Goal: Task Accomplishment & Management: Complete application form

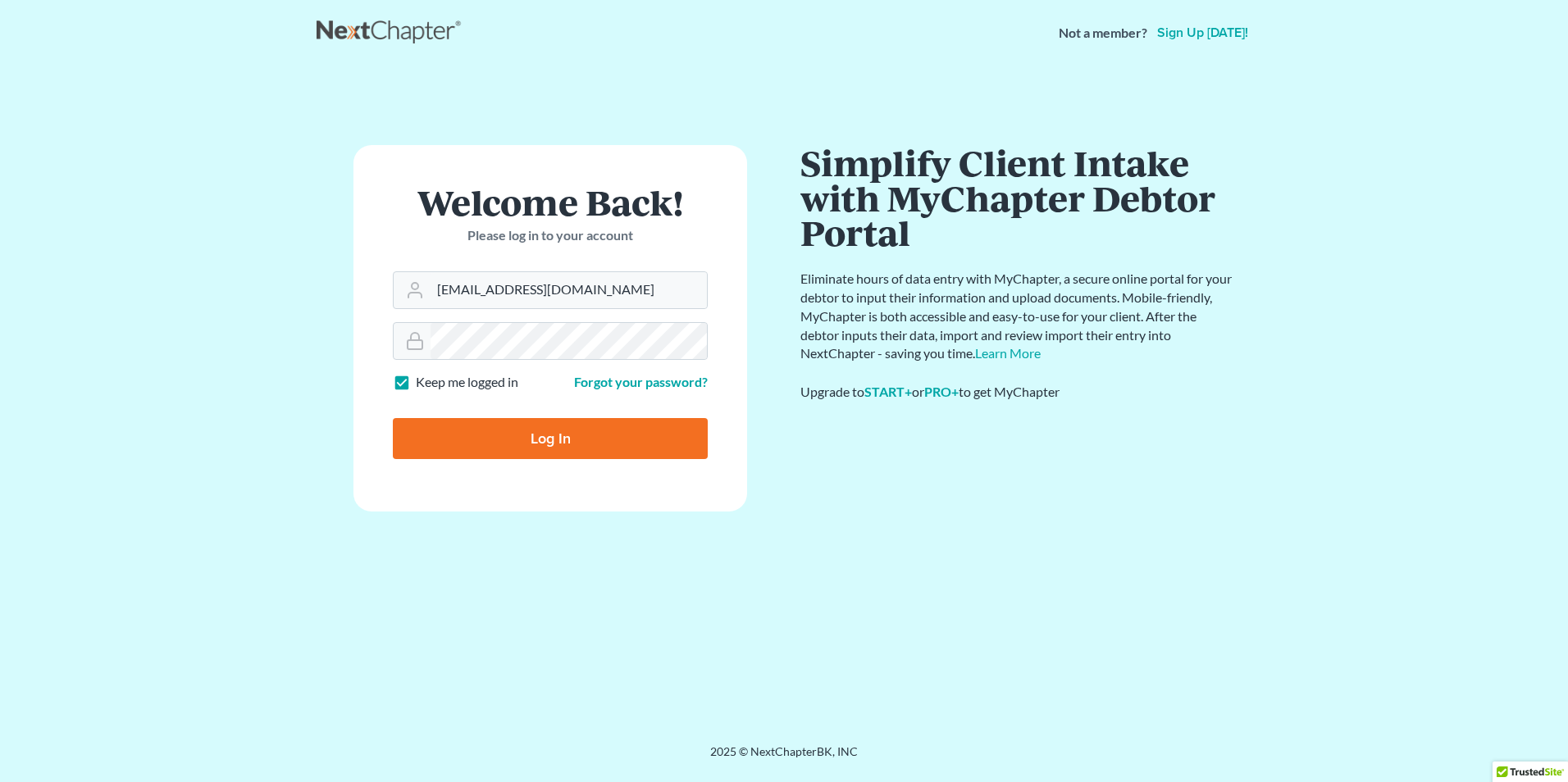
type input "[EMAIL_ADDRESS][DOMAIN_NAME]"
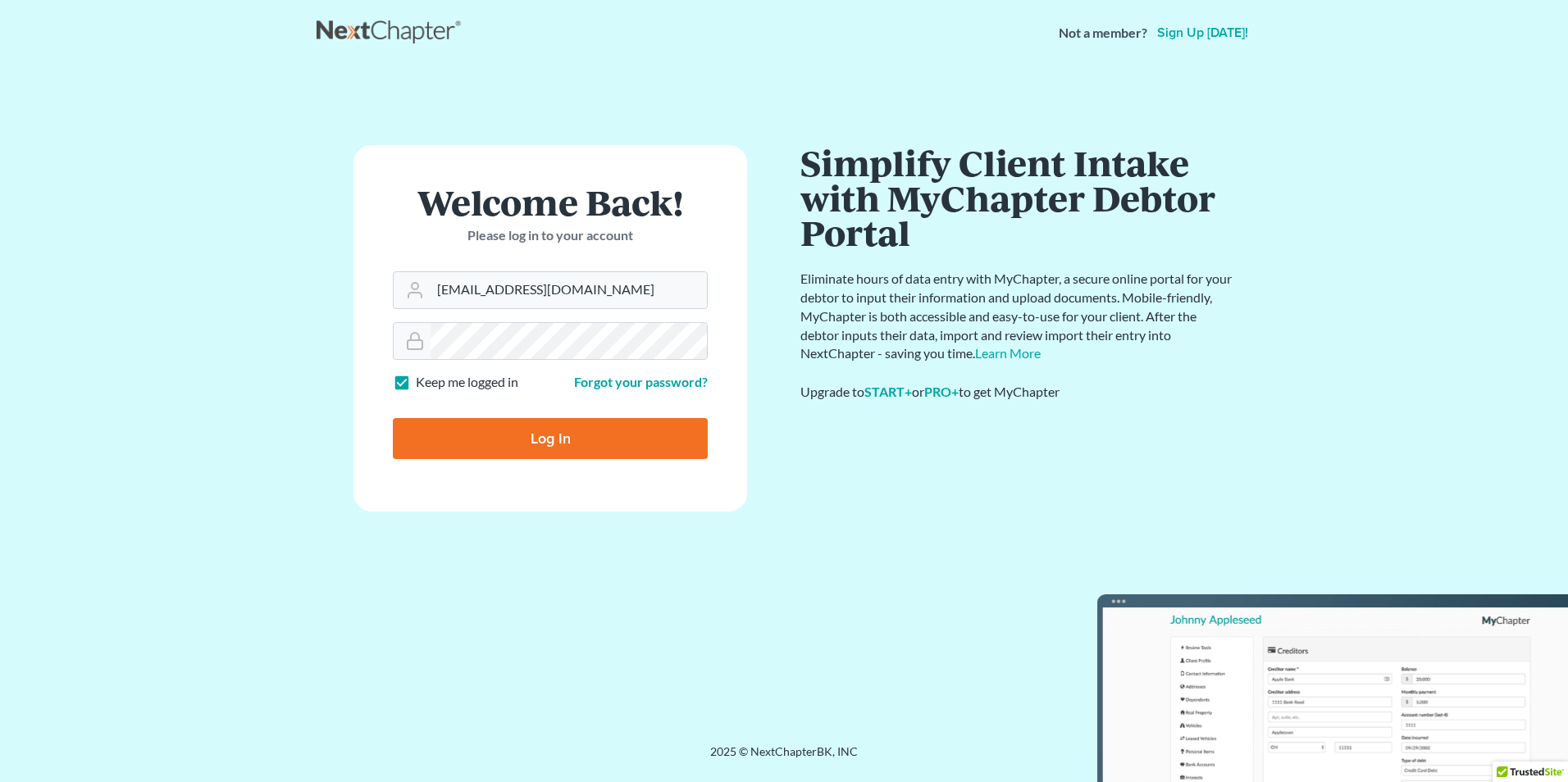
click at [522, 450] on input "Log In" at bounding box center [550, 439] width 315 height 41
type input "Thinking..."
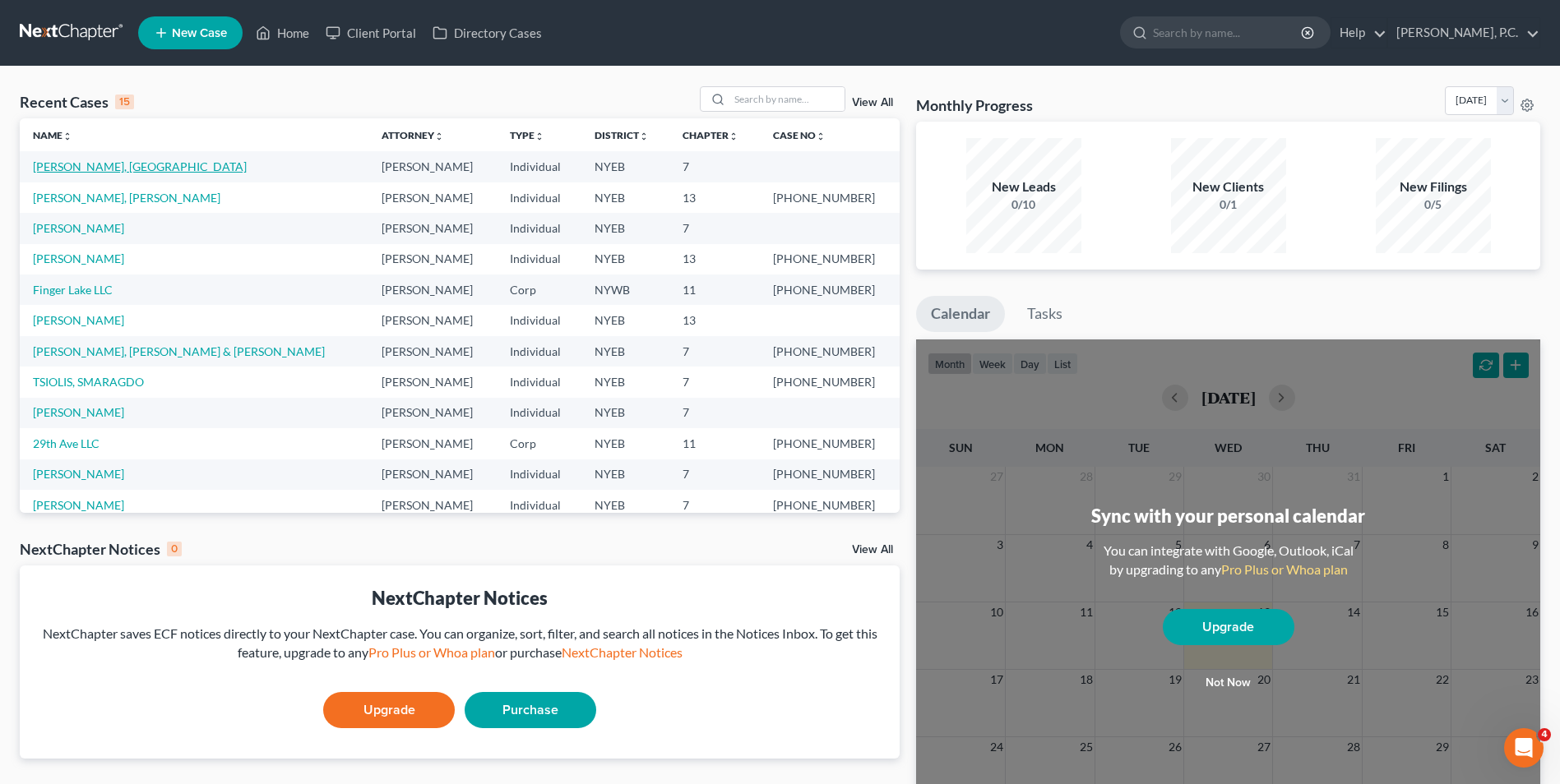
click at [78, 162] on link "[PERSON_NAME], [GEOGRAPHIC_DATA]" at bounding box center [140, 166] width 214 height 14
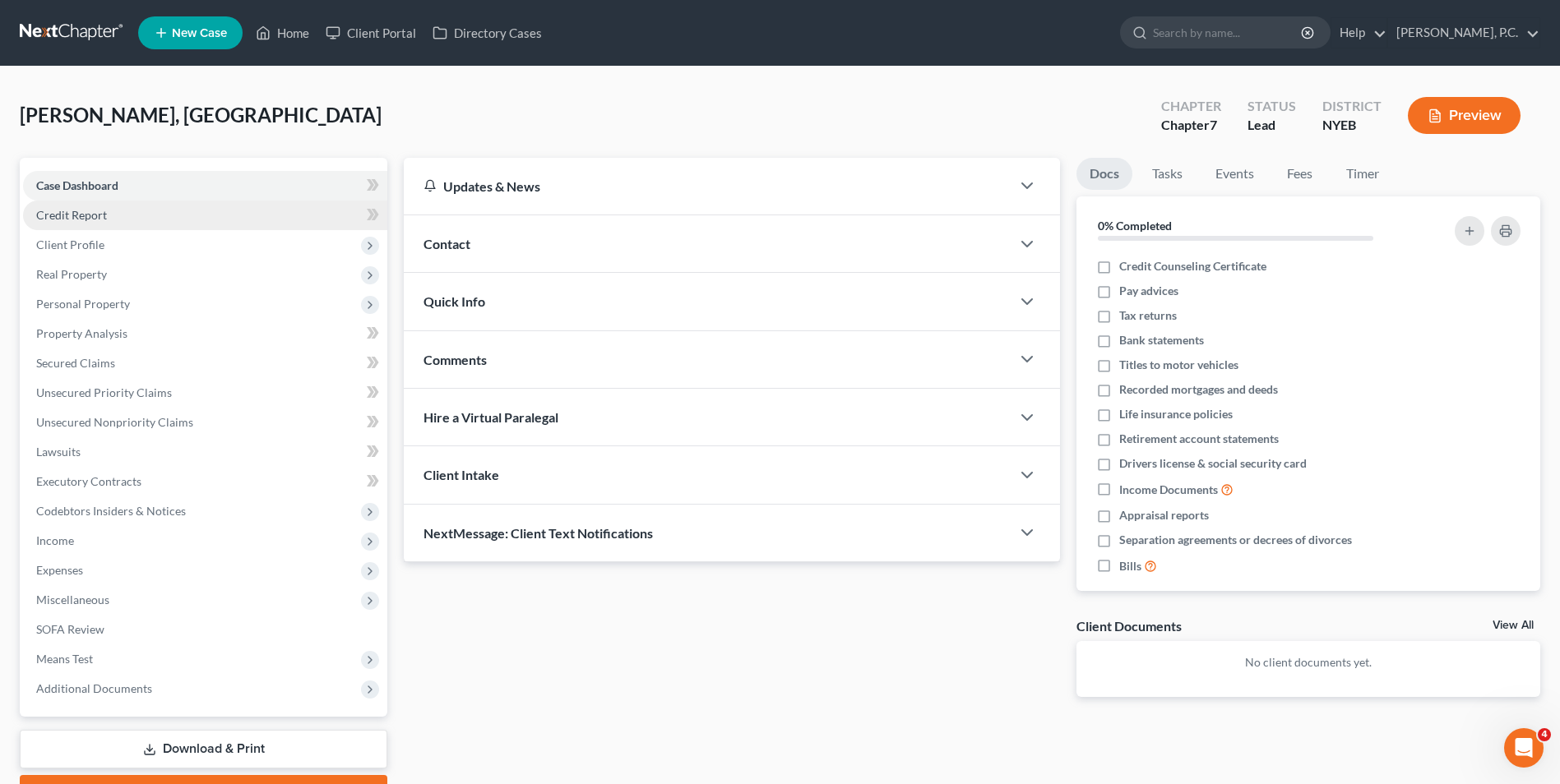
click at [98, 216] on span "Credit Report" at bounding box center [71, 215] width 71 height 14
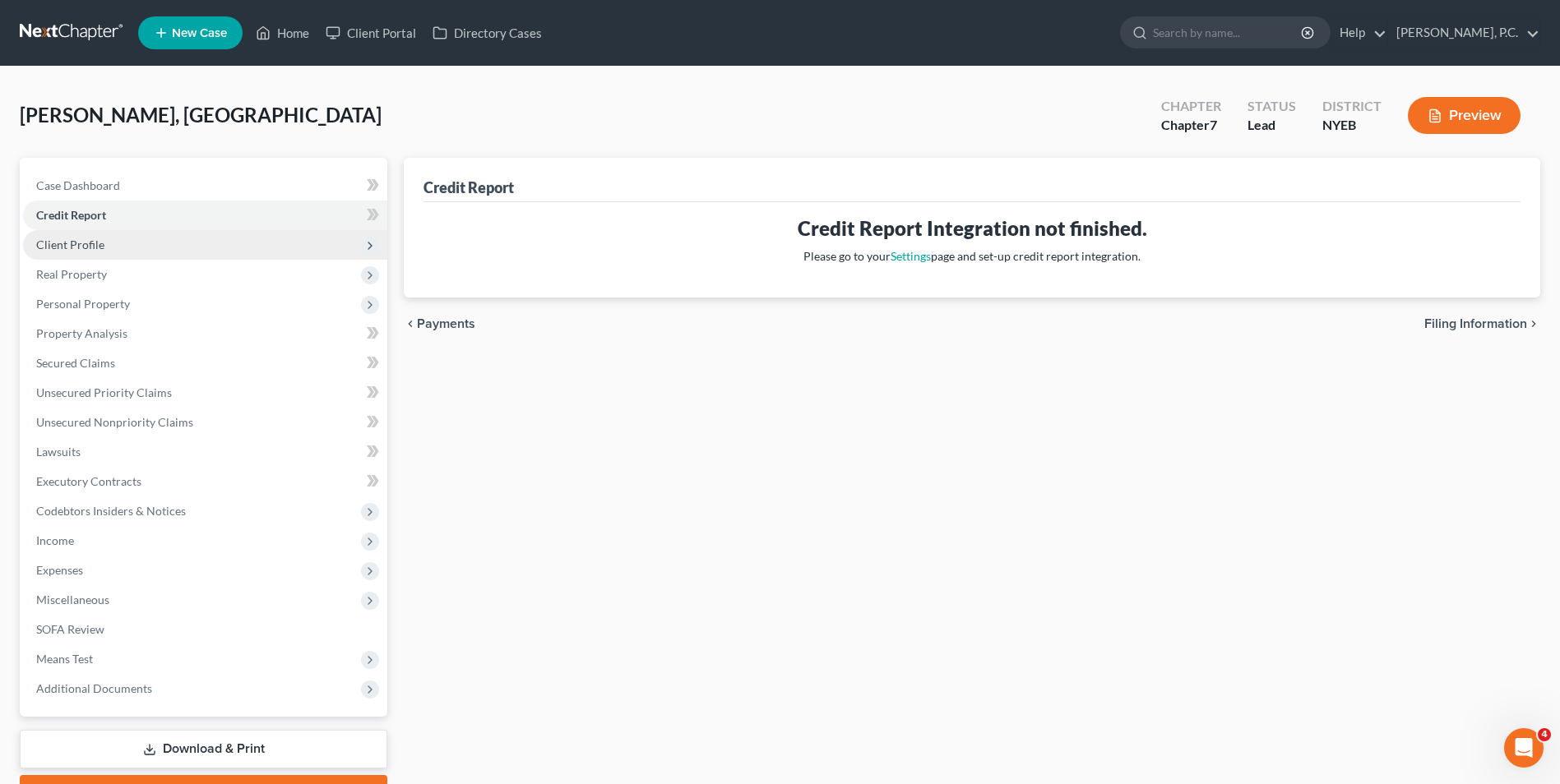
click at [102, 243] on span "Client Profile" at bounding box center [70, 245] width 68 height 14
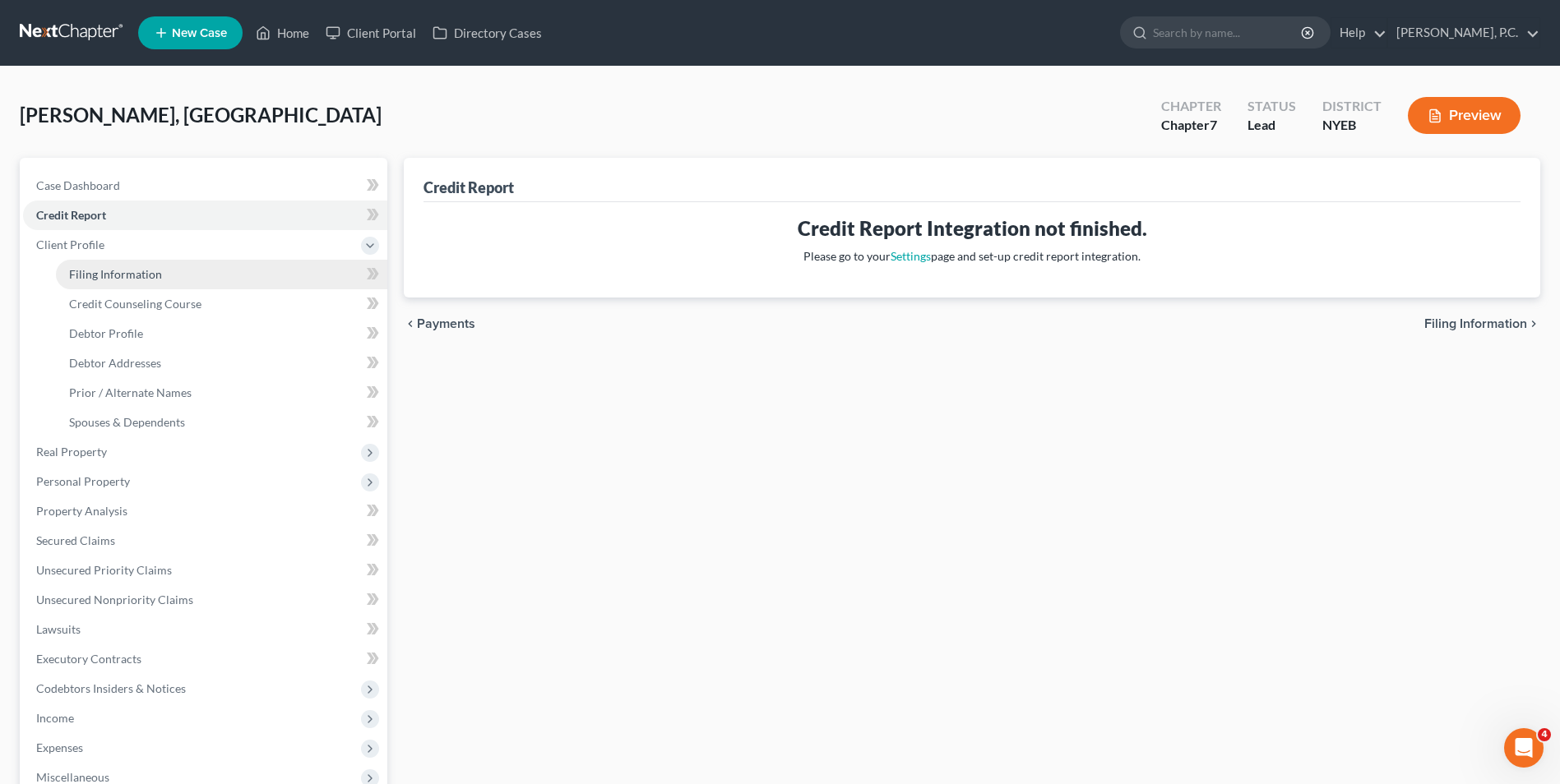
click at [117, 273] on span "Filing Information" at bounding box center [115, 274] width 93 height 14
select select "0"
select select "3"
select select "0"
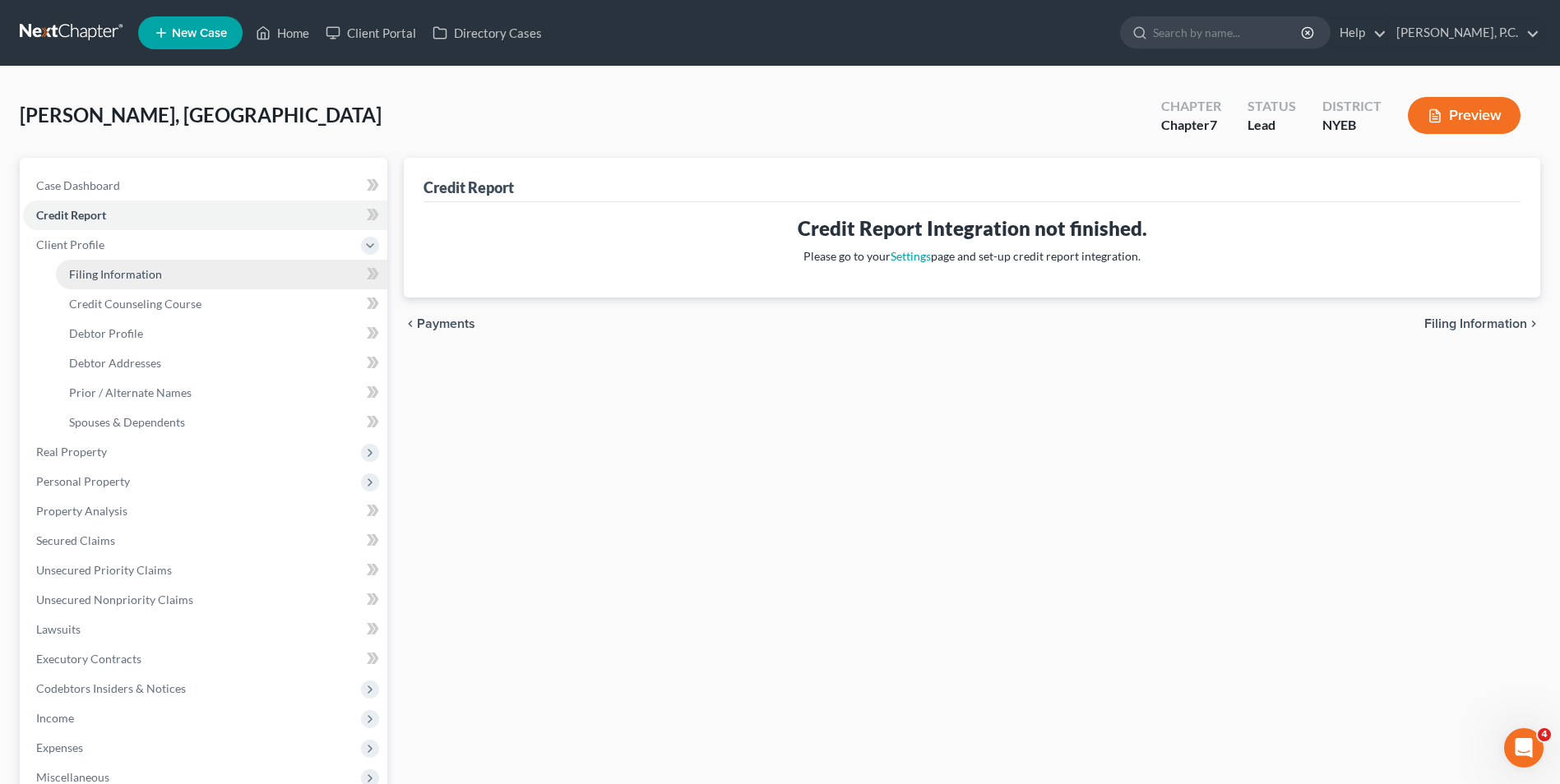
select select "53"
select select "0"
select select "35"
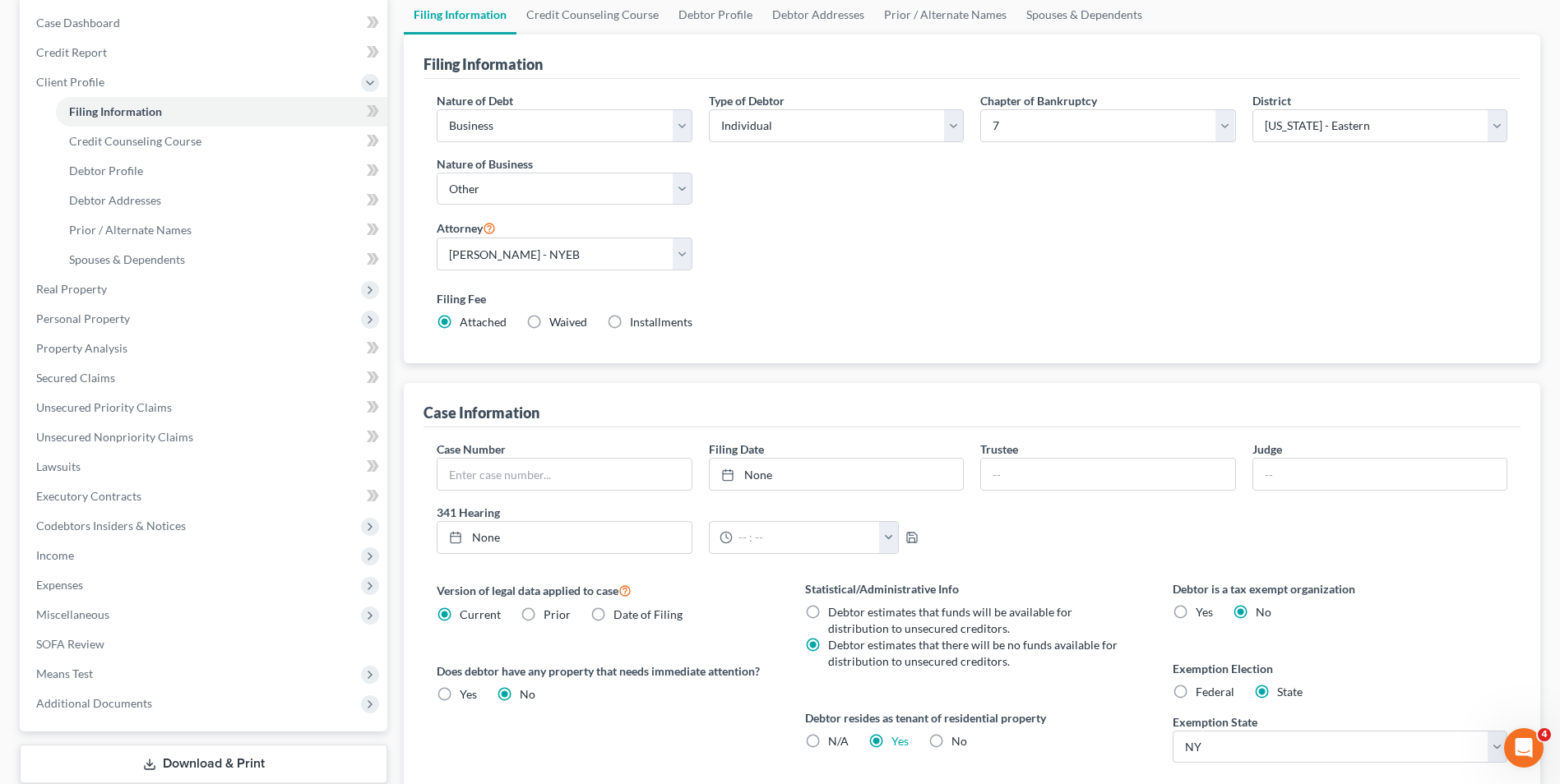
scroll to position [164, 0]
click at [546, 475] on input "text" at bounding box center [563, 472] width 253 height 32
type input "1-25-43765-jmm"
type input "8/13/2025"
click at [781, 472] on link "None" at bounding box center [835, 472] width 253 height 32
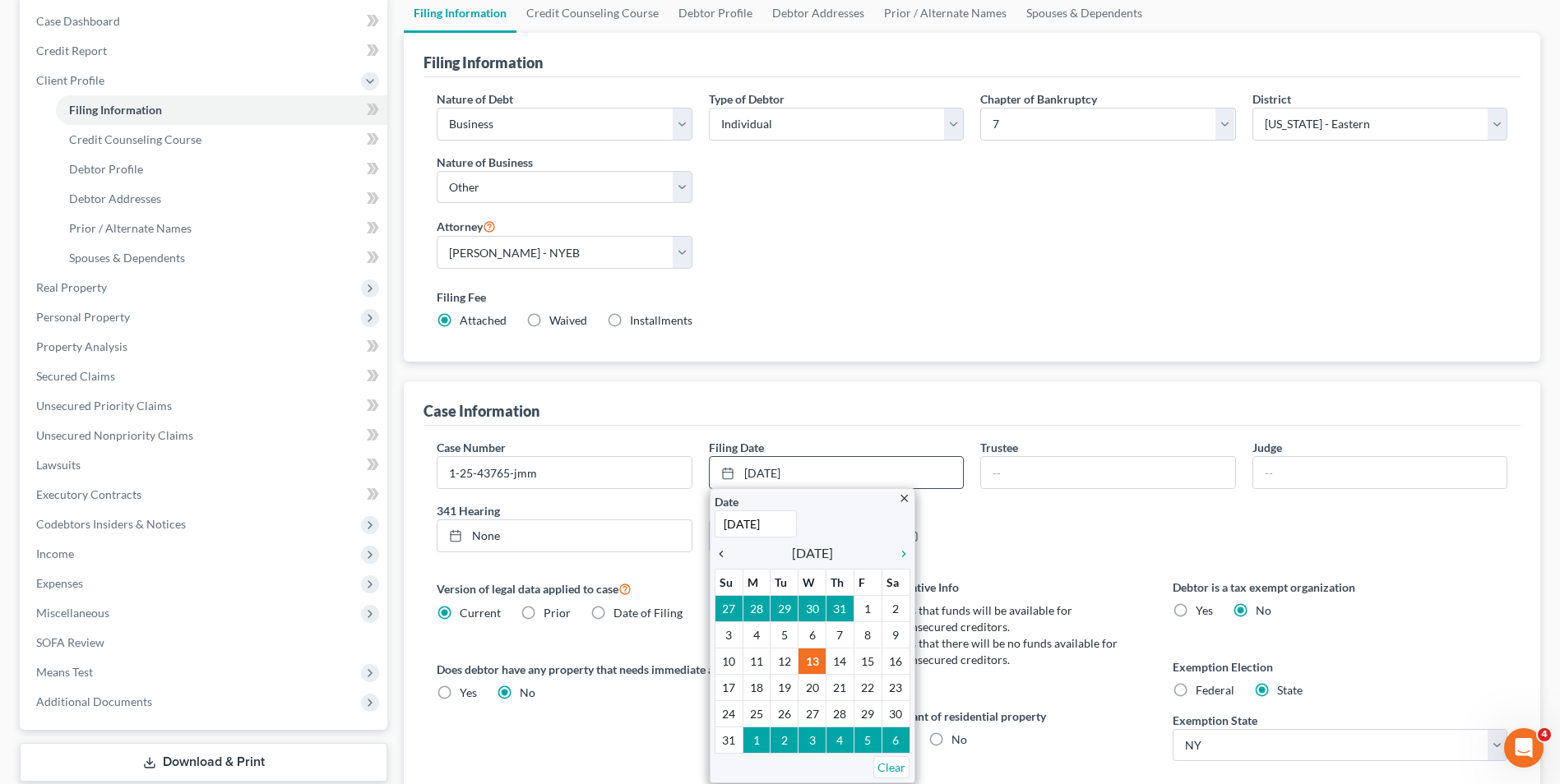
click at [725, 549] on icon "chevron_left" at bounding box center [725, 553] width 21 height 13
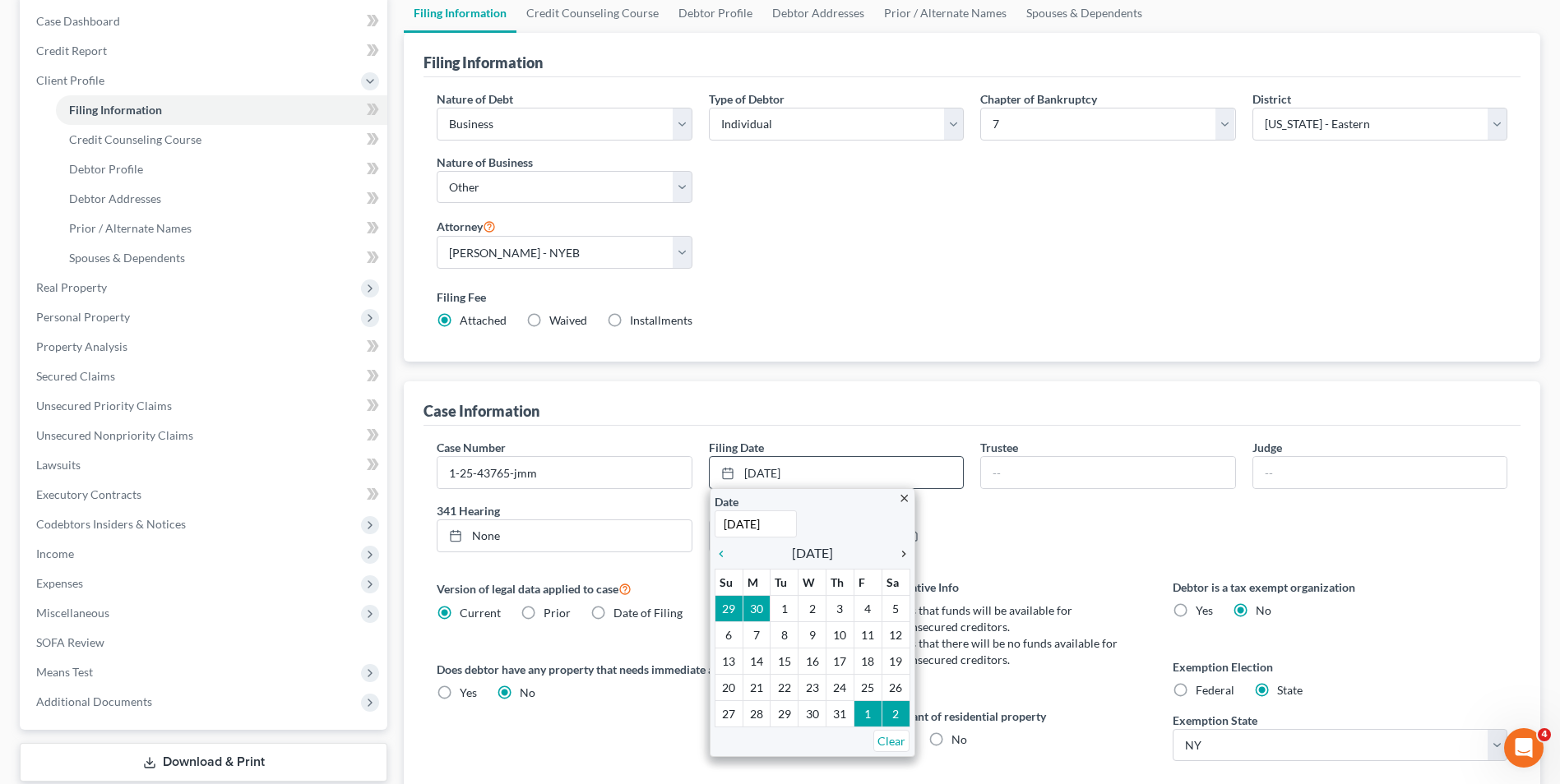
click at [905, 552] on icon "chevron_right" at bounding box center [899, 553] width 21 height 13
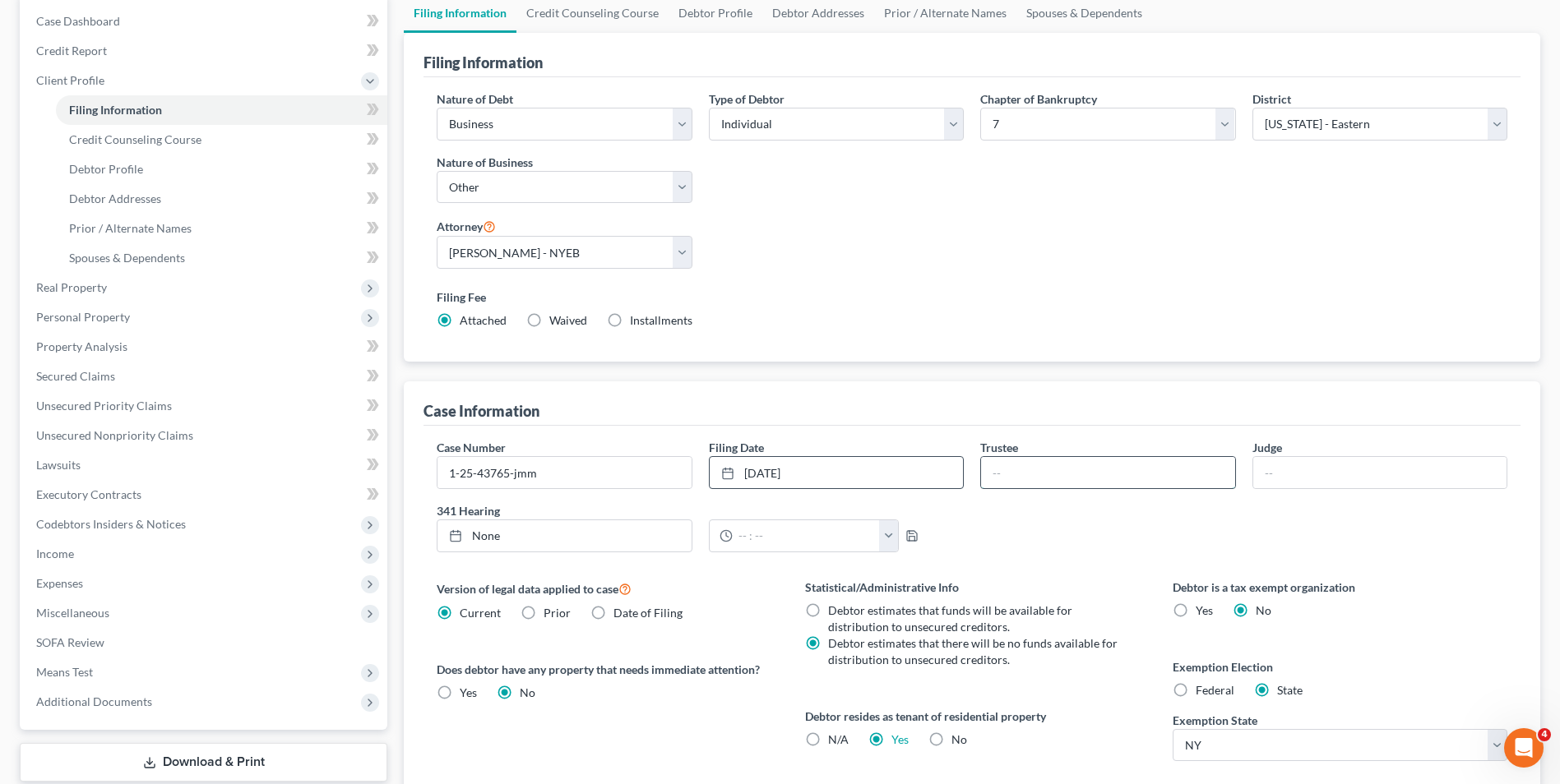
click at [1039, 482] on input "text" at bounding box center [1107, 472] width 253 height 32
type input "8/13/2025"
click at [612, 545] on link "None" at bounding box center [563, 536] width 253 height 32
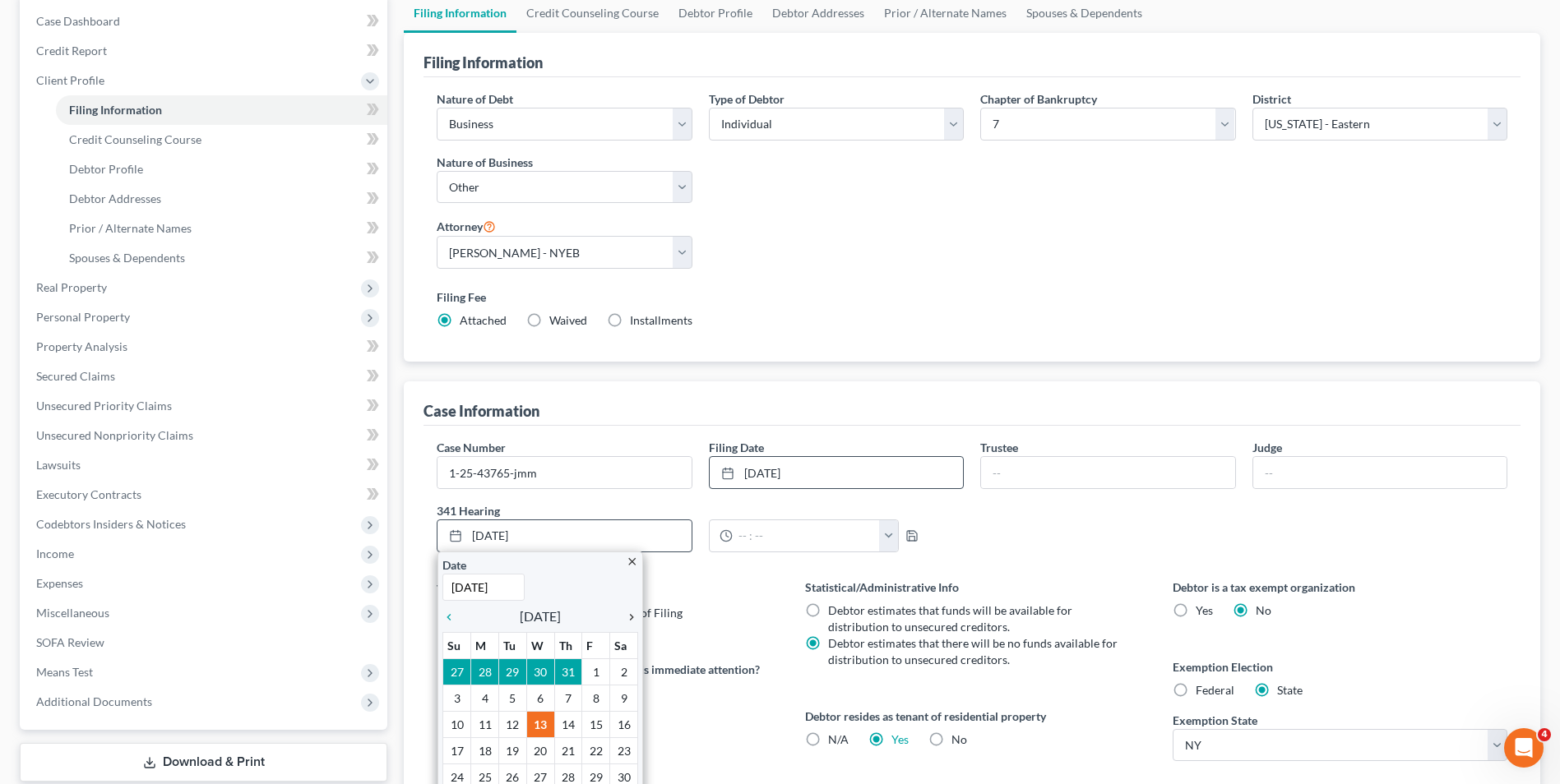
click at [631, 612] on icon "chevron_right" at bounding box center [627, 617] width 21 height 13
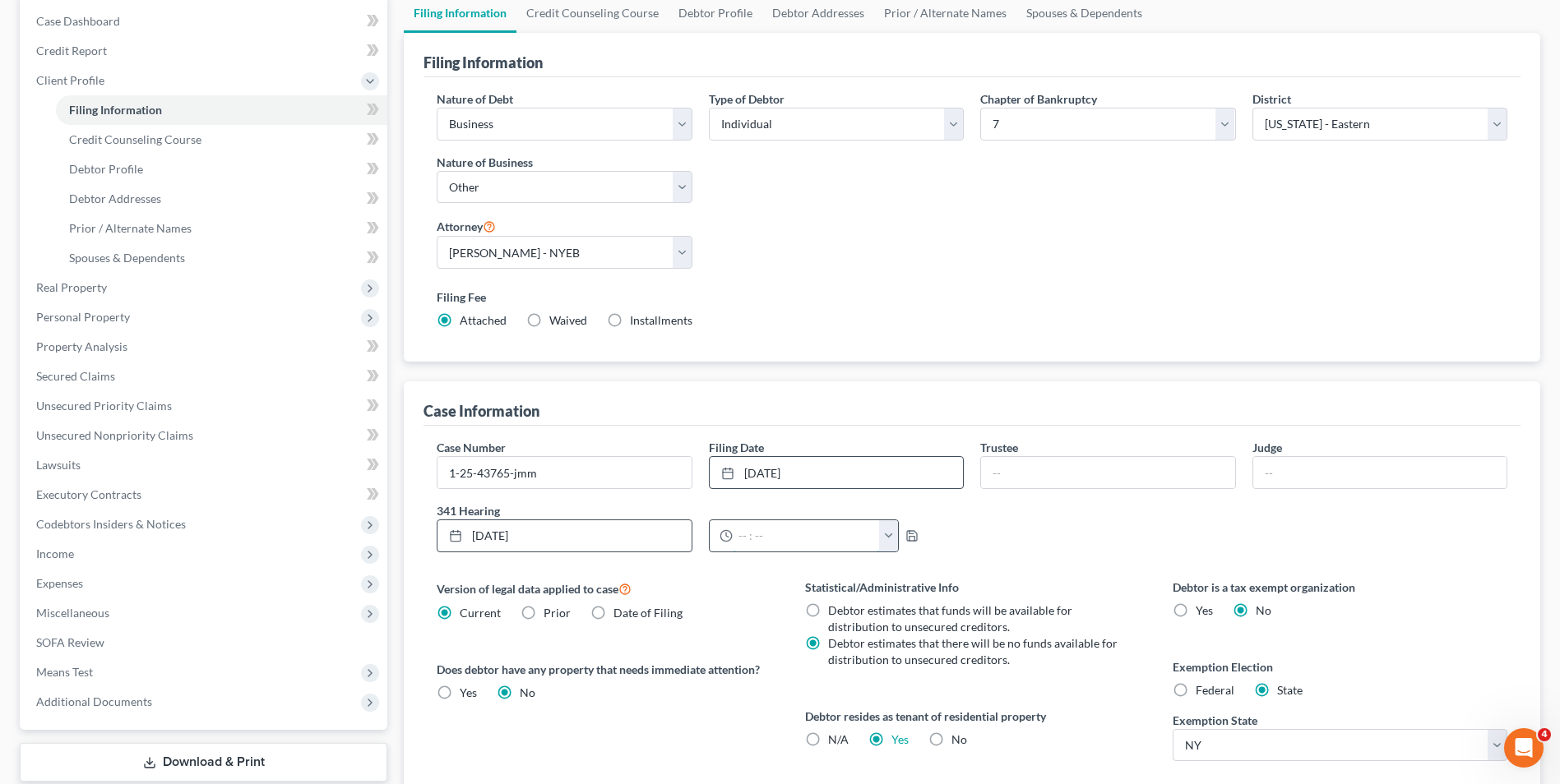
click at [821, 535] on input "text" at bounding box center [806, 536] width 147 height 32
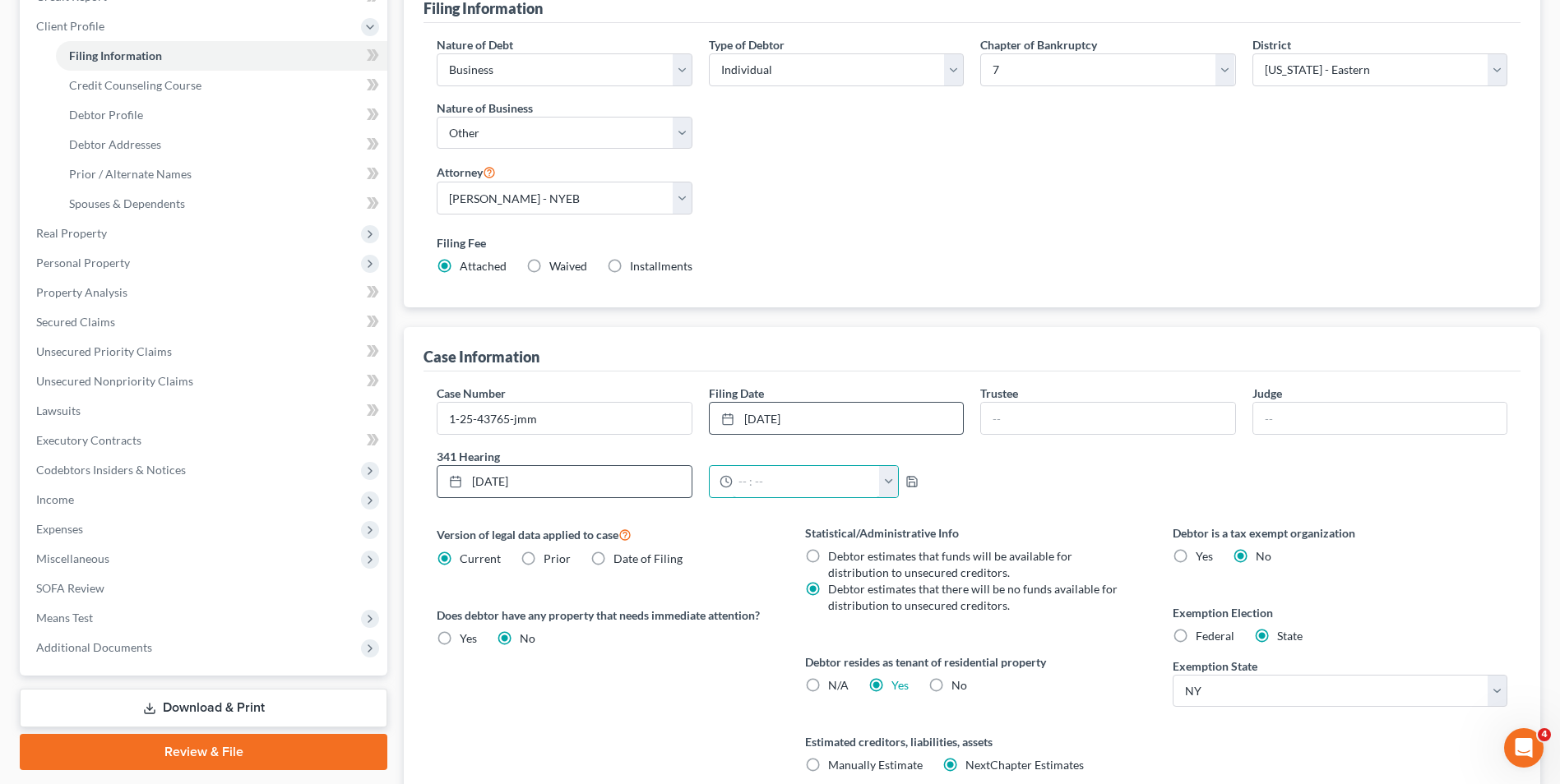
scroll to position [362, 0]
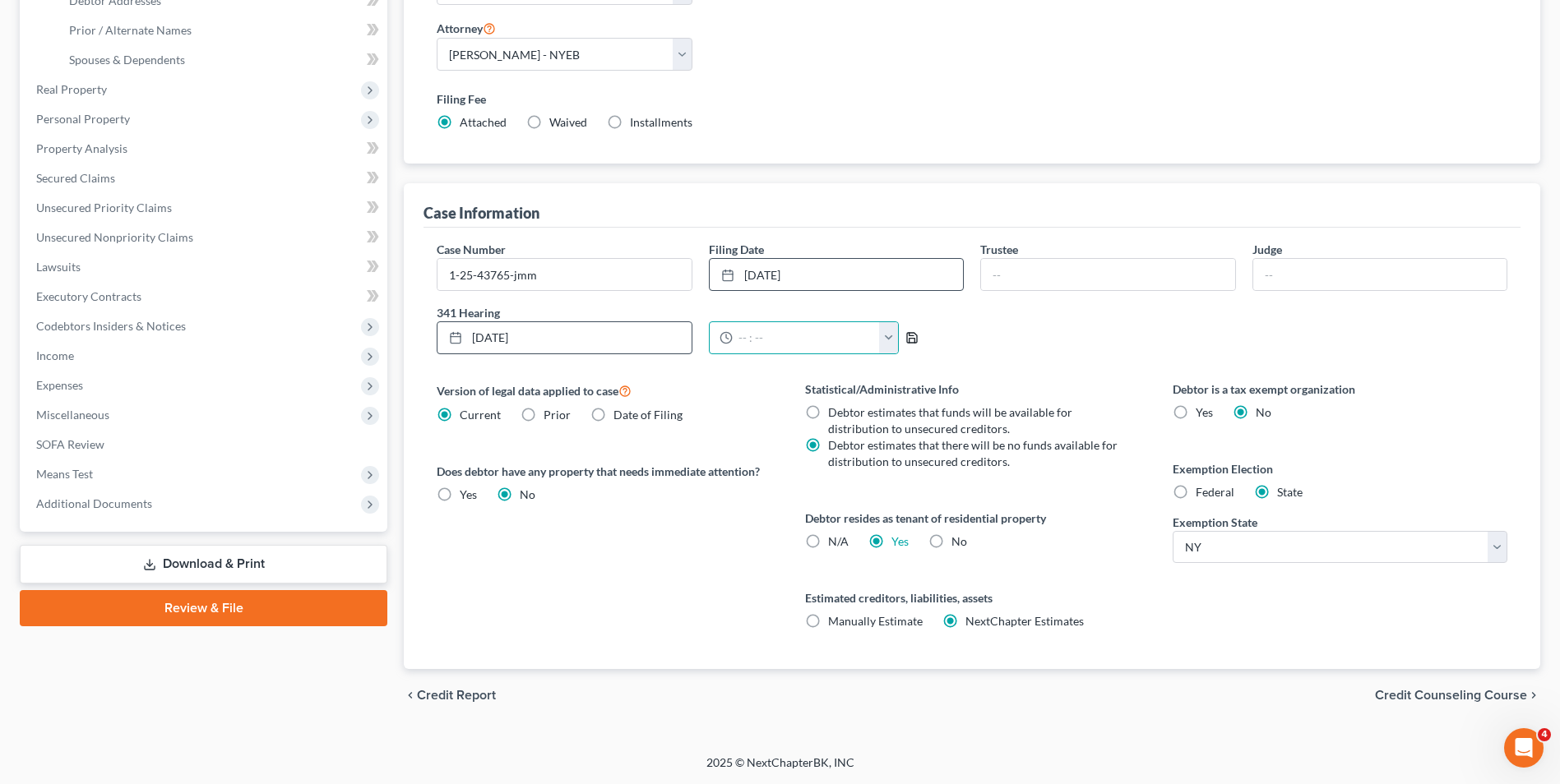
click at [910, 338] on polyline "button" at bounding box center [912, 339] width 6 height 4
click at [1462, 697] on span "Credit Counseling Course" at bounding box center [1451, 695] width 152 height 13
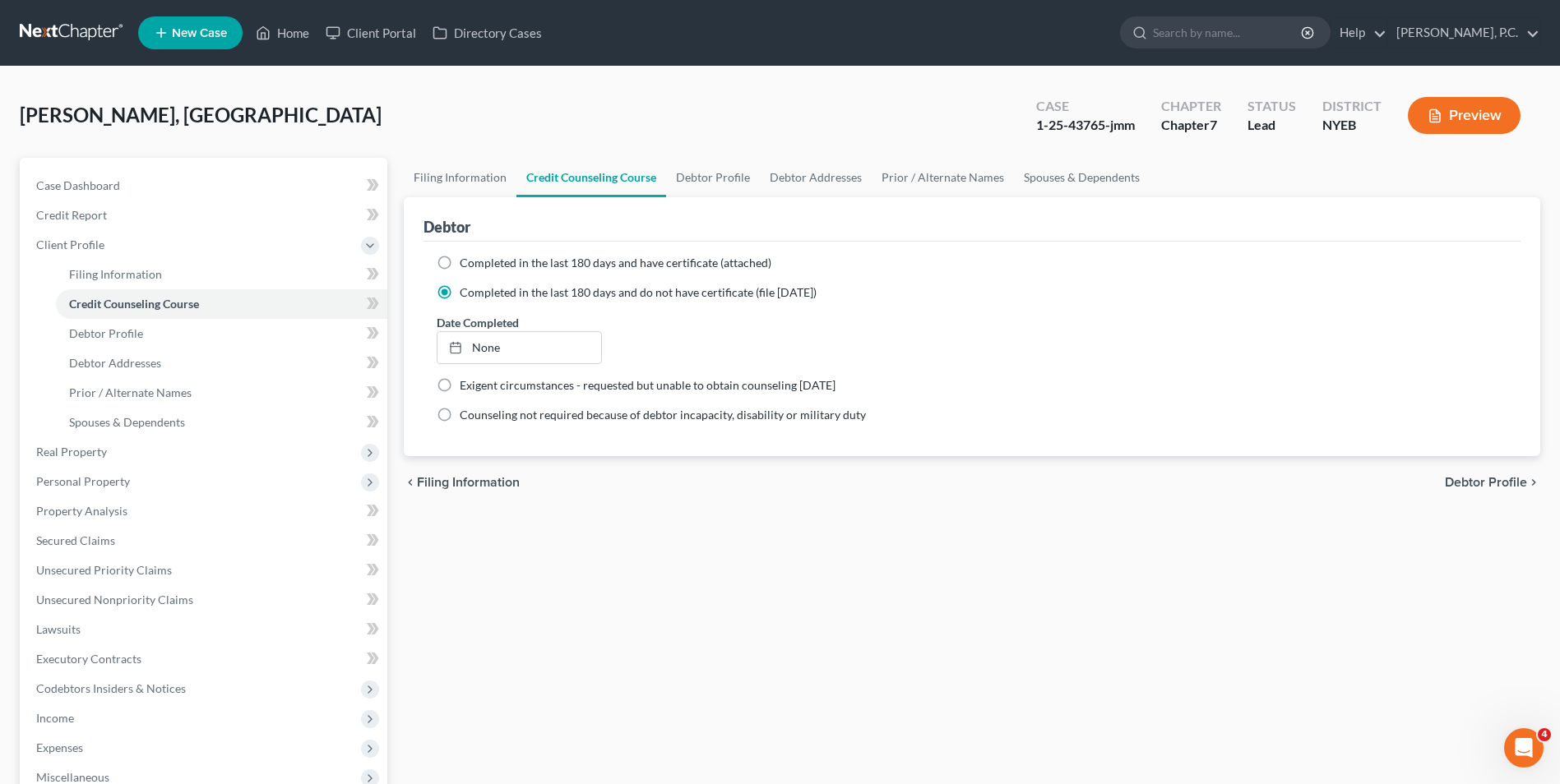
click at [1499, 477] on span "Debtor Profile" at bounding box center [1486, 481] width 82 height 13
select select "2"
select select "0"
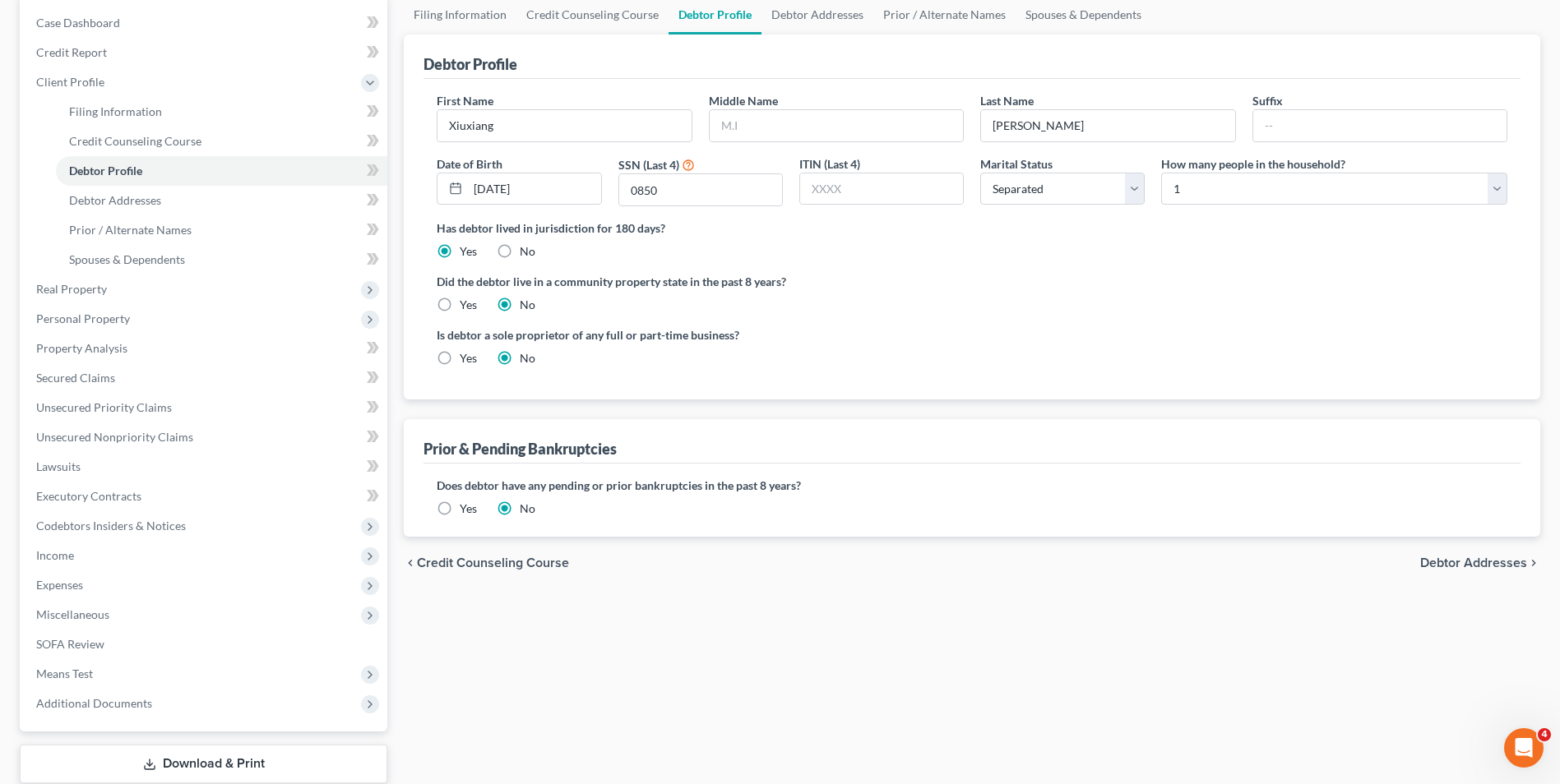
scroll to position [164, 0]
click at [1465, 564] on span "Debtor Addresses" at bounding box center [1473, 561] width 107 height 13
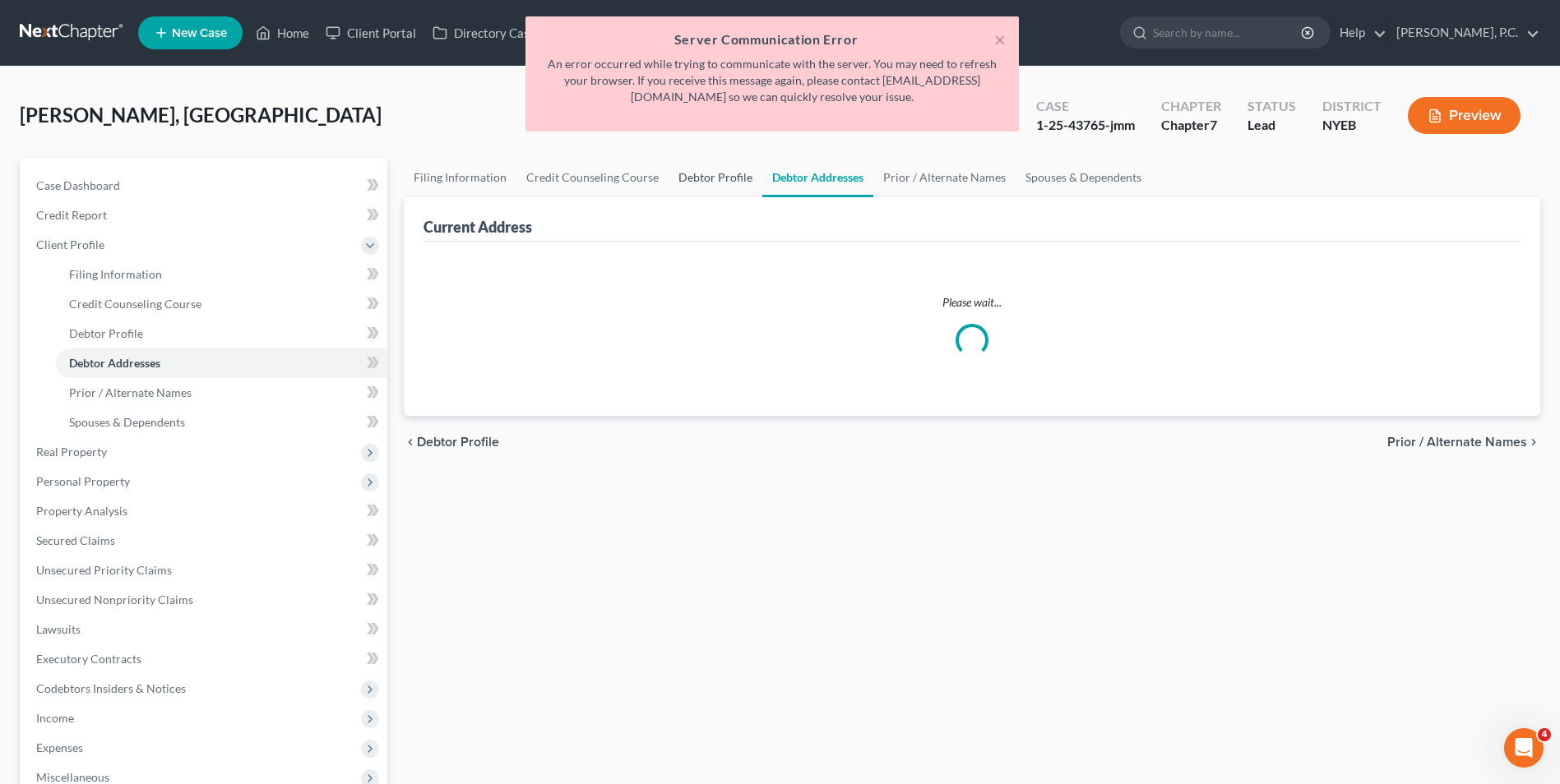
click at [717, 177] on link "Debtor Profile" at bounding box center [715, 177] width 94 height 39
select select "2"
select select "0"
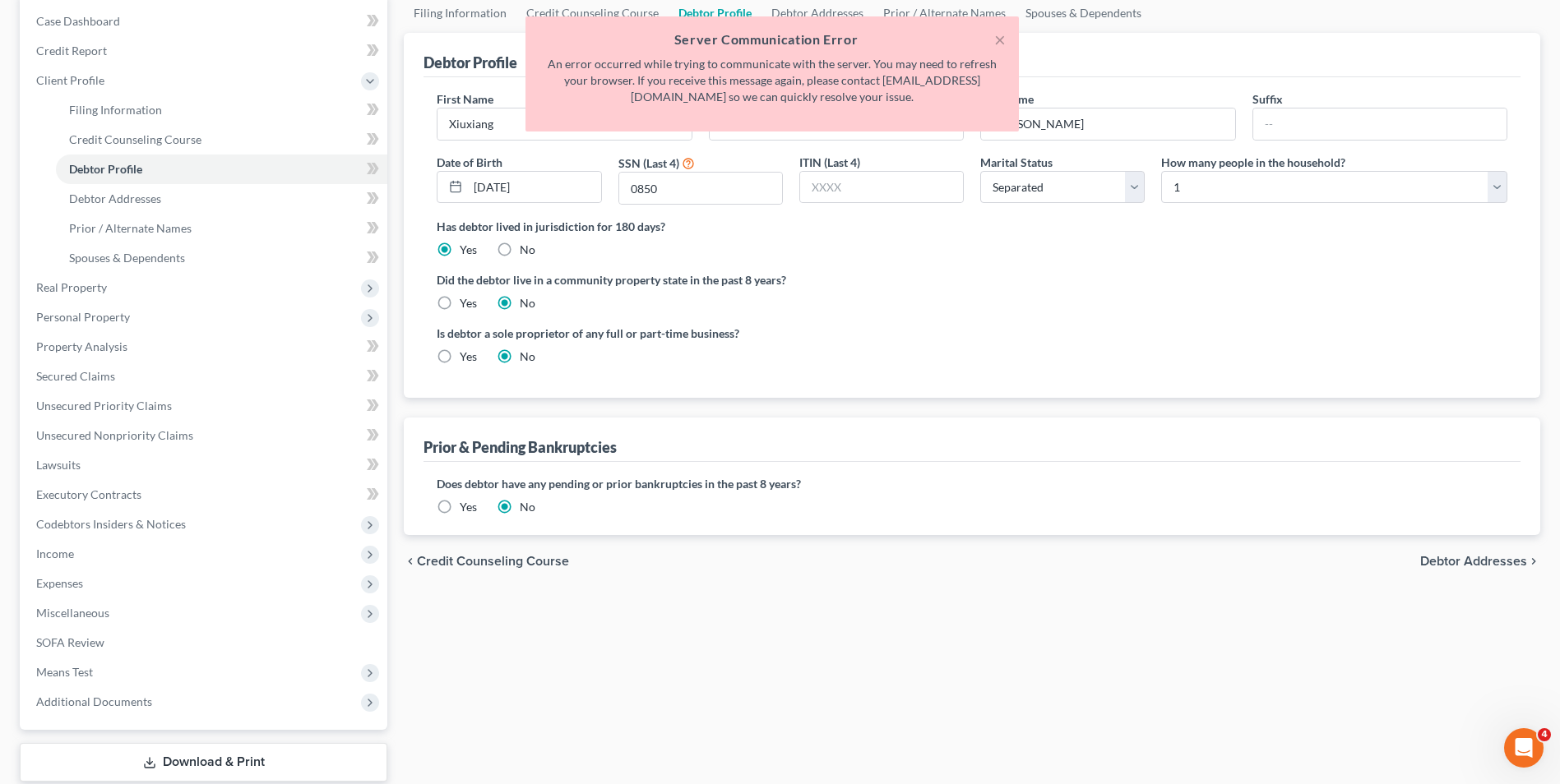
click at [1493, 561] on span "Debtor Addresses" at bounding box center [1473, 561] width 107 height 13
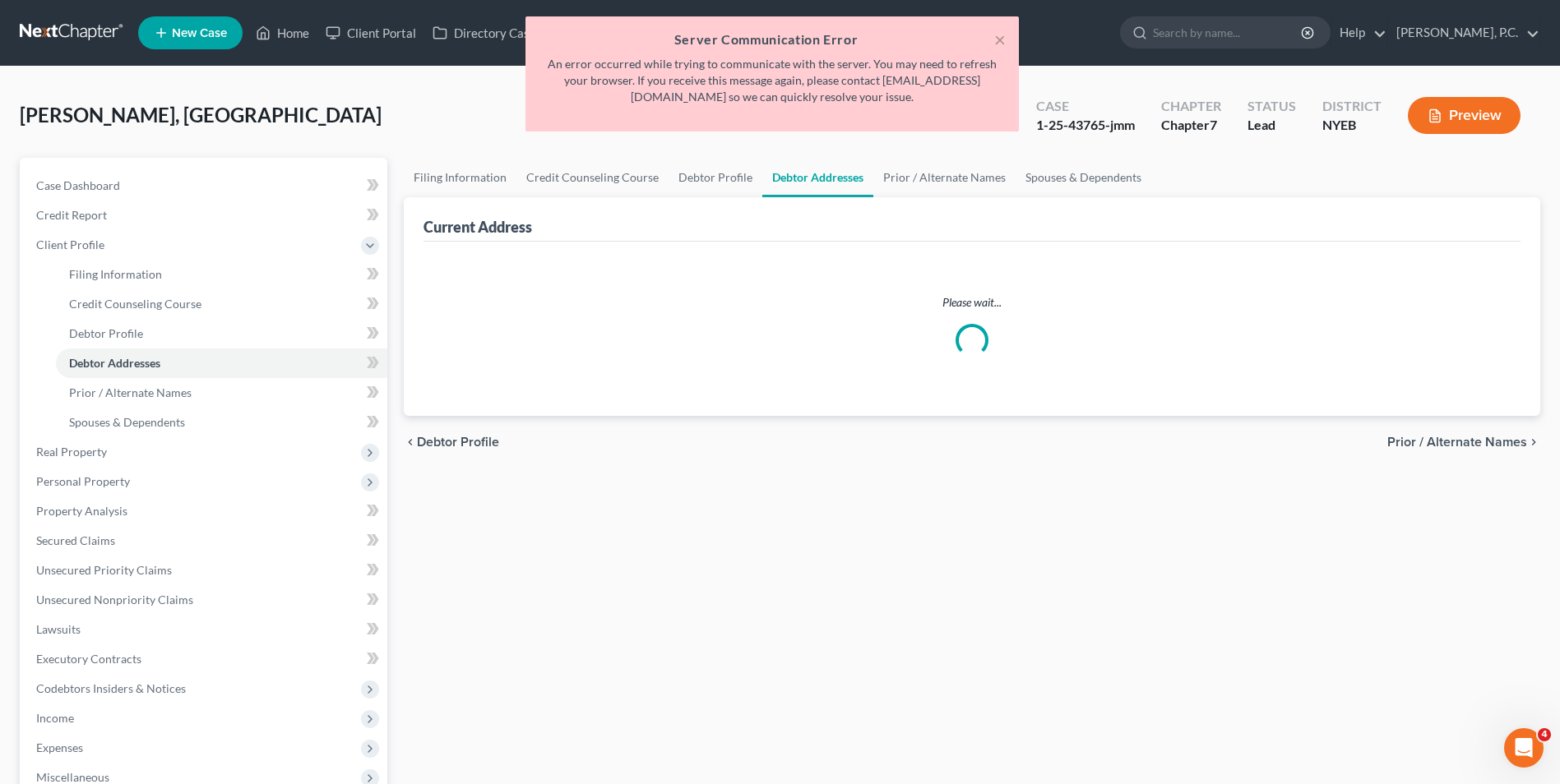
click at [101, 33] on div "× Server Communication Error An error occurred while trying to communicate with…" at bounding box center [771, 78] width 1560 height 124
click at [997, 42] on button "×" at bounding box center [1000, 39] width 12 height 20
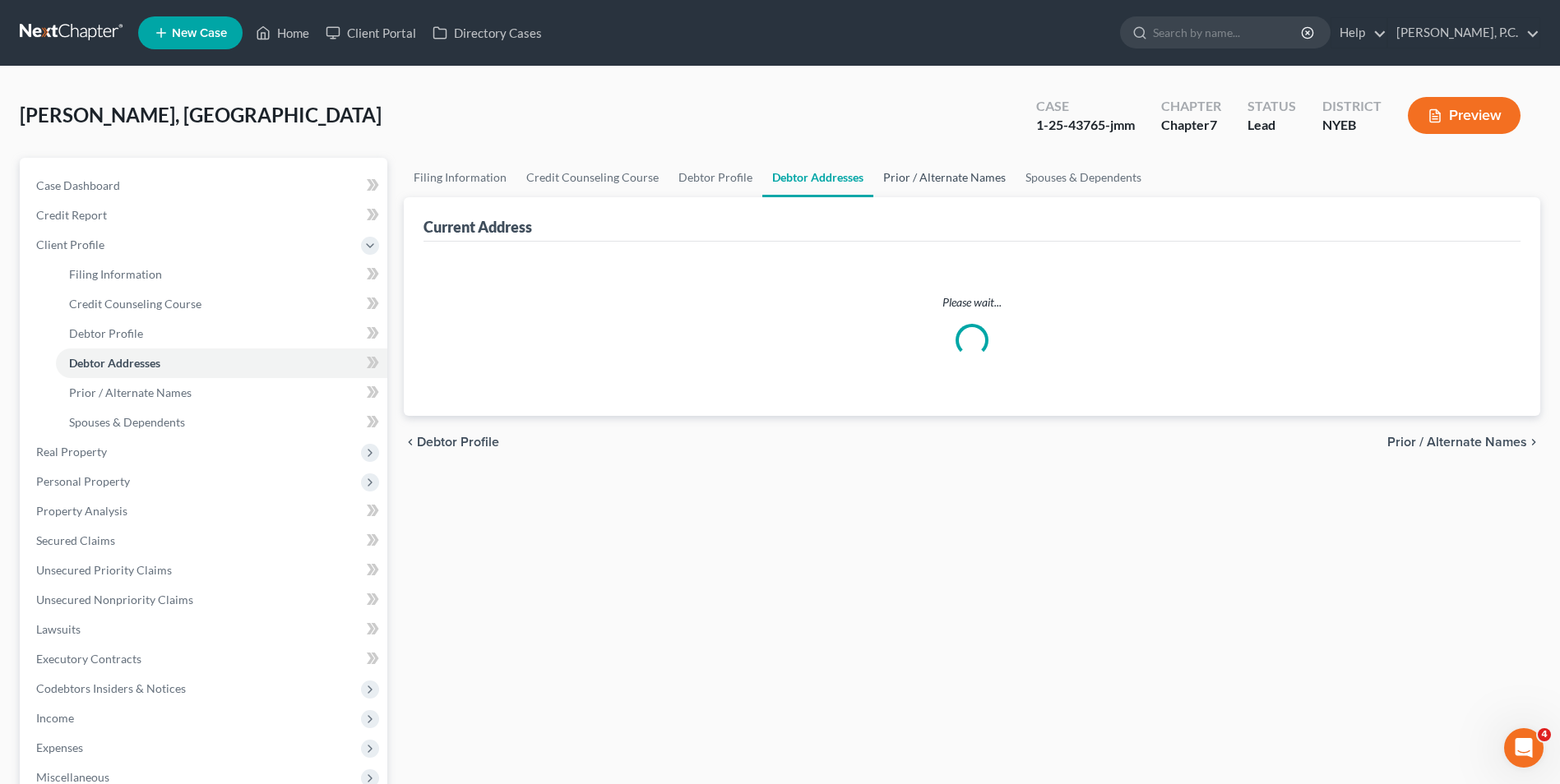
click at [966, 180] on link "Prior / Alternate Names" at bounding box center [944, 177] width 142 height 39
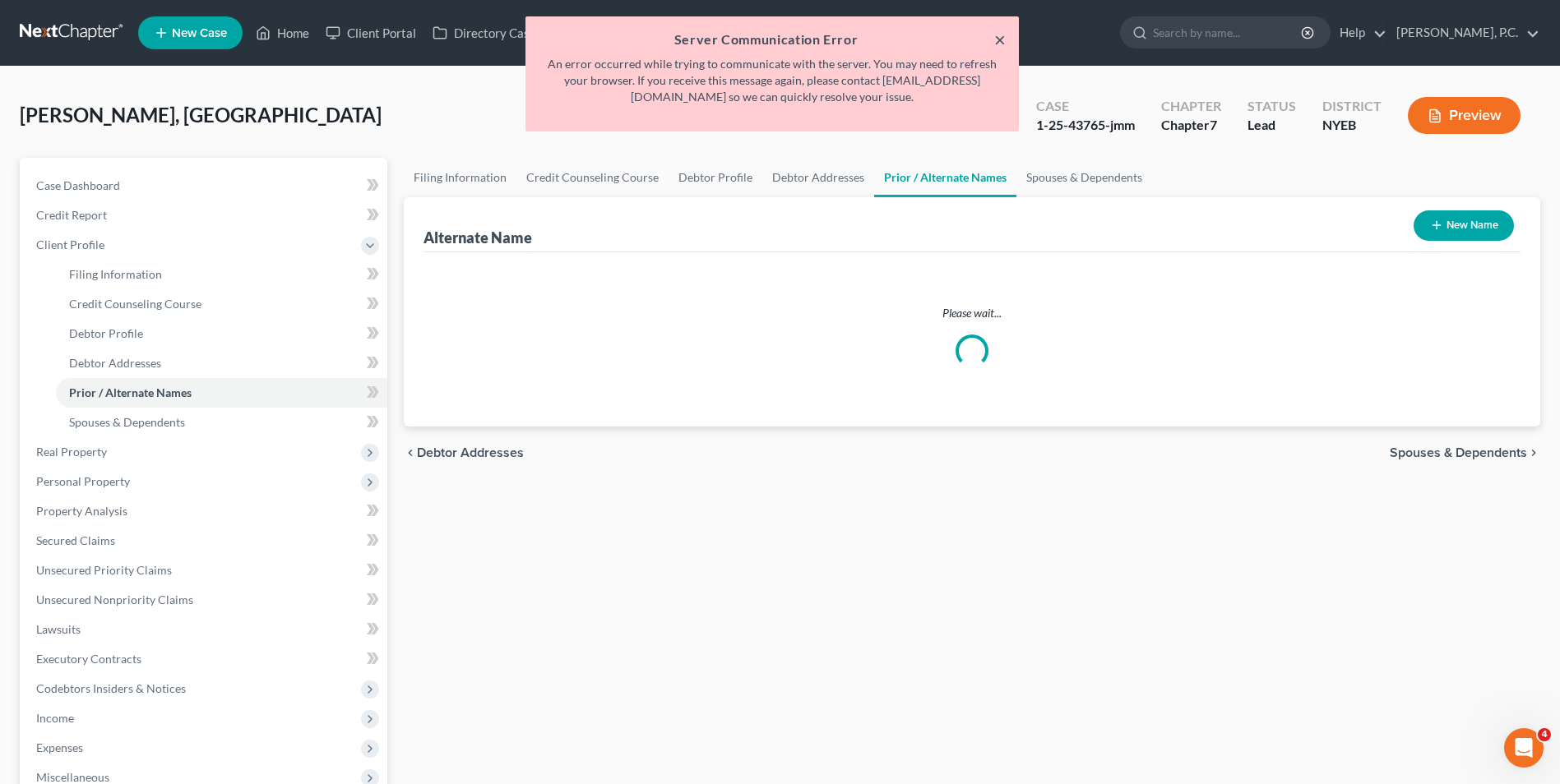
click at [1005, 37] on button "×" at bounding box center [1000, 39] width 12 height 20
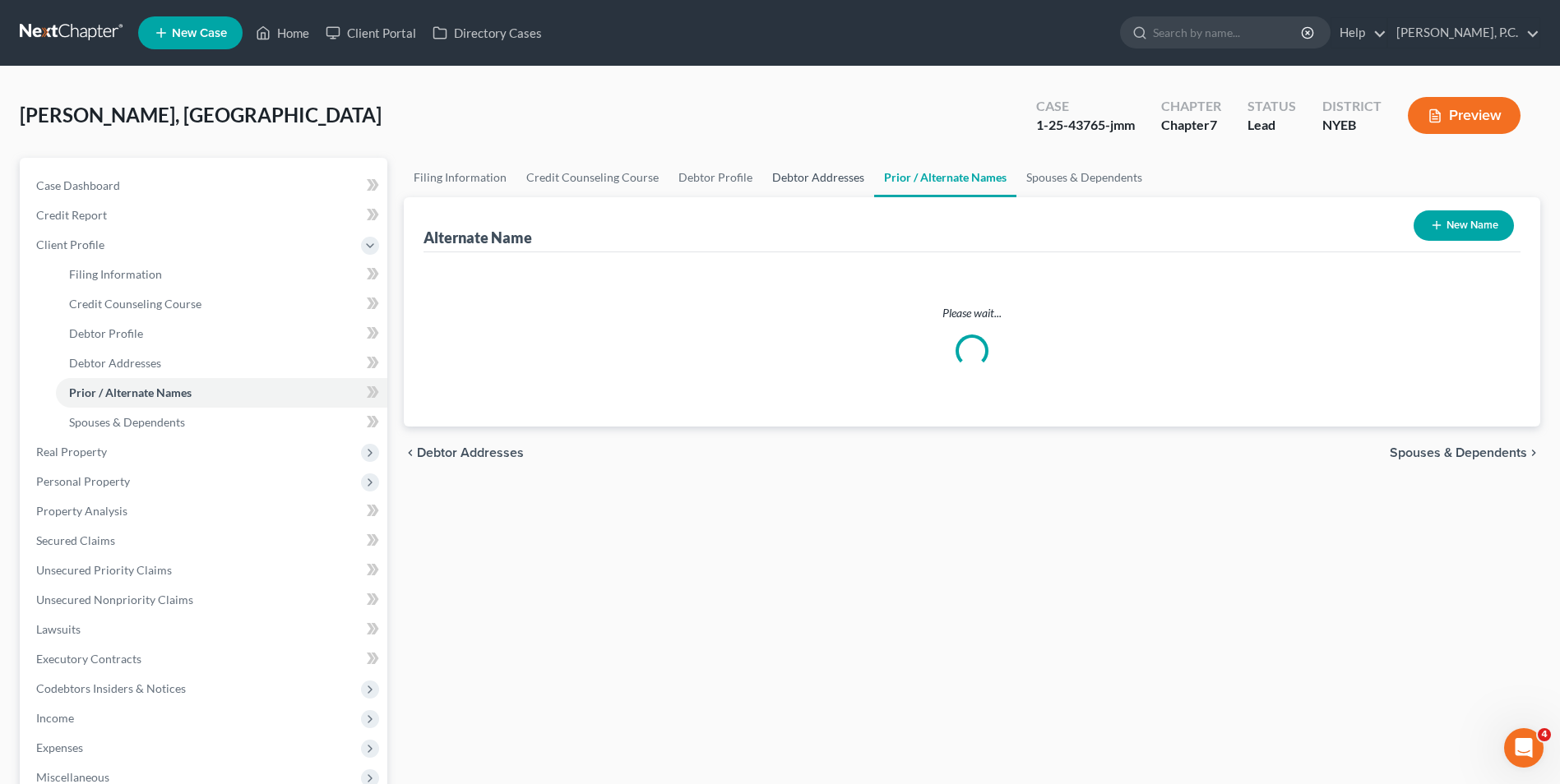
click at [800, 190] on link "Debtor Addresses" at bounding box center [818, 177] width 112 height 39
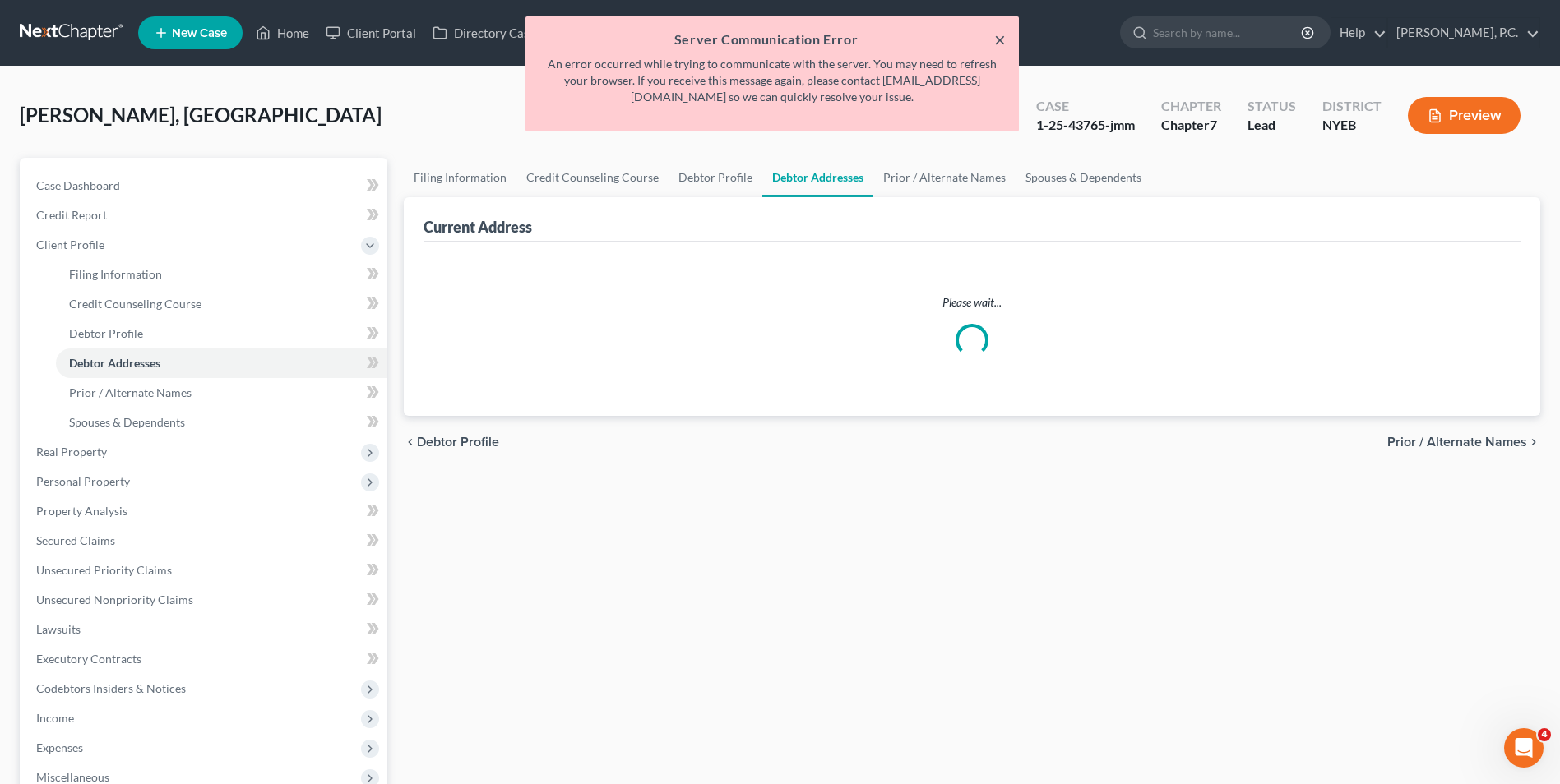
click at [996, 39] on button "×" at bounding box center [1000, 39] width 12 height 20
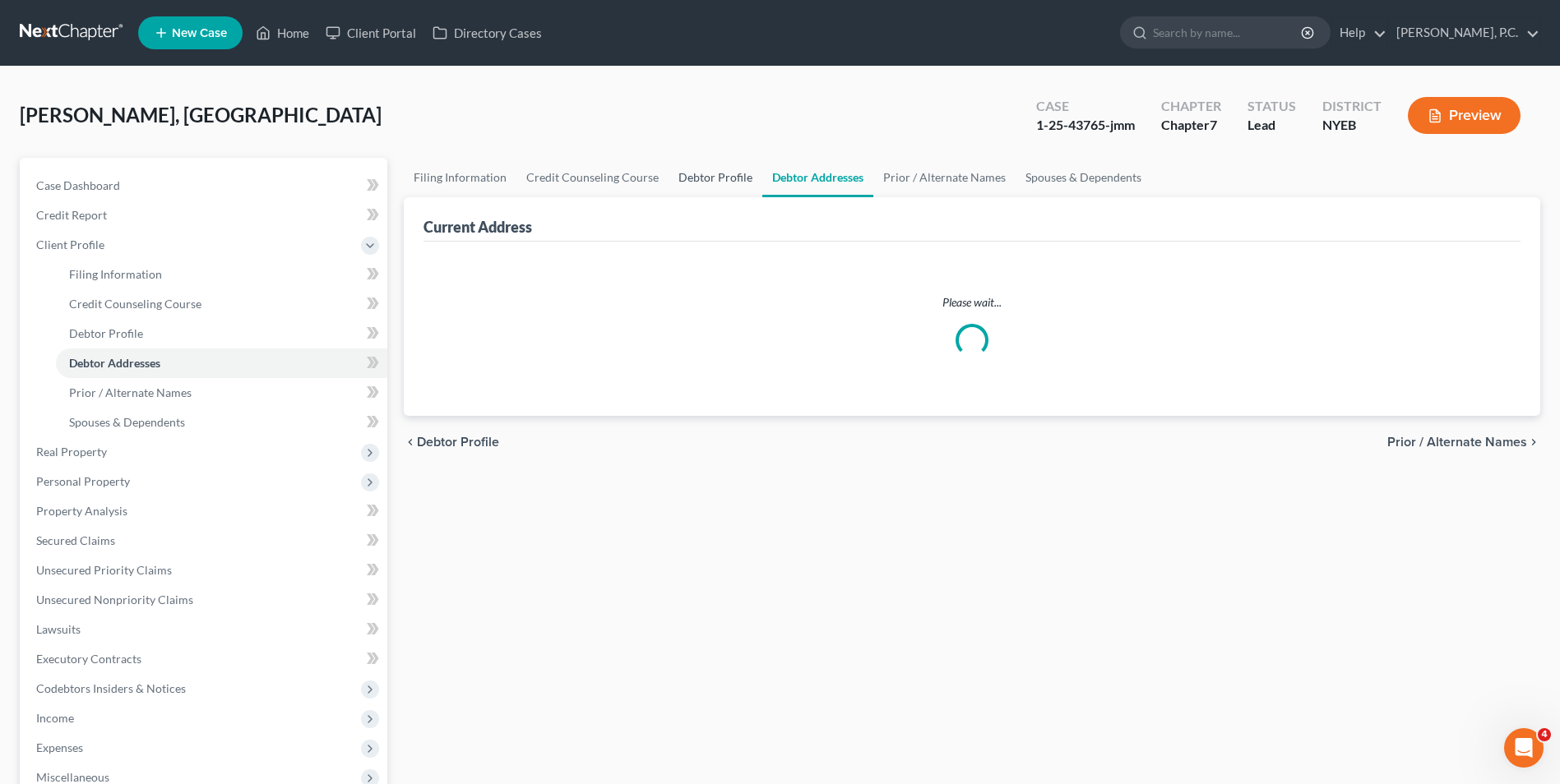
click at [725, 171] on link "Debtor Profile" at bounding box center [715, 177] width 94 height 39
select select "2"
select select "0"
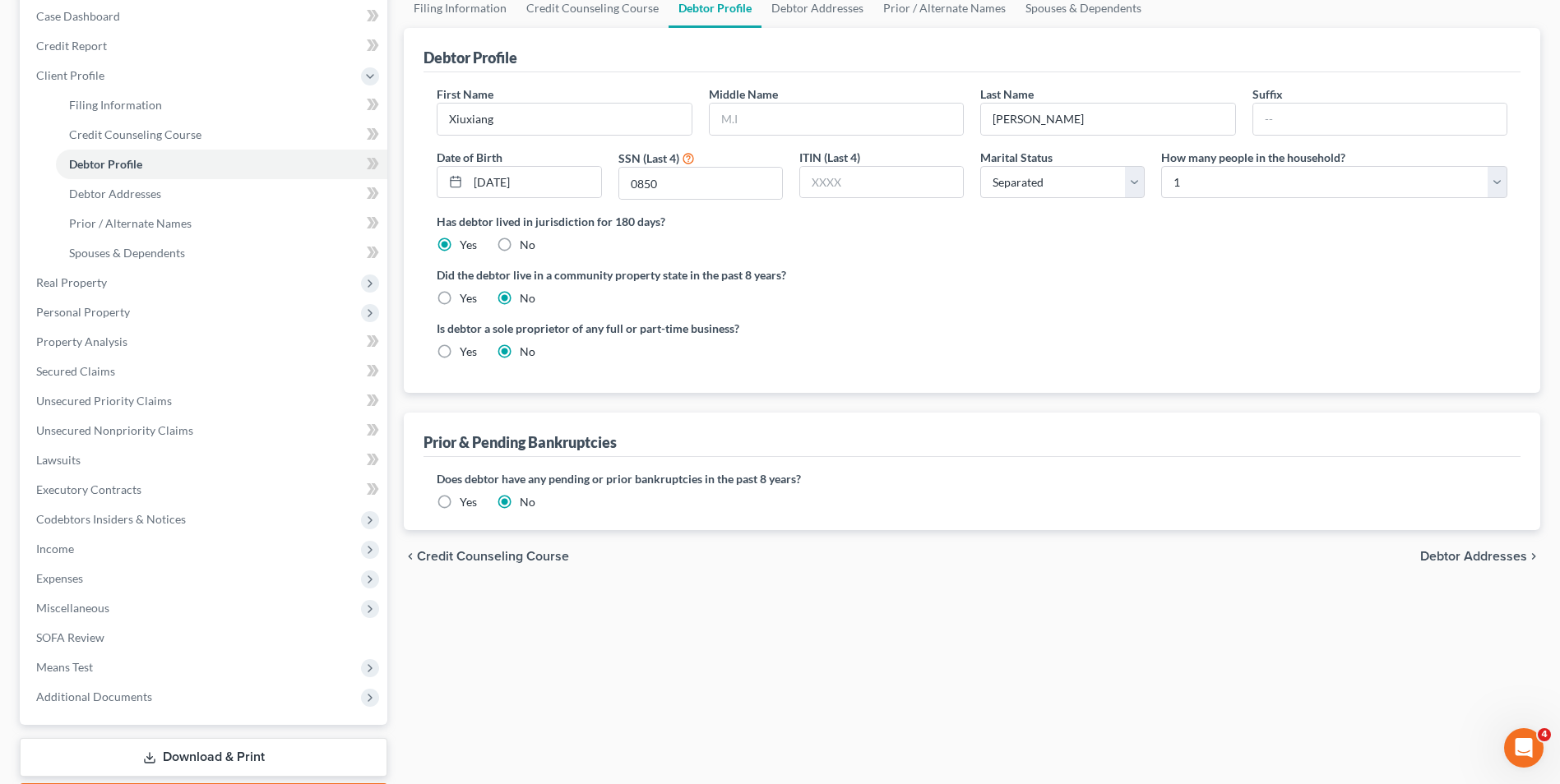
scroll to position [246, 0]
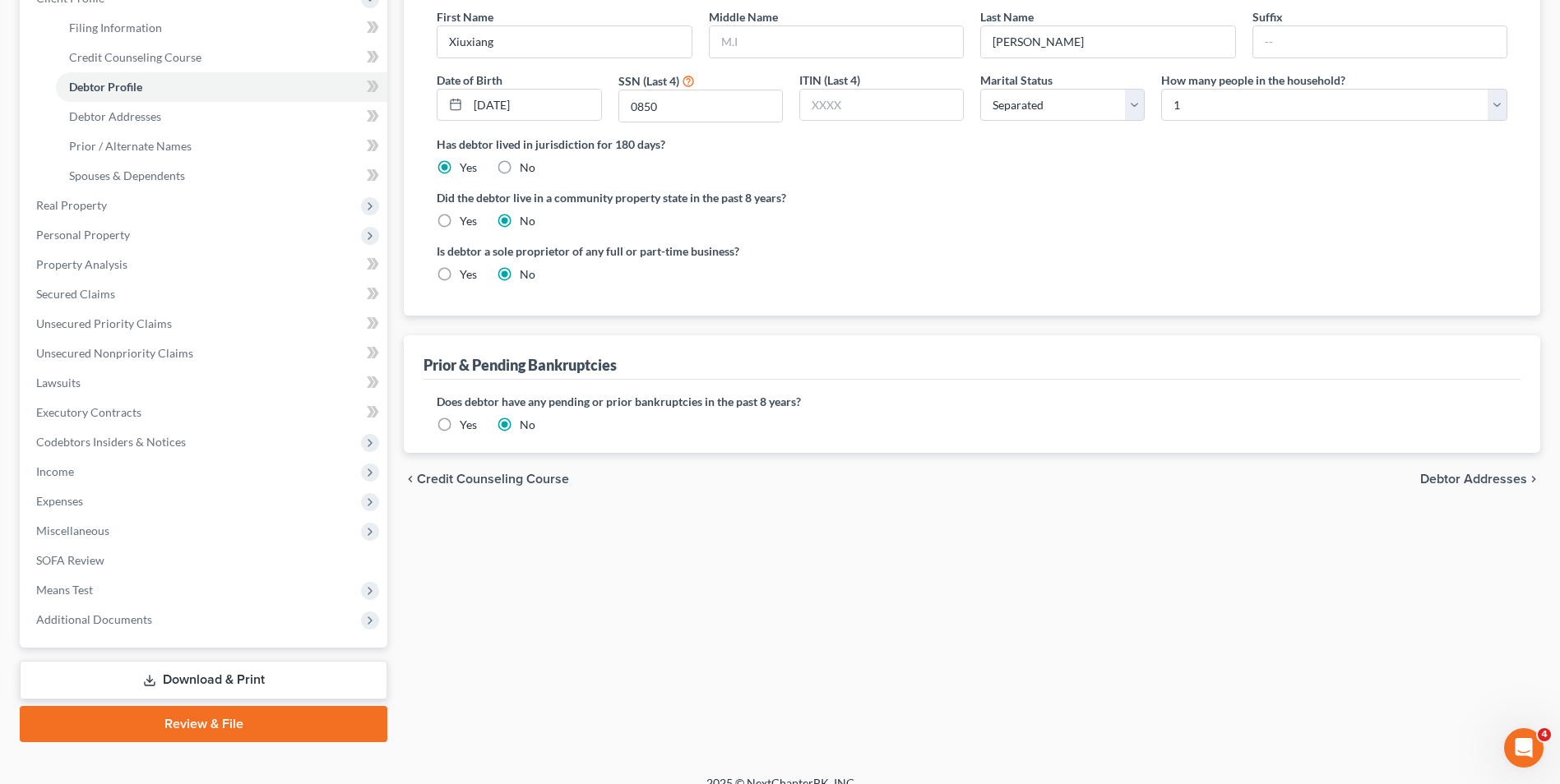
click at [1470, 476] on span "Debtor Addresses" at bounding box center [1473, 479] width 107 height 13
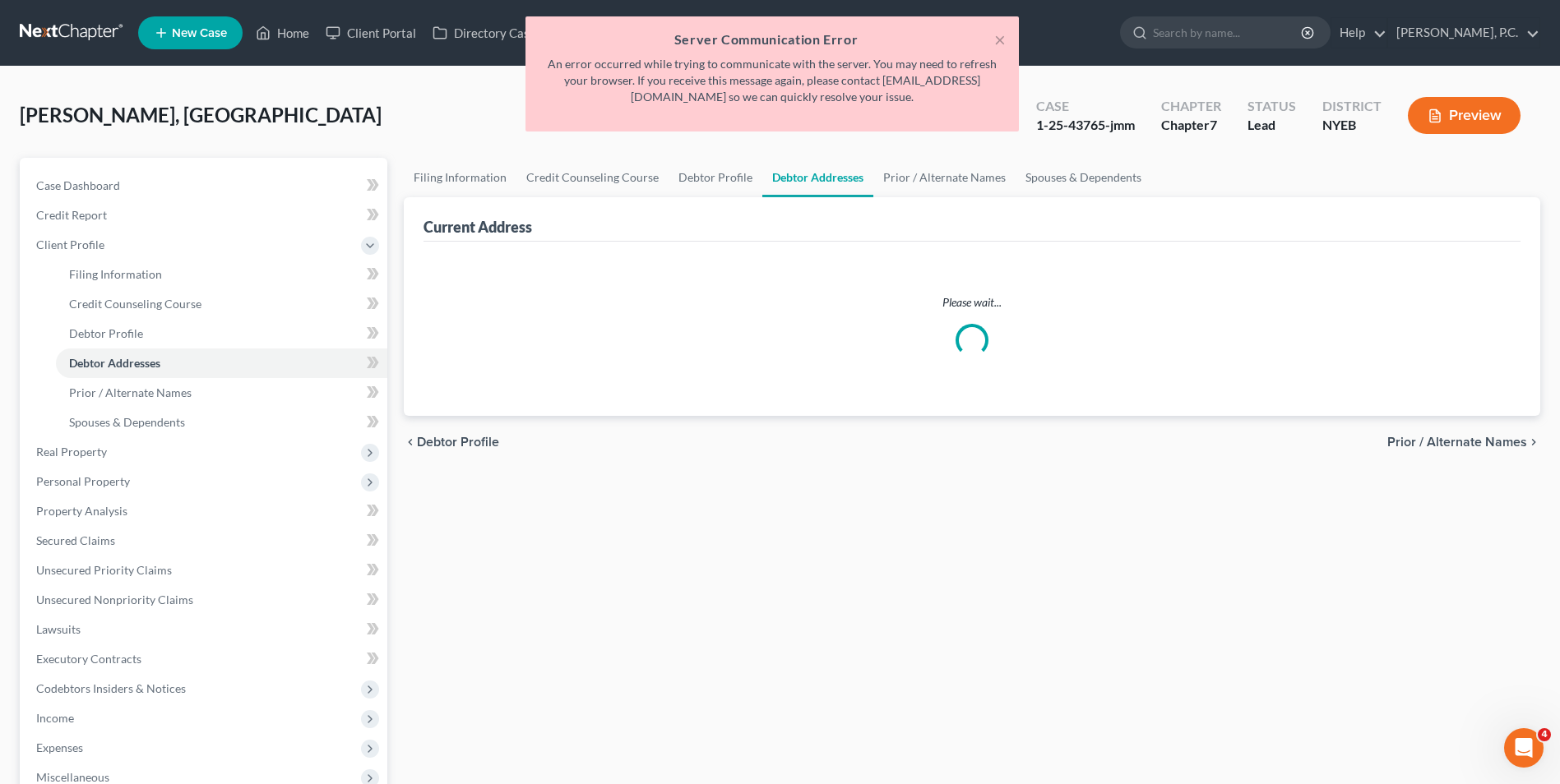
click at [1318, 34] on div "× Server Communication Error An error occurred while trying to communicate with…" at bounding box center [771, 78] width 1560 height 124
click at [1347, 34] on div "× Server Communication Error An error occurred while trying to communicate with…" at bounding box center [771, 78] width 1560 height 124
click at [1533, 737] on div "Open Intercom Messenger" at bounding box center [1523, 748] width 55 height 55
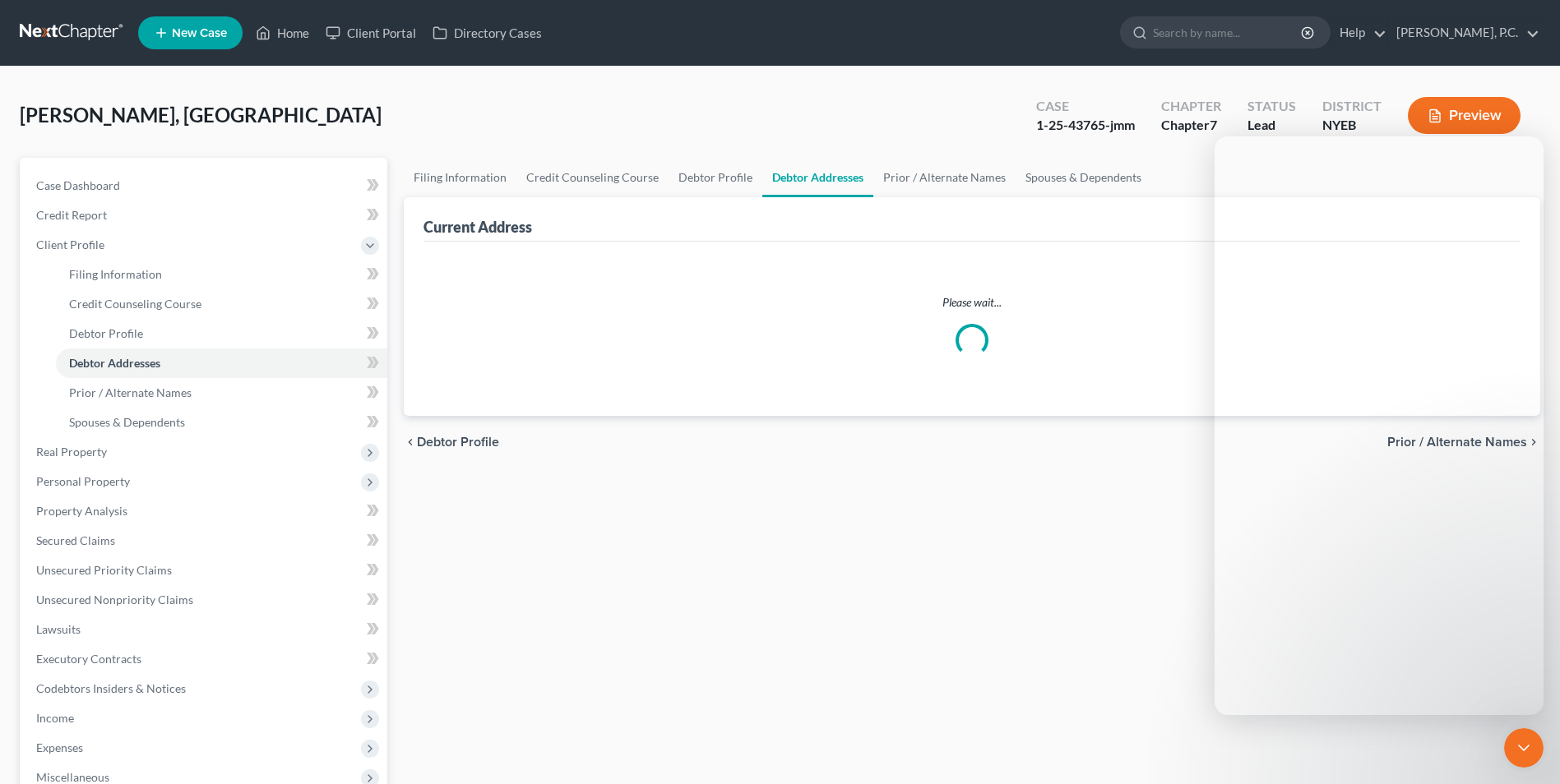
click at [1139, 708] on div "Filing Information Credit Counseling Course Debtor Profile Debtor Addresses Pri…" at bounding box center [972, 573] width 1153 height 831
click at [1522, 752] on icon "Close Intercom Messenger" at bounding box center [1523, 747] width 20 height 20
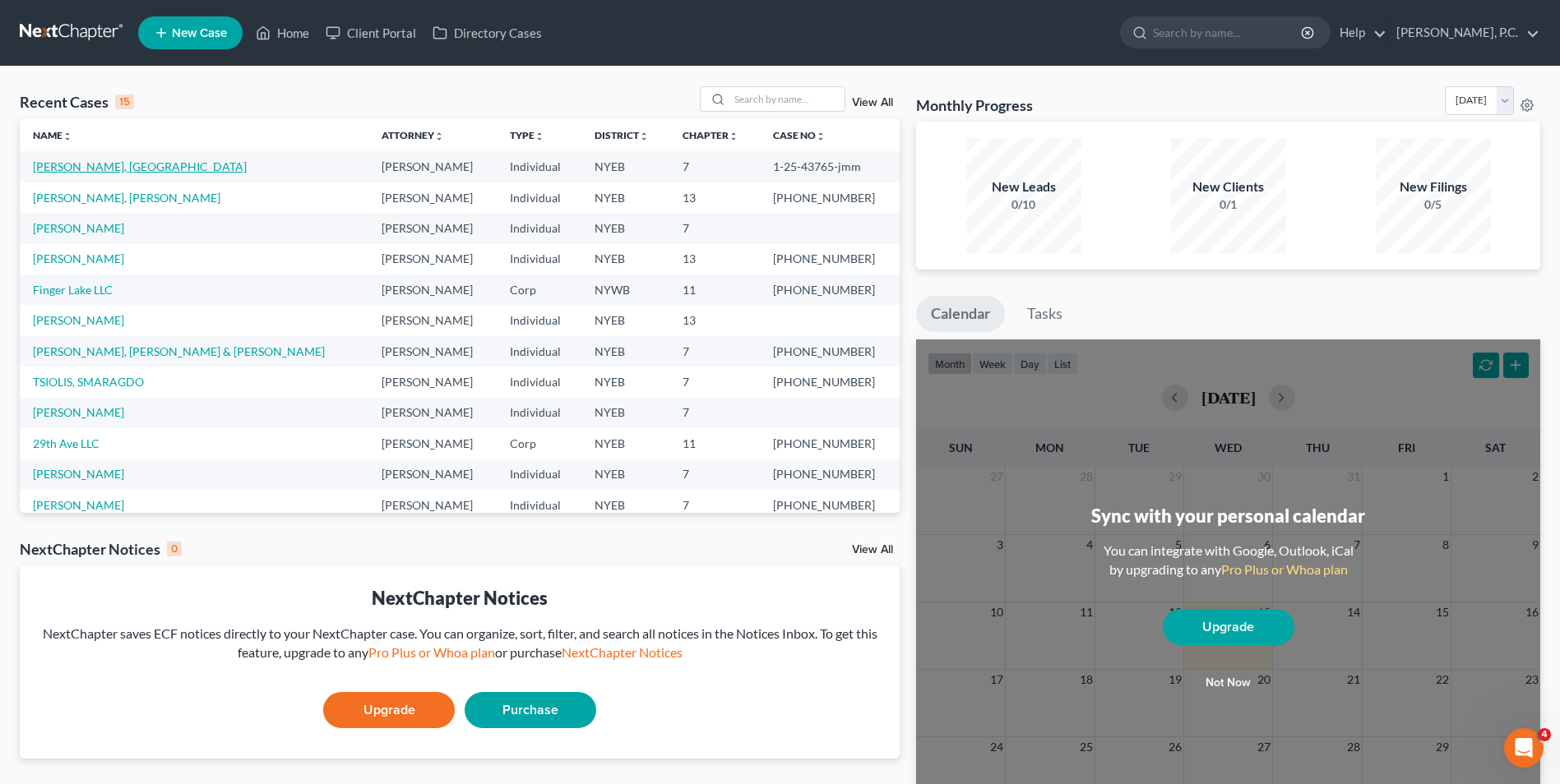
click at [52, 166] on link "[PERSON_NAME], [GEOGRAPHIC_DATA]" at bounding box center [140, 166] width 214 height 14
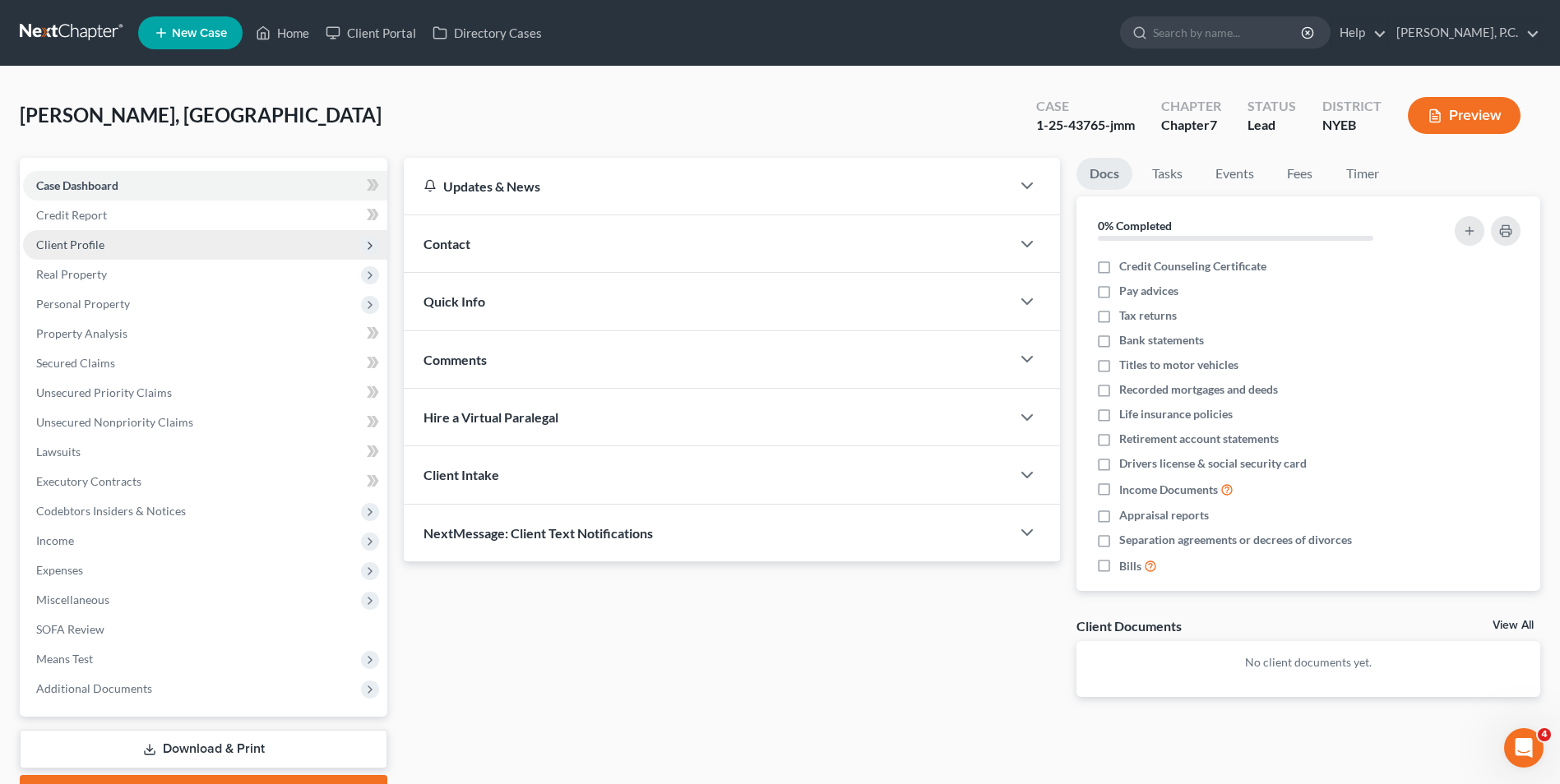
click at [118, 240] on span "Client Profile" at bounding box center [205, 245] width 364 height 30
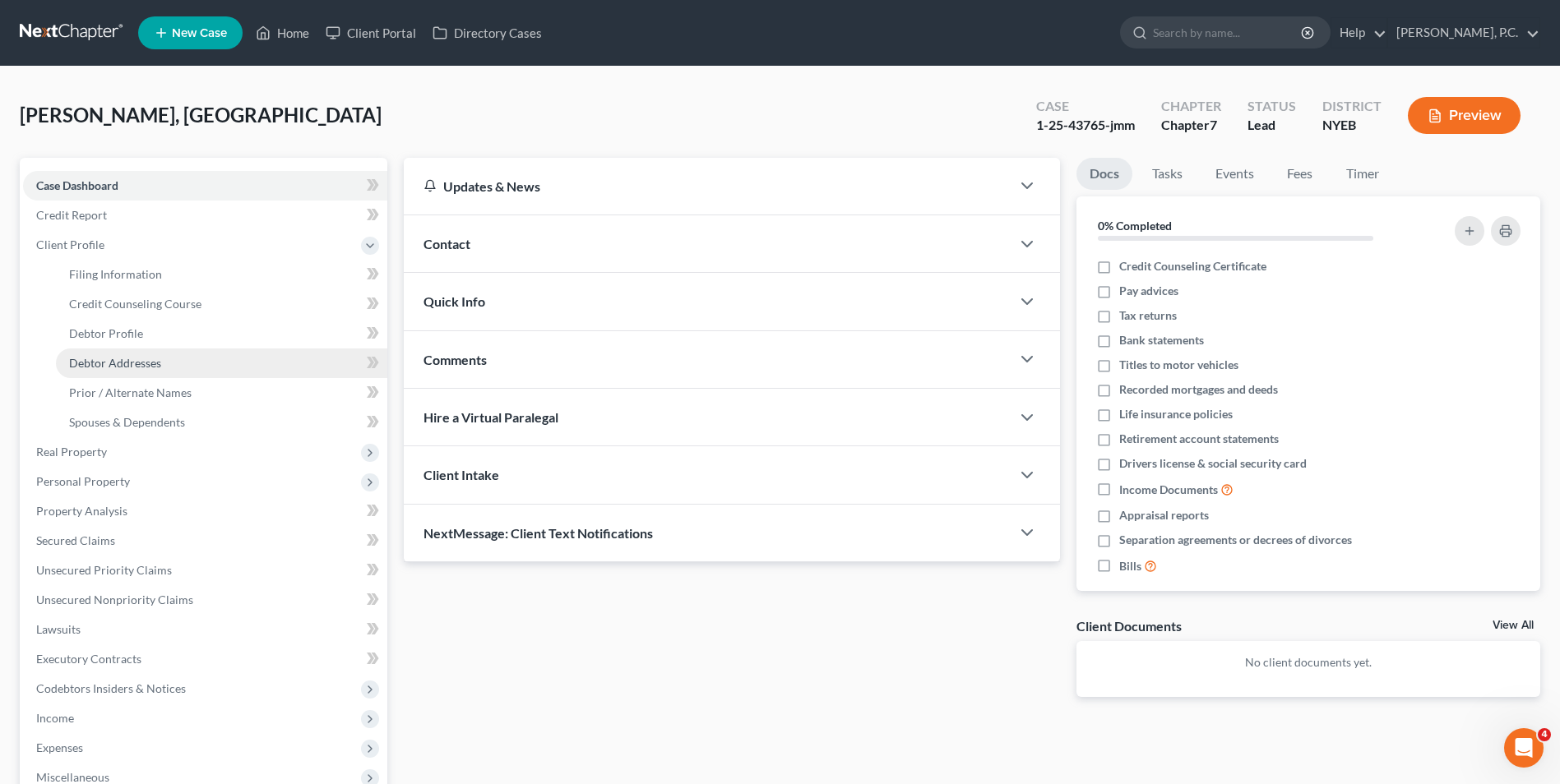
click at [153, 355] on link "Debtor Addresses" at bounding box center [222, 363] width 332 height 30
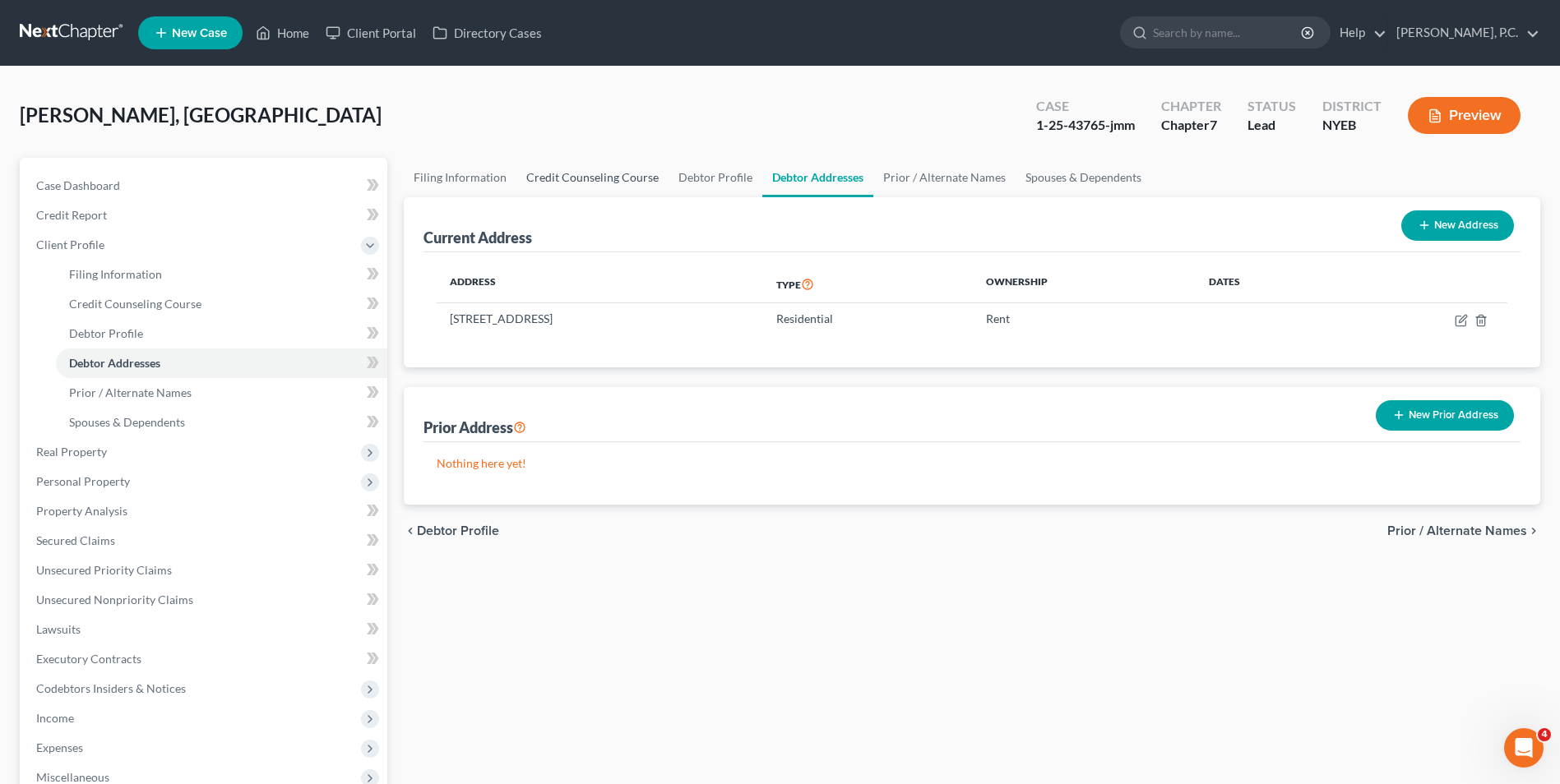
click at [616, 180] on link "Credit Counseling Course" at bounding box center [592, 177] width 152 height 39
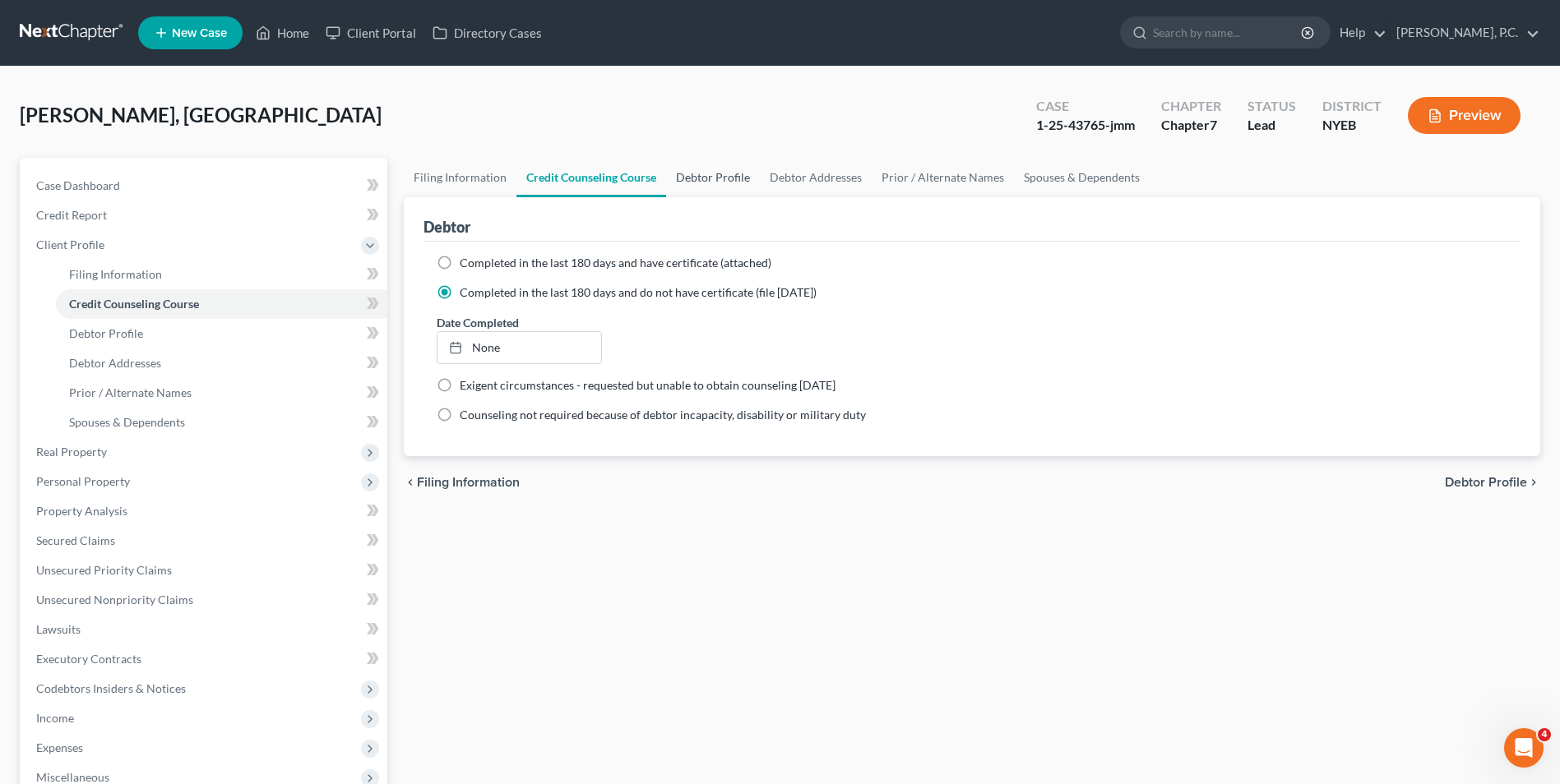
click at [720, 176] on link "Debtor Profile" at bounding box center [713, 177] width 94 height 39
select select "2"
select select "0"
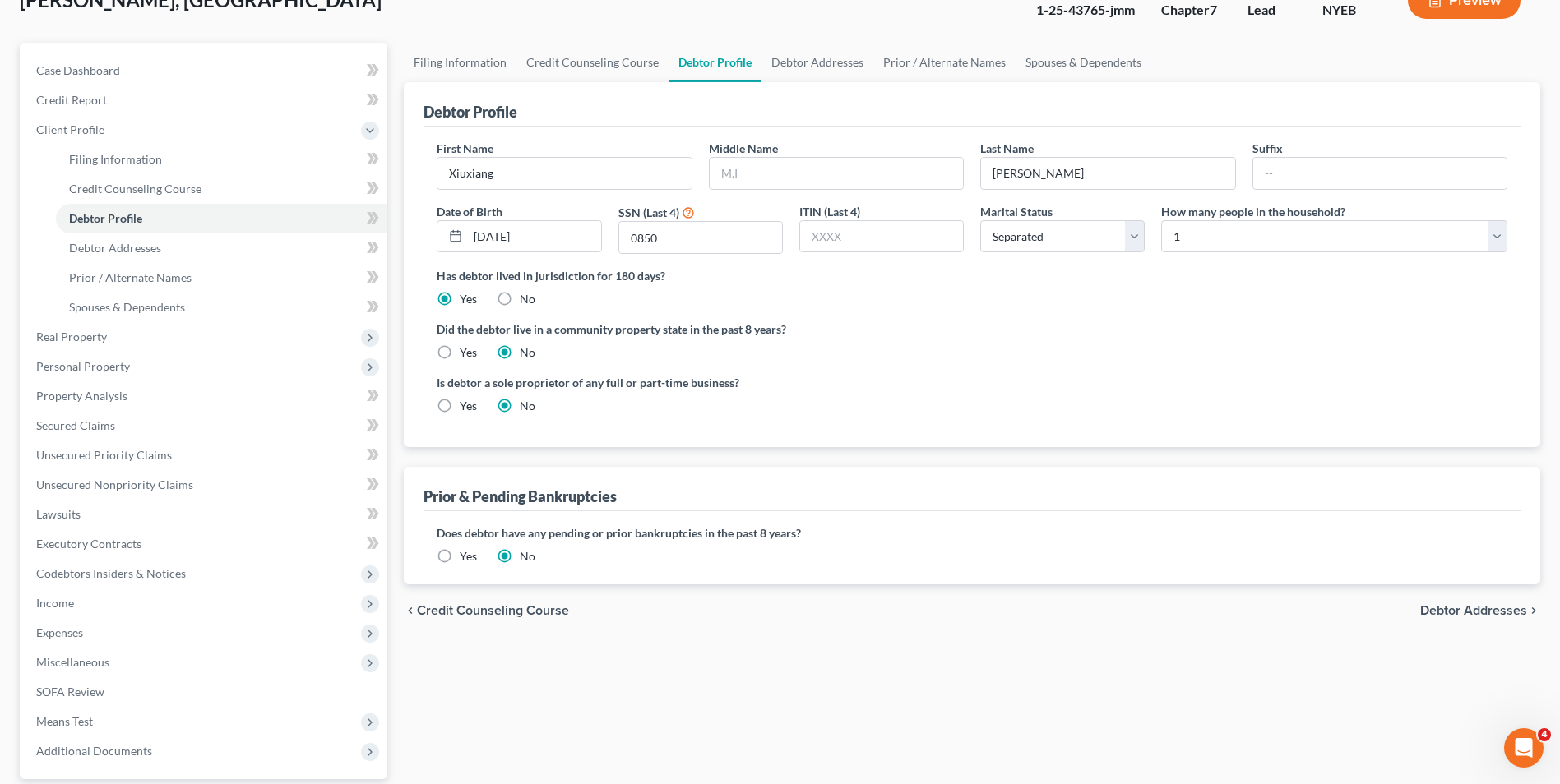
scroll to position [267, 0]
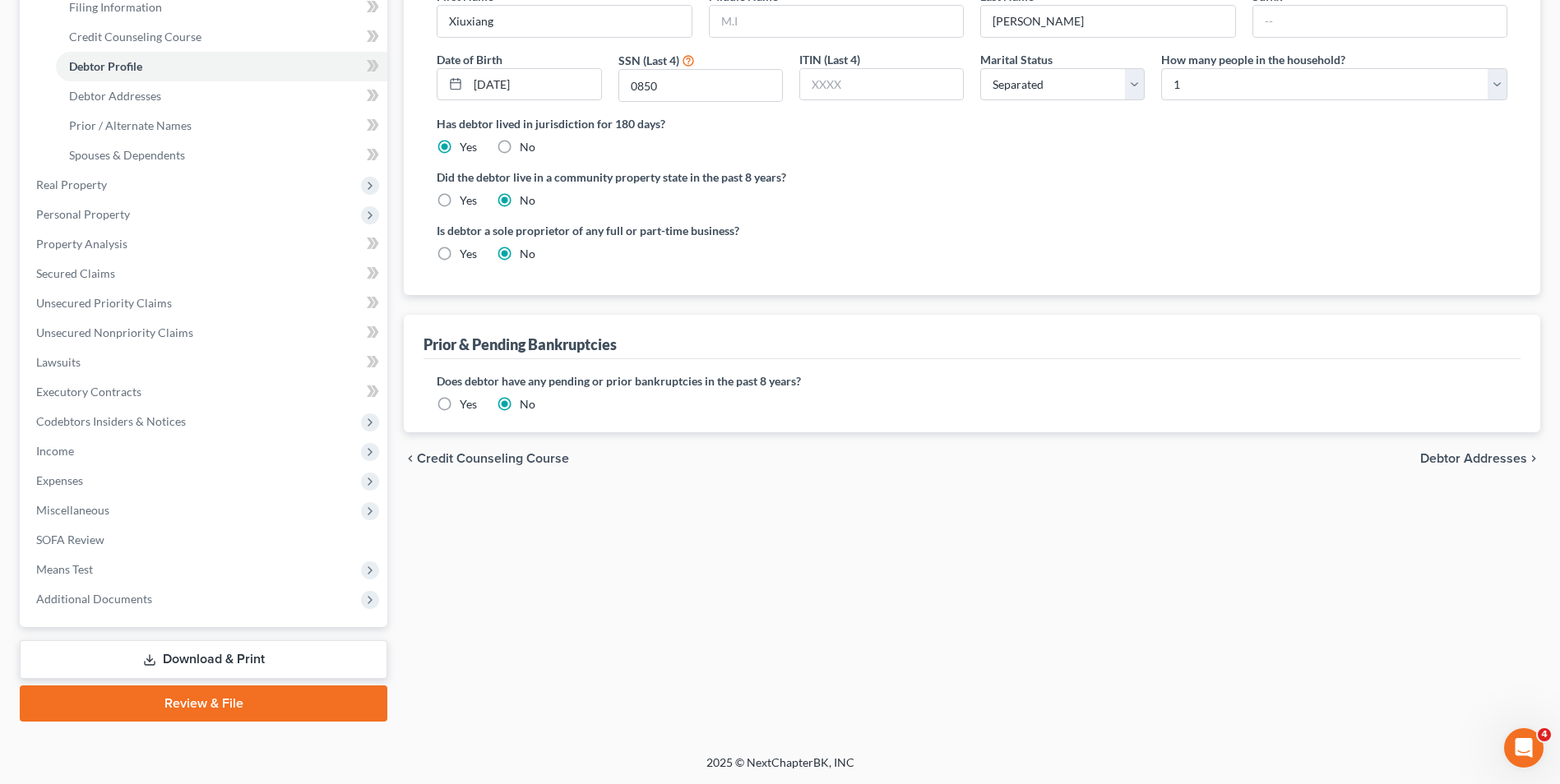
click at [1497, 461] on span "Debtor Addresses" at bounding box center [1473, 458] width 107 height 13
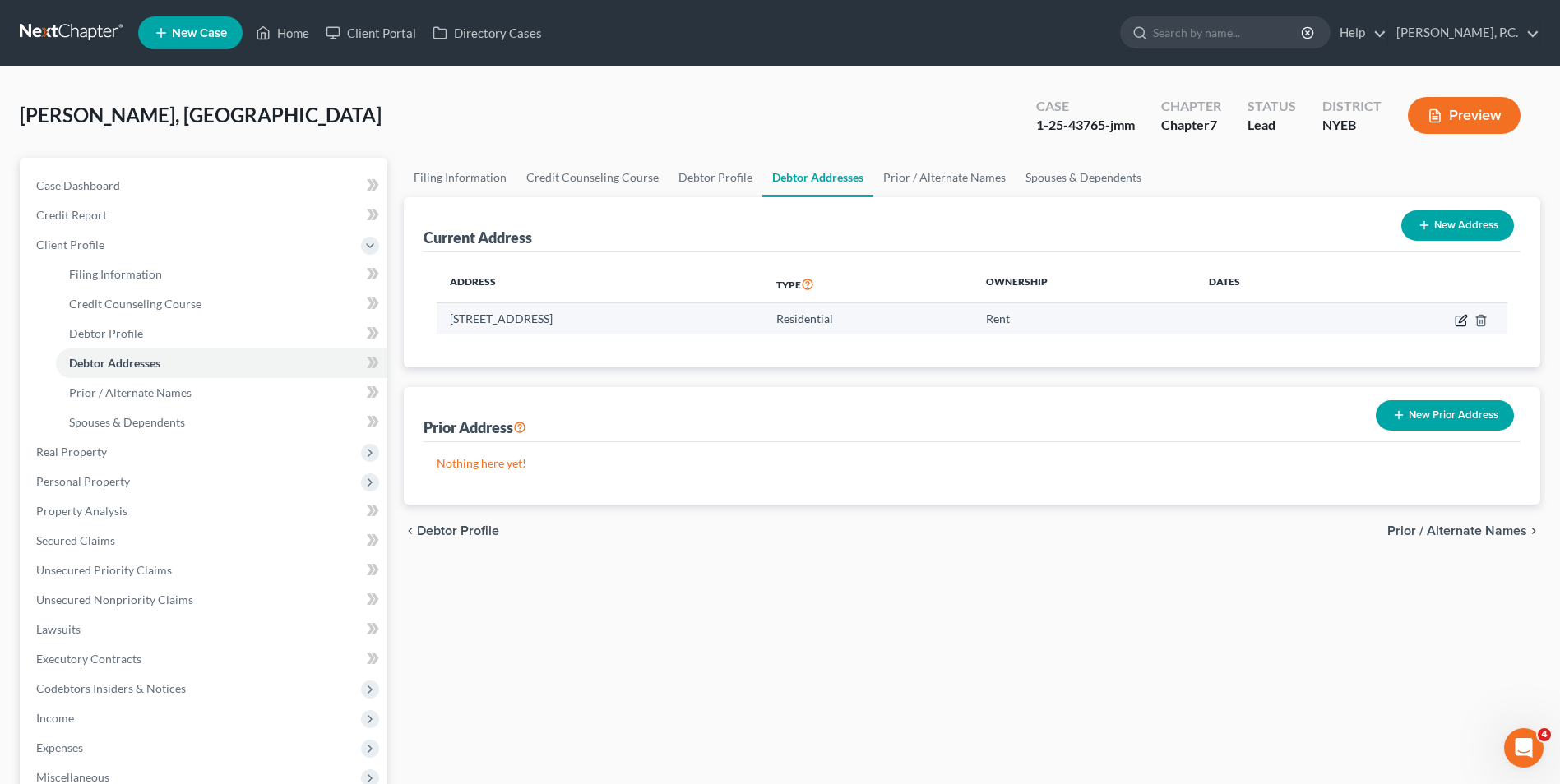
click at [1459, 325] on icon "button" at bounding box center [1460, 320] width 13 height 13
select select "35"
select select "23"
select select "0"
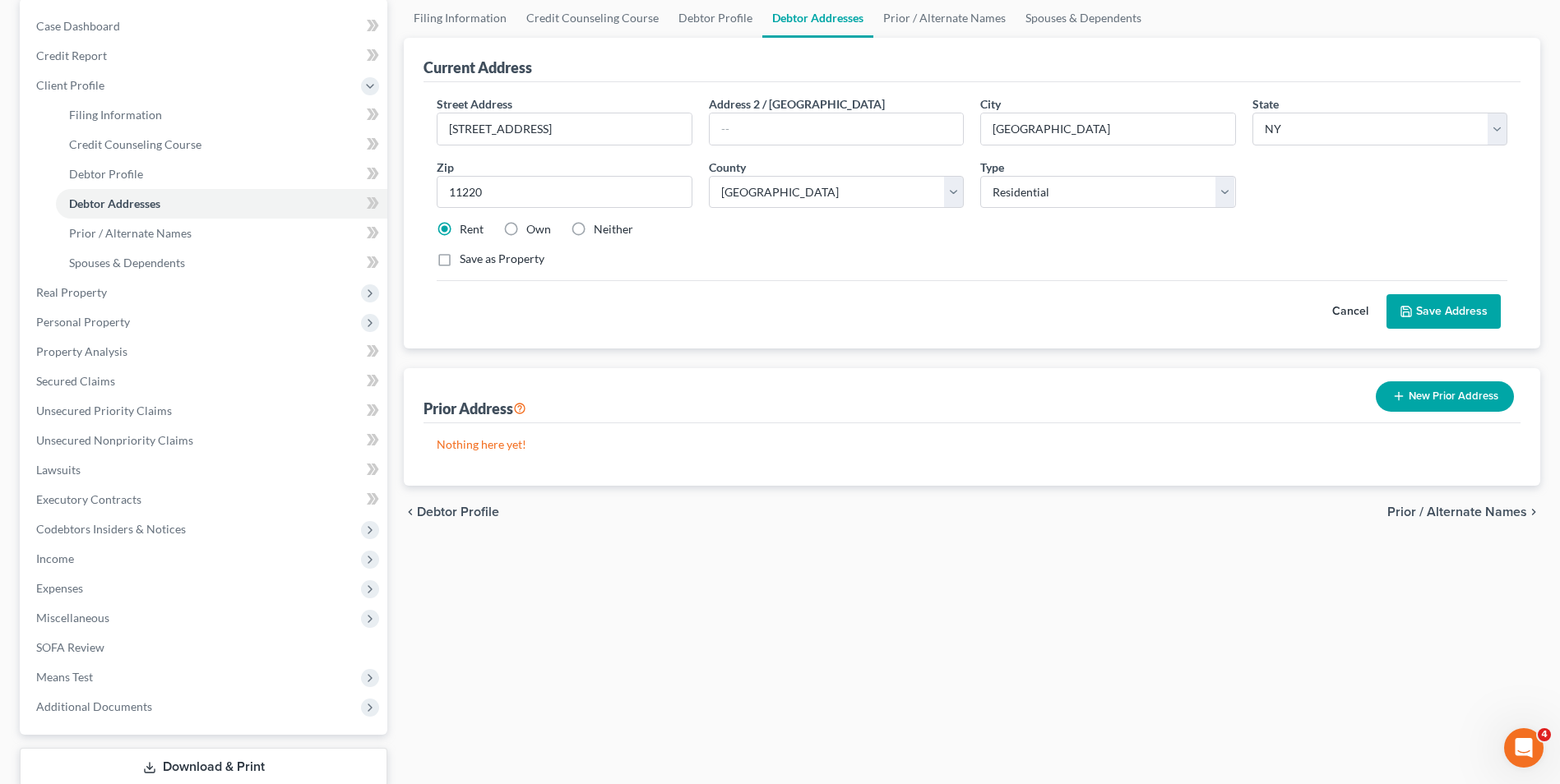
scroll to position [164, 0]
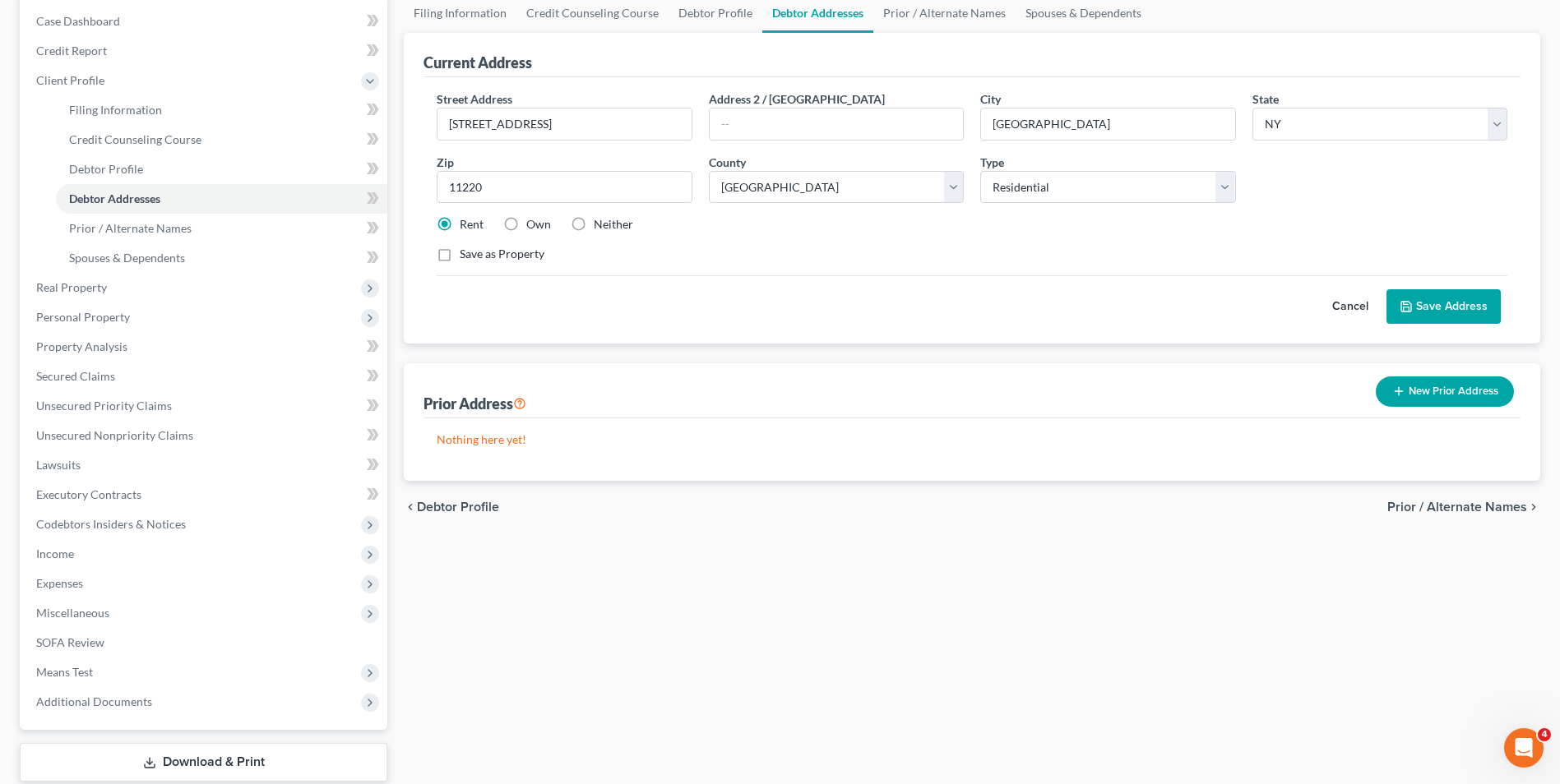
click at [1503, 504] on span "Prior / Alternate Names" at bounding box center [1457, 506] width 140 height 13
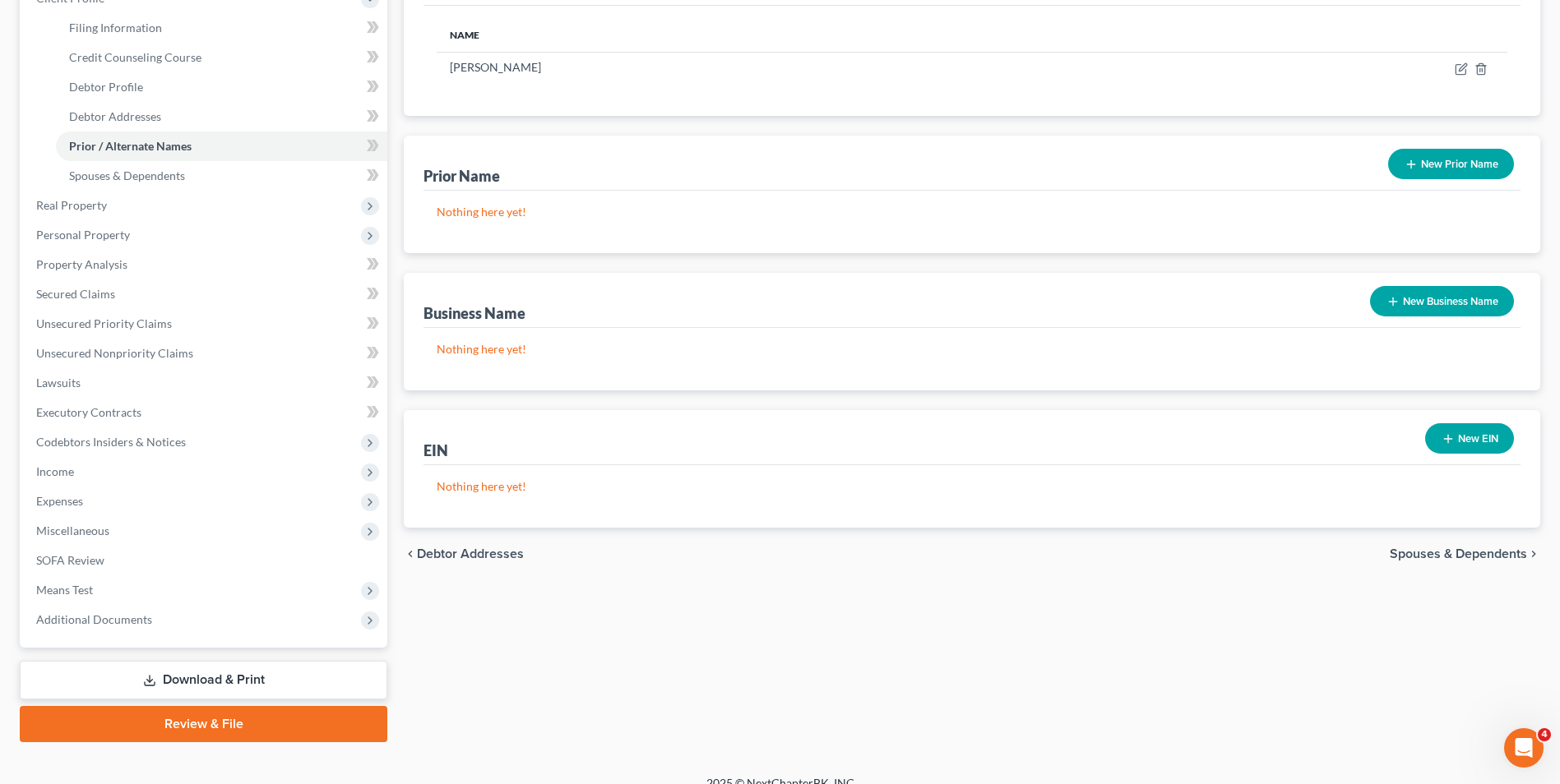
click at [1436, 551] on span "Spouses & Dependents" at bounding box center [1458, 553] width 137 height 13
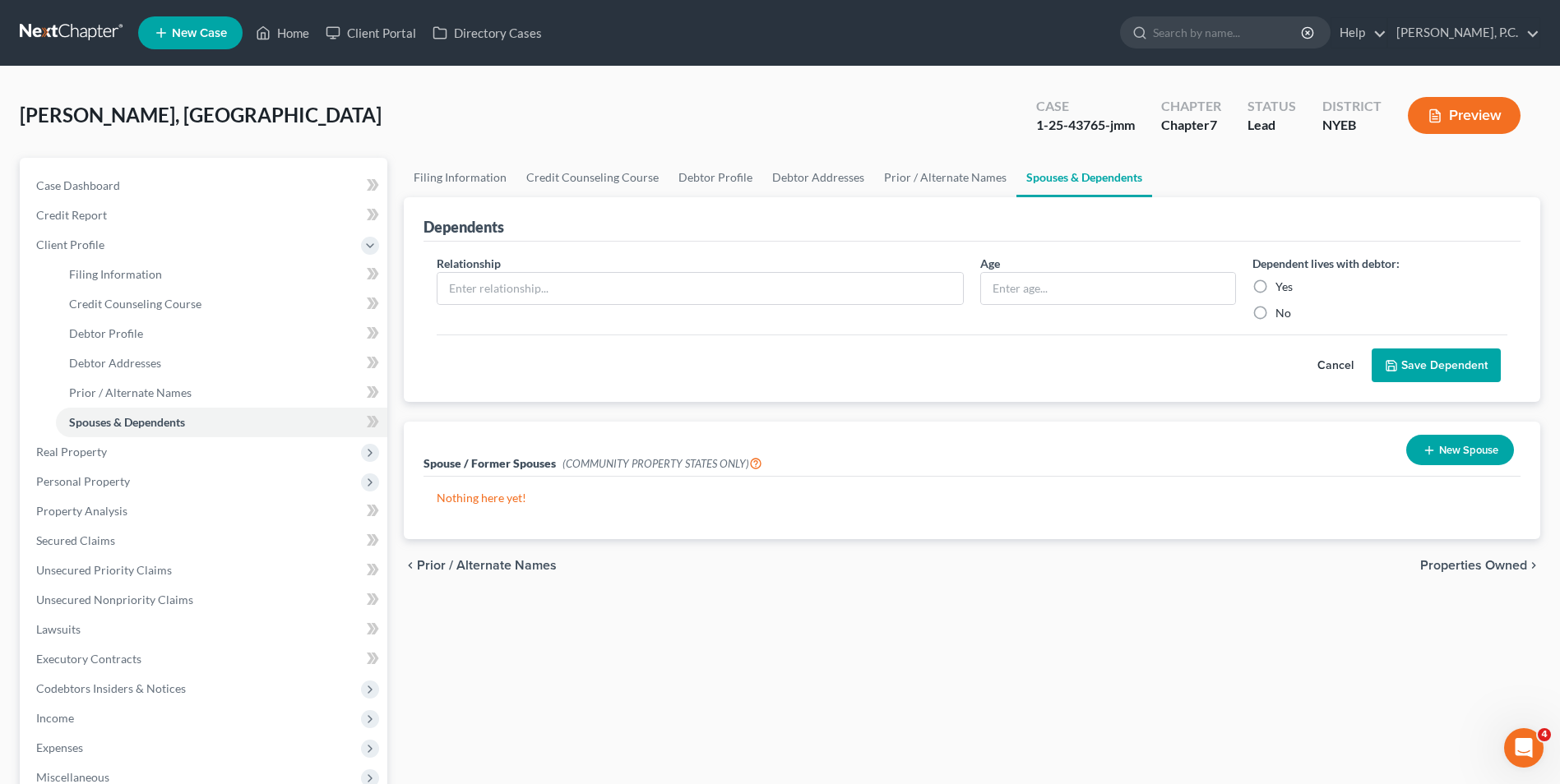
click at [1466, 564] on span "Properties Owned" at bounding box center [1473, 565] width 107 height 13
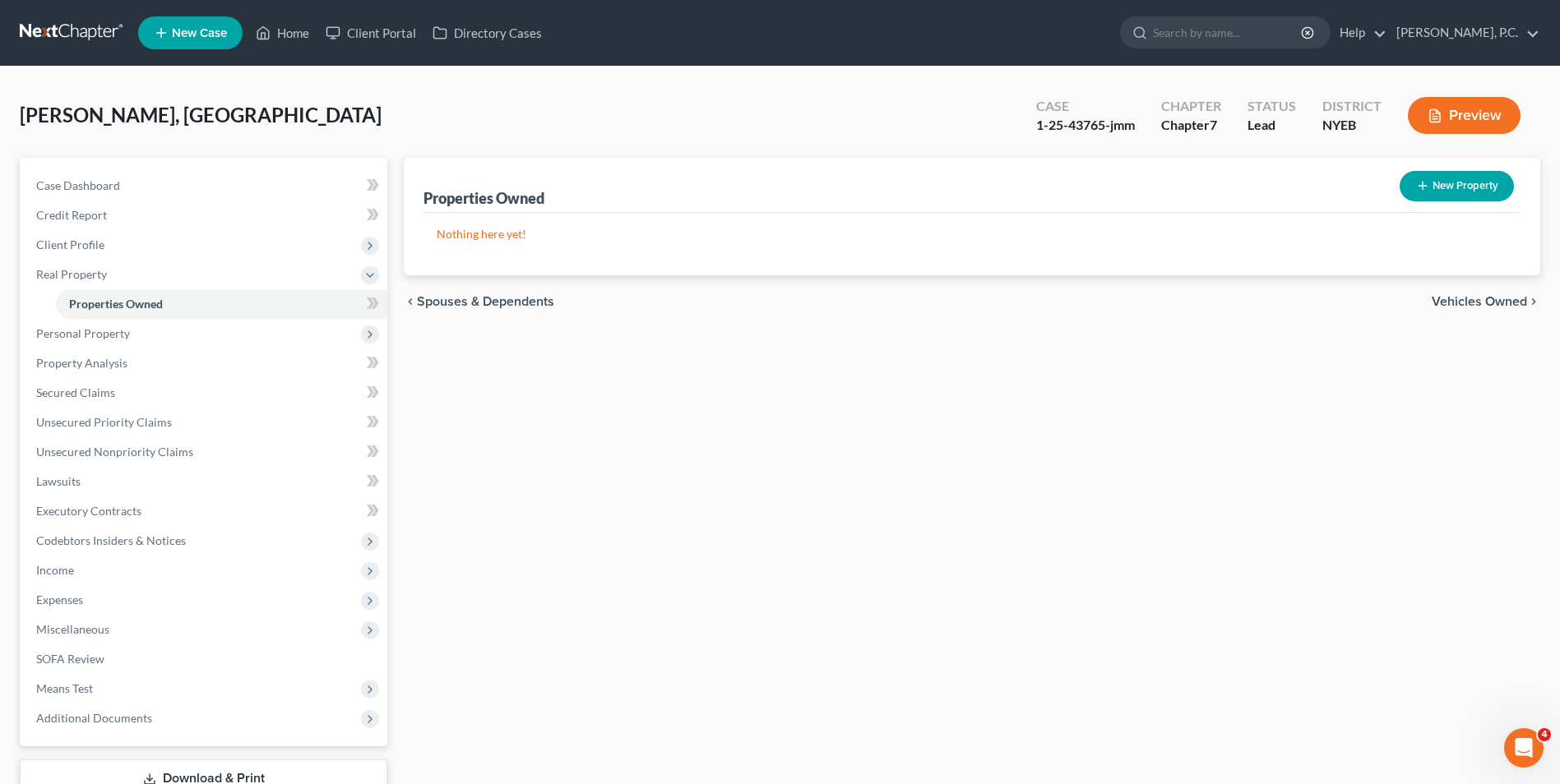
click at [1459, 178] on button "New Property" at bounding box center [1457, 187] width 114 height 31
select select "35"
select select "23"
select select "0"
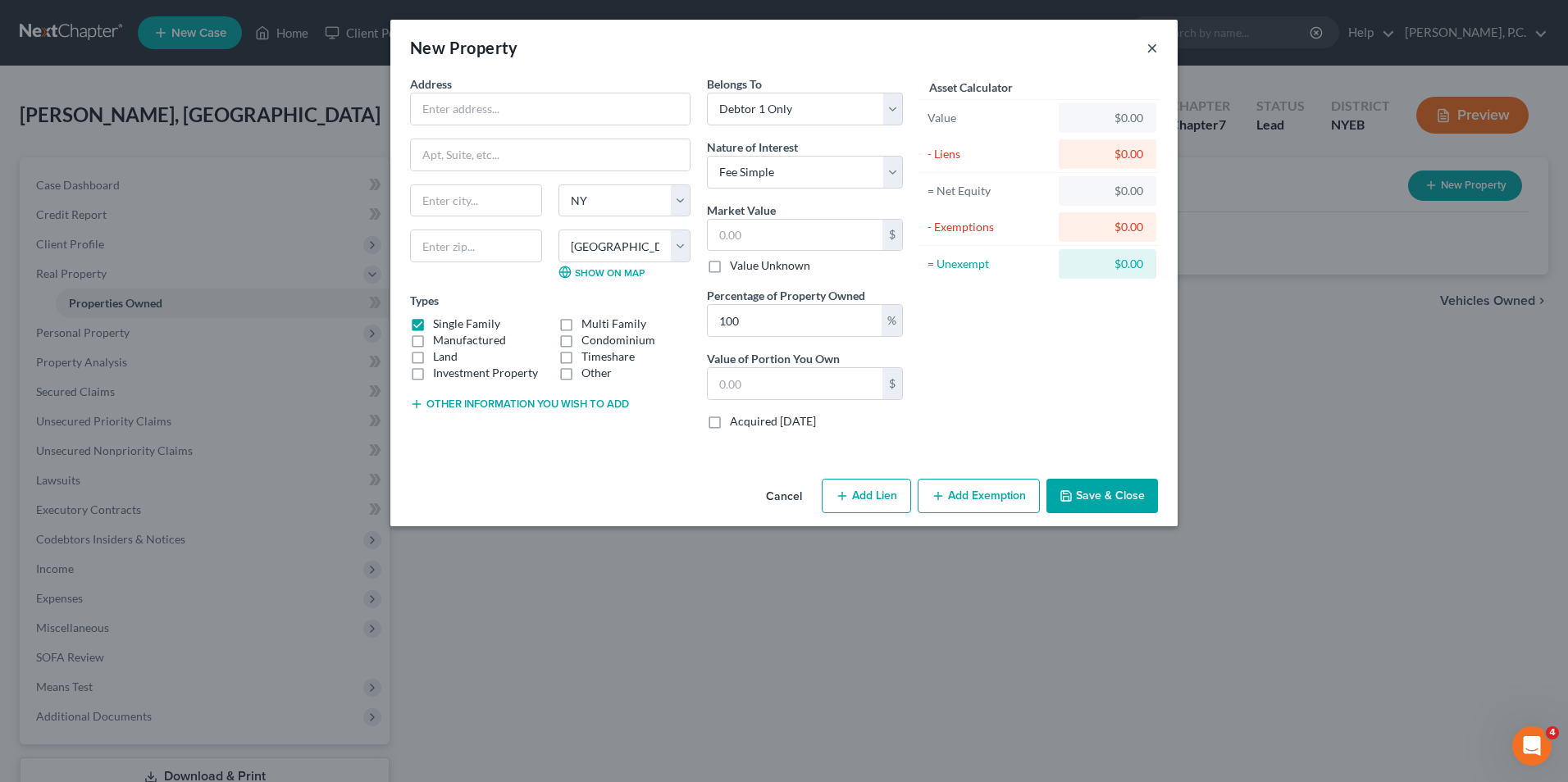
click at [1150, 43] on button "×" at bounding box center [1152, 47] width 12 height 20
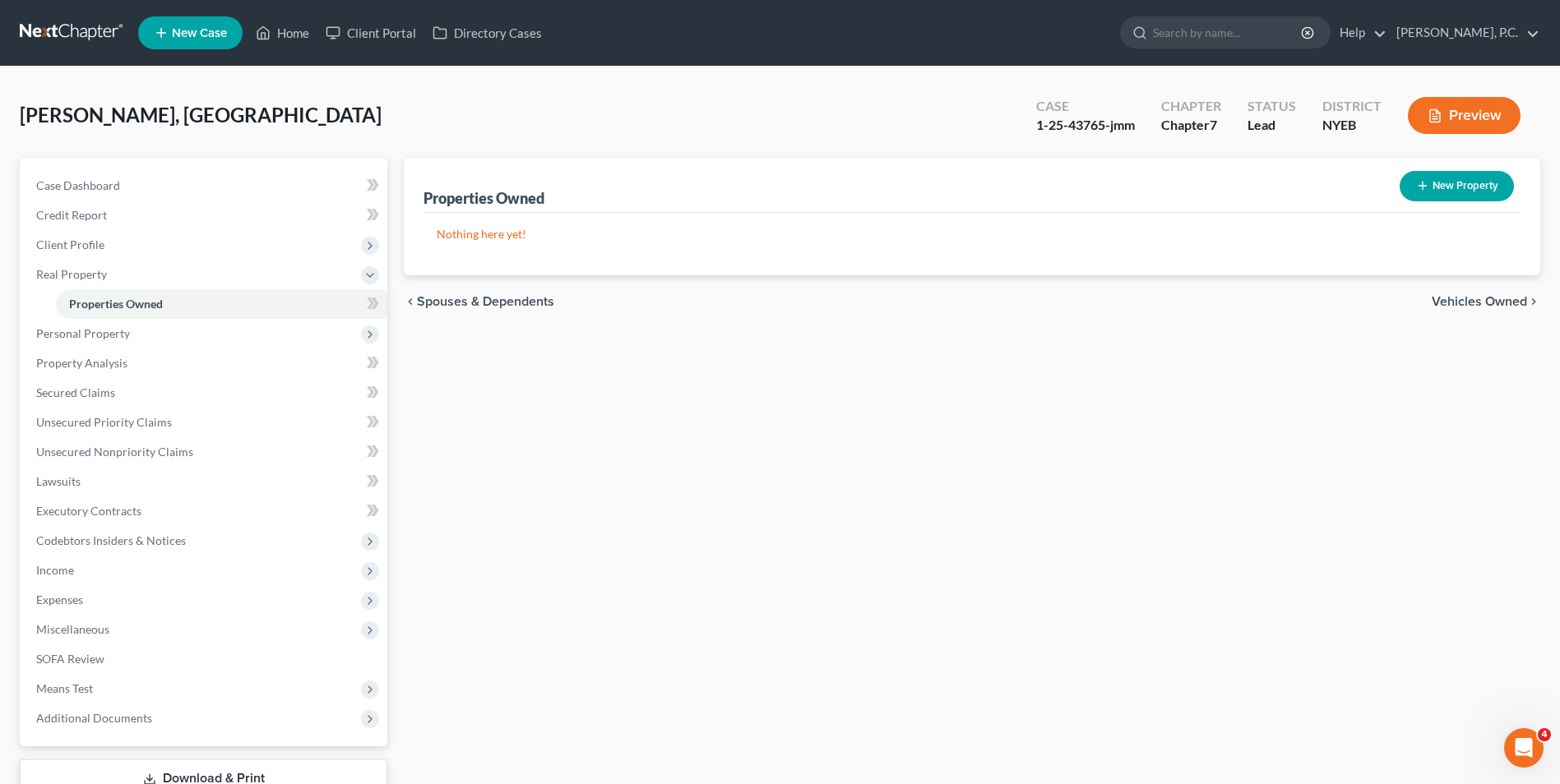
click at [1431, 185] on button "New Property" at bounding box center [1457, 187] width 114 height 31
select select "35"
select select "23"
select select "0"
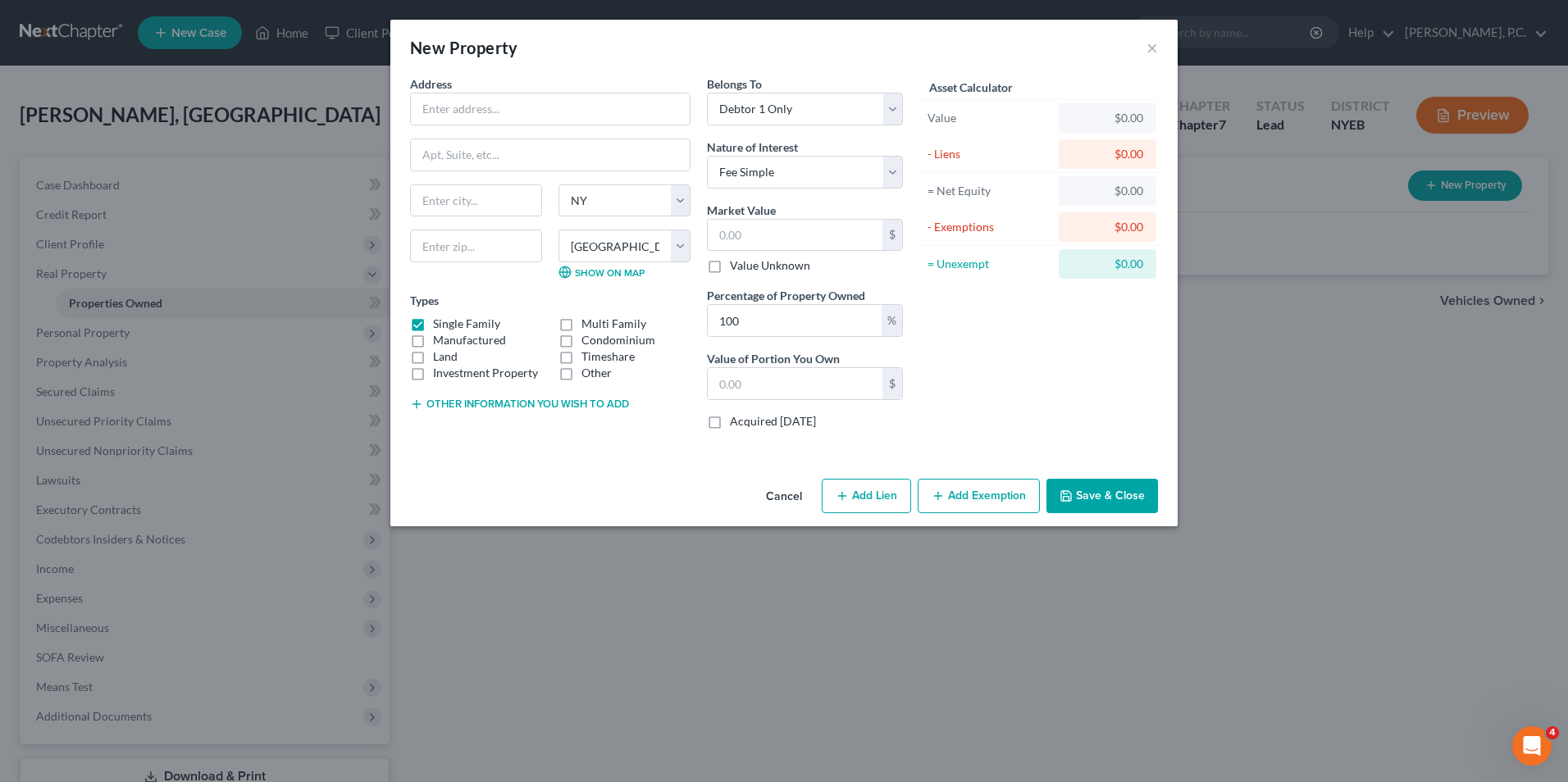
click at [969, 494] on button "Add Exemption" at bounding box center [979, 496] width 122 height 35
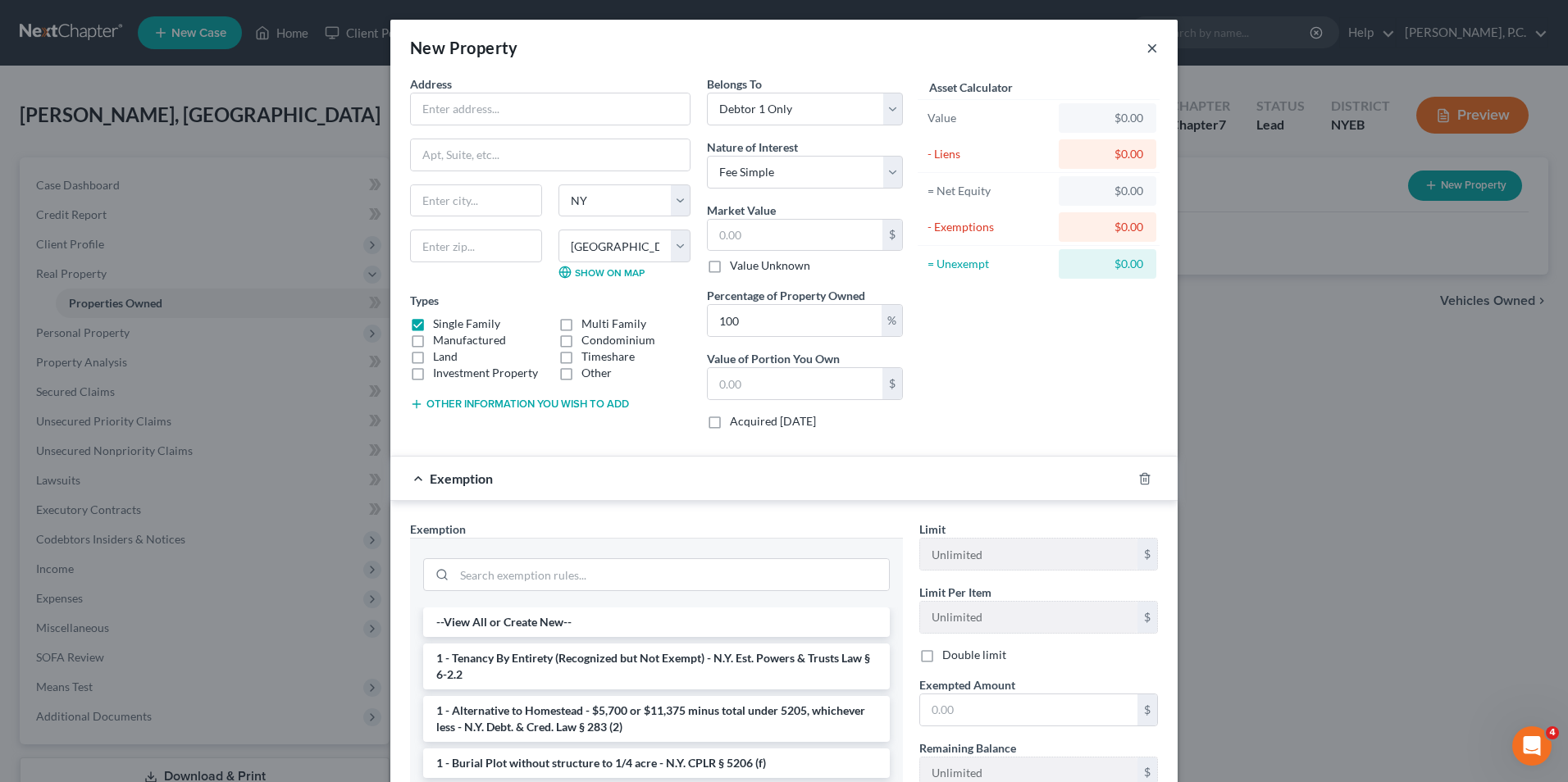
click at [1147, 52] on button "×" at bounding box center [1152, 47] width 12 height 20
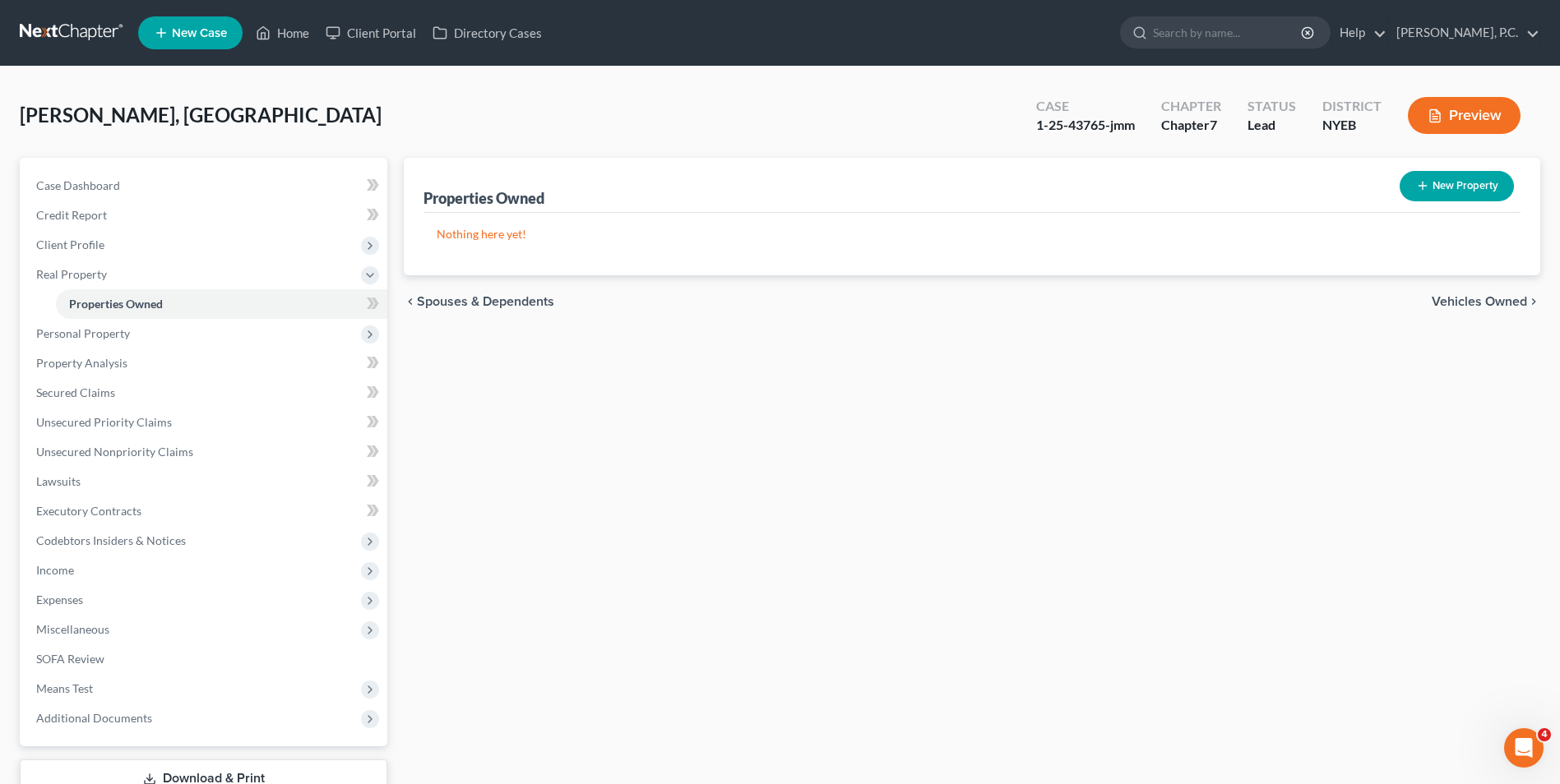
click at [1500, 306] on span "Vehicles Owned" at bounding box center [1479, 301] width 95 height 13
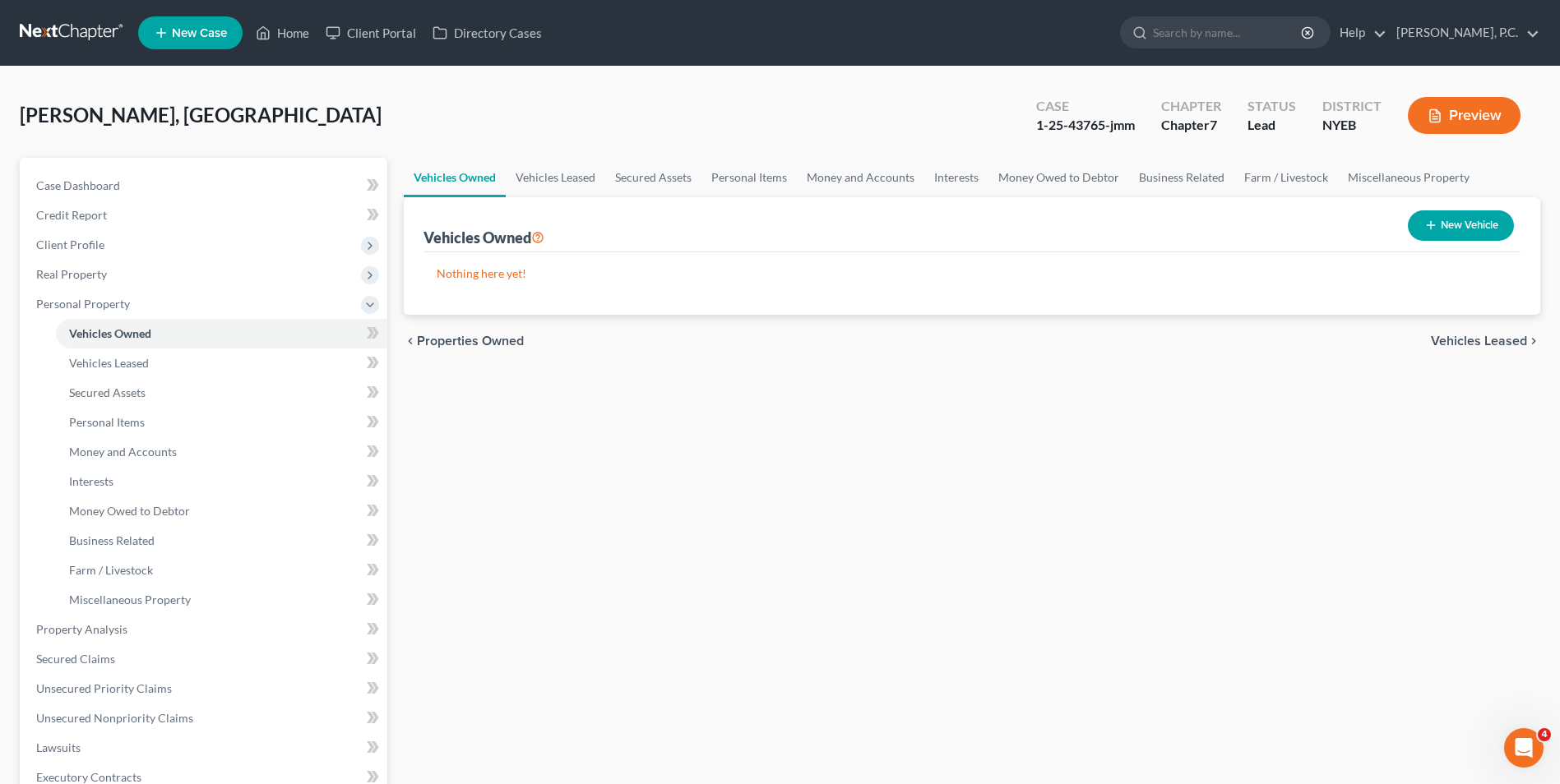
click at [1503, 346] on span "Vehicles Leased" at bounding box center [1478, 341] width 96 height 13
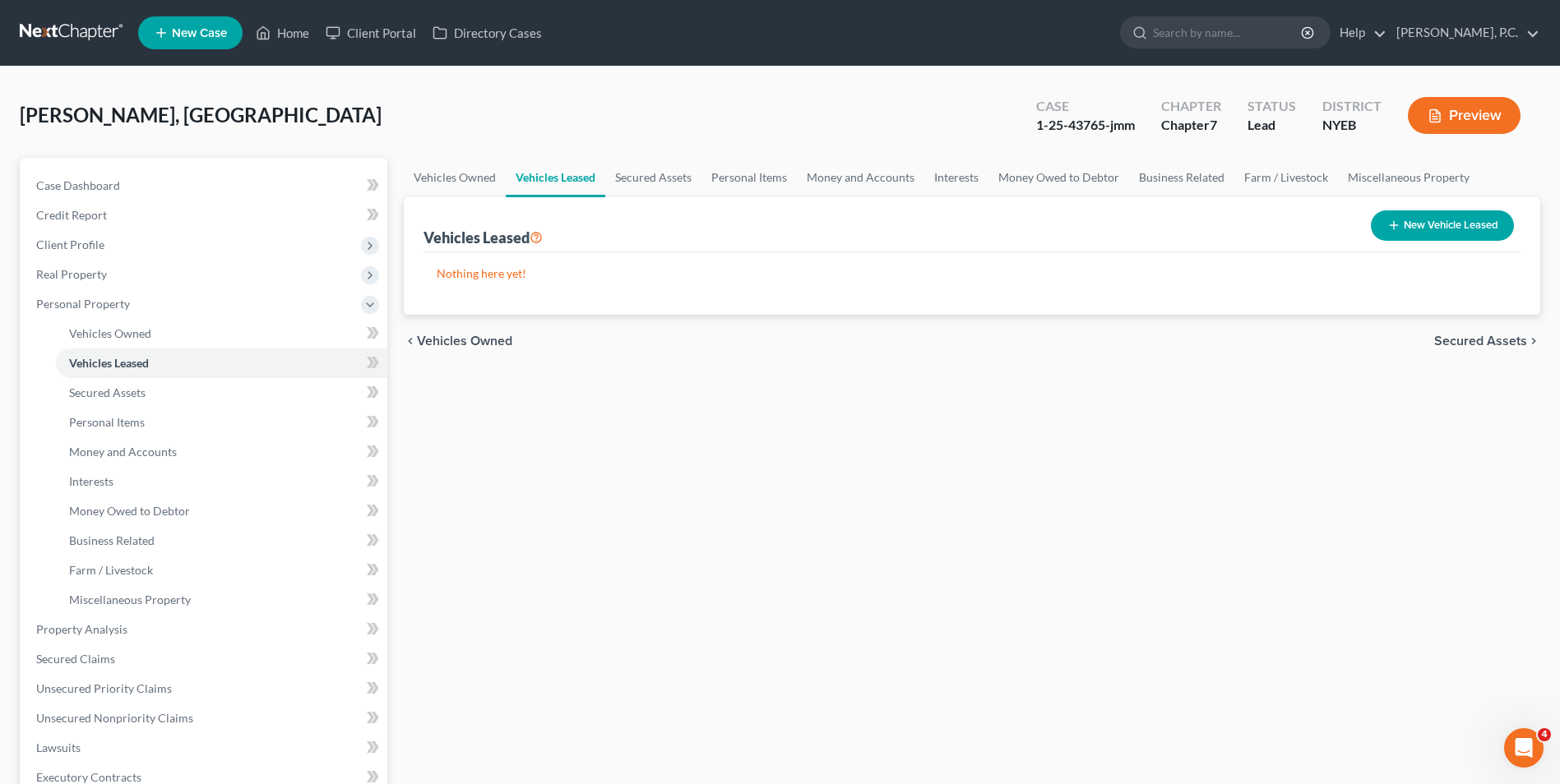
click at [1501, 340] on span "Secured Assets" at bounding box center [1480, 341] width 93 height 13
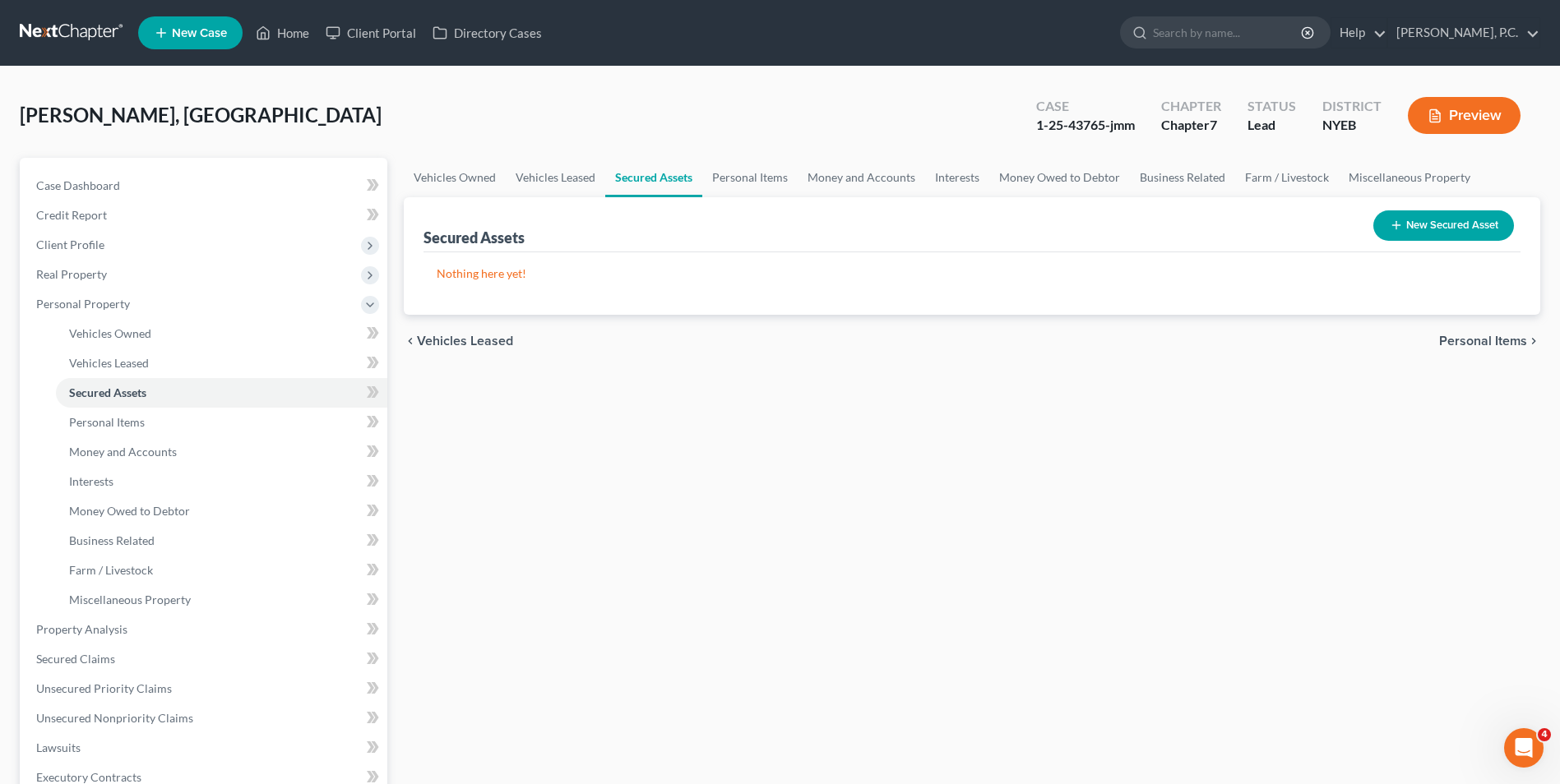
click at [1444, 229] on button "New Secured Asset" at bounding box center [1443, 226] width 141 height 31
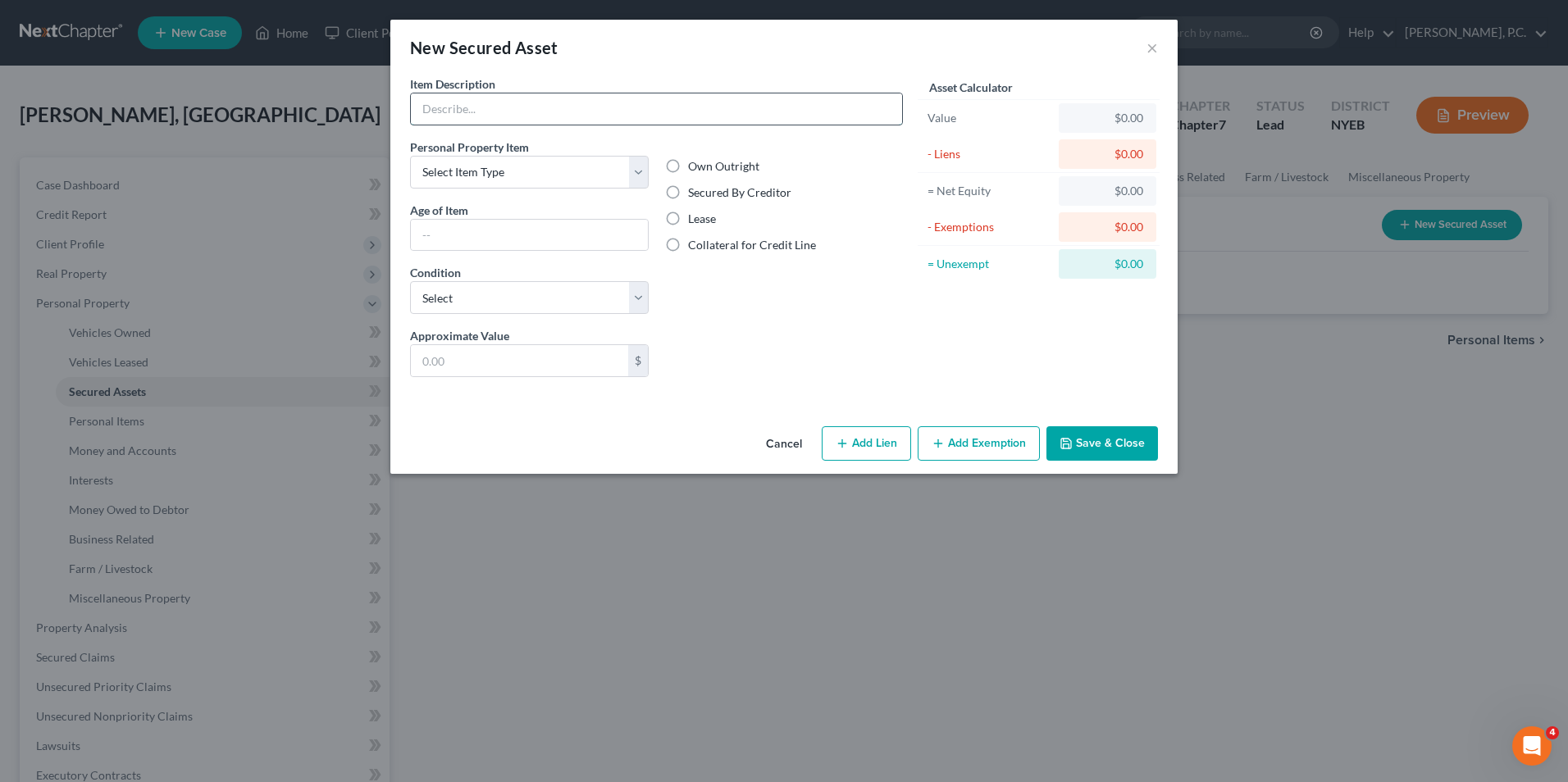
click at [474, 107] on input "text" at bounding box center [656, 109] width 491 height 31
click at [547, 168] on select "Select Item Type Clothing Collectibles Of Value Electronics Firearms Household …" at bounding box center [529, 172] width 239 height 33
click at [783, 448] on button "Cancel" at bounding box center [783, 444] width 62 height 33
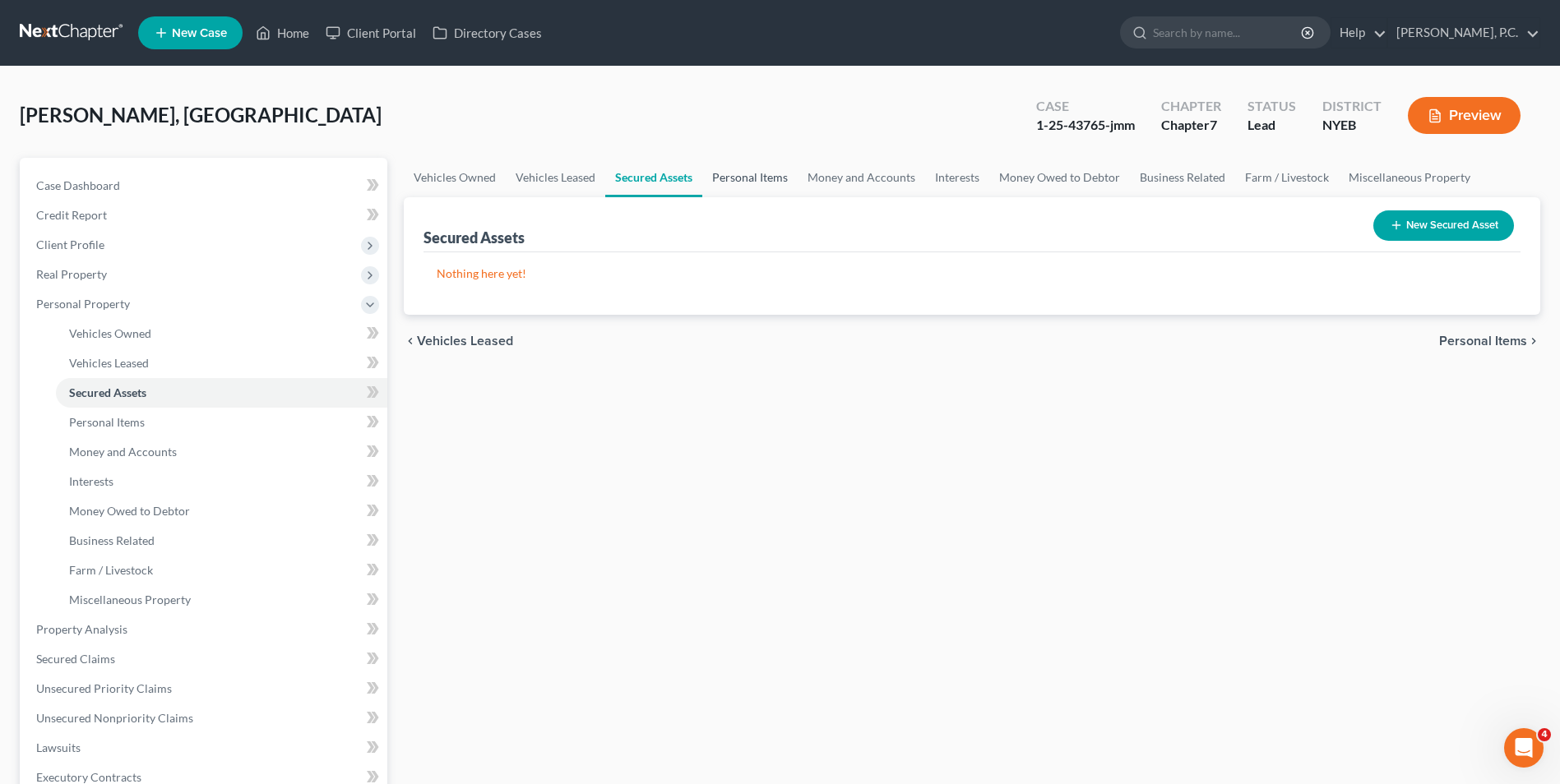
click at [737, 179] on link "Personal Items" at bounding box center [750, 177] width 95 height 39
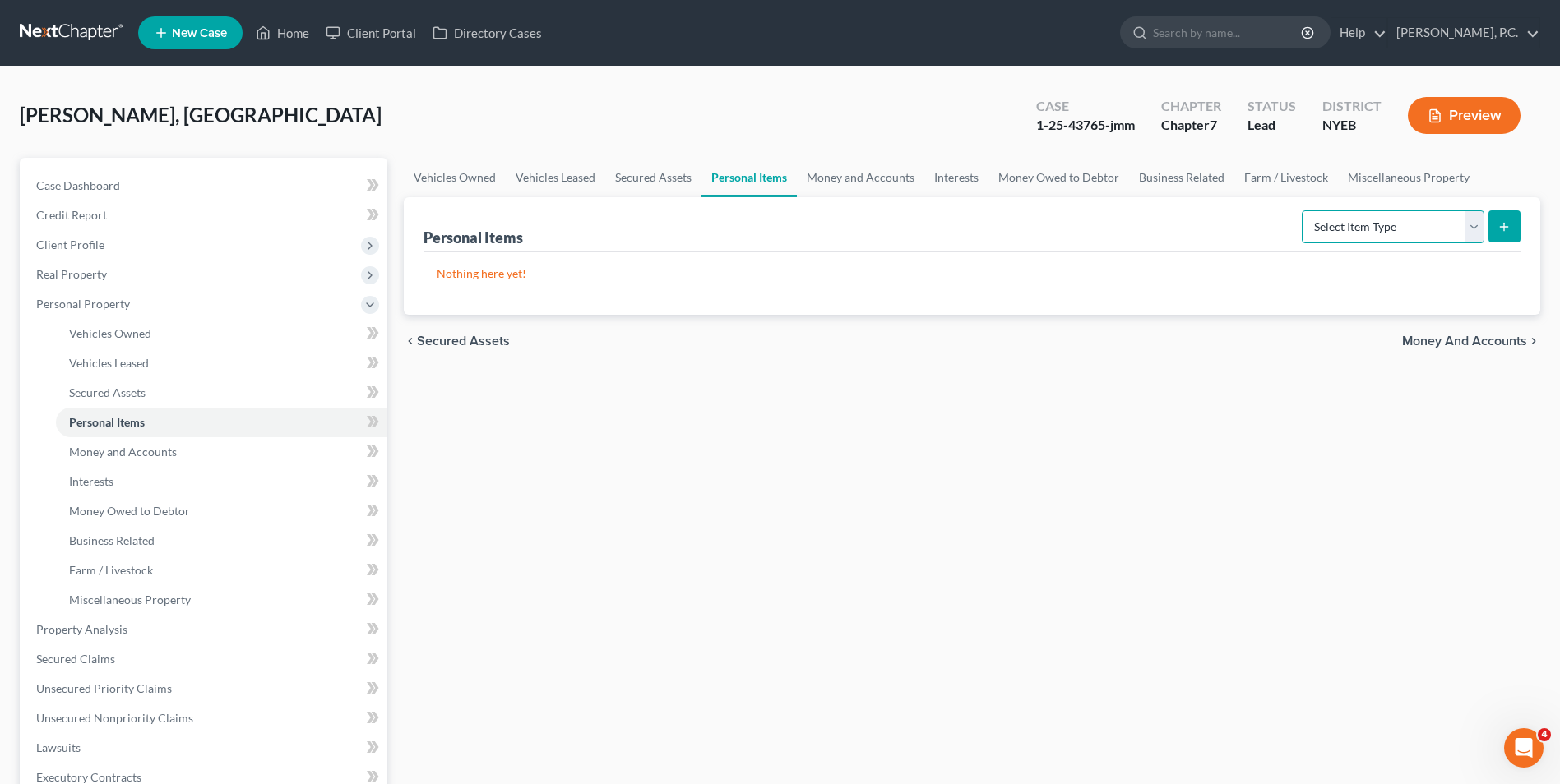
click at [1424, 222] on select "Select Item Type Clothing Collectibles Of Value Electronics Firearms Household …" at bounding box center [1393, 227] width 182 height 33
click at [1183, 401] on div "Vehicles Owned Vehicles Leased Secured Assets Personal Items Money and Accounts…" at bounding box center [972, 632] width 1153 height 949
click at [846, 180] on link "Money and Accounts" at bounding box center [861, 177] width 128 height 39
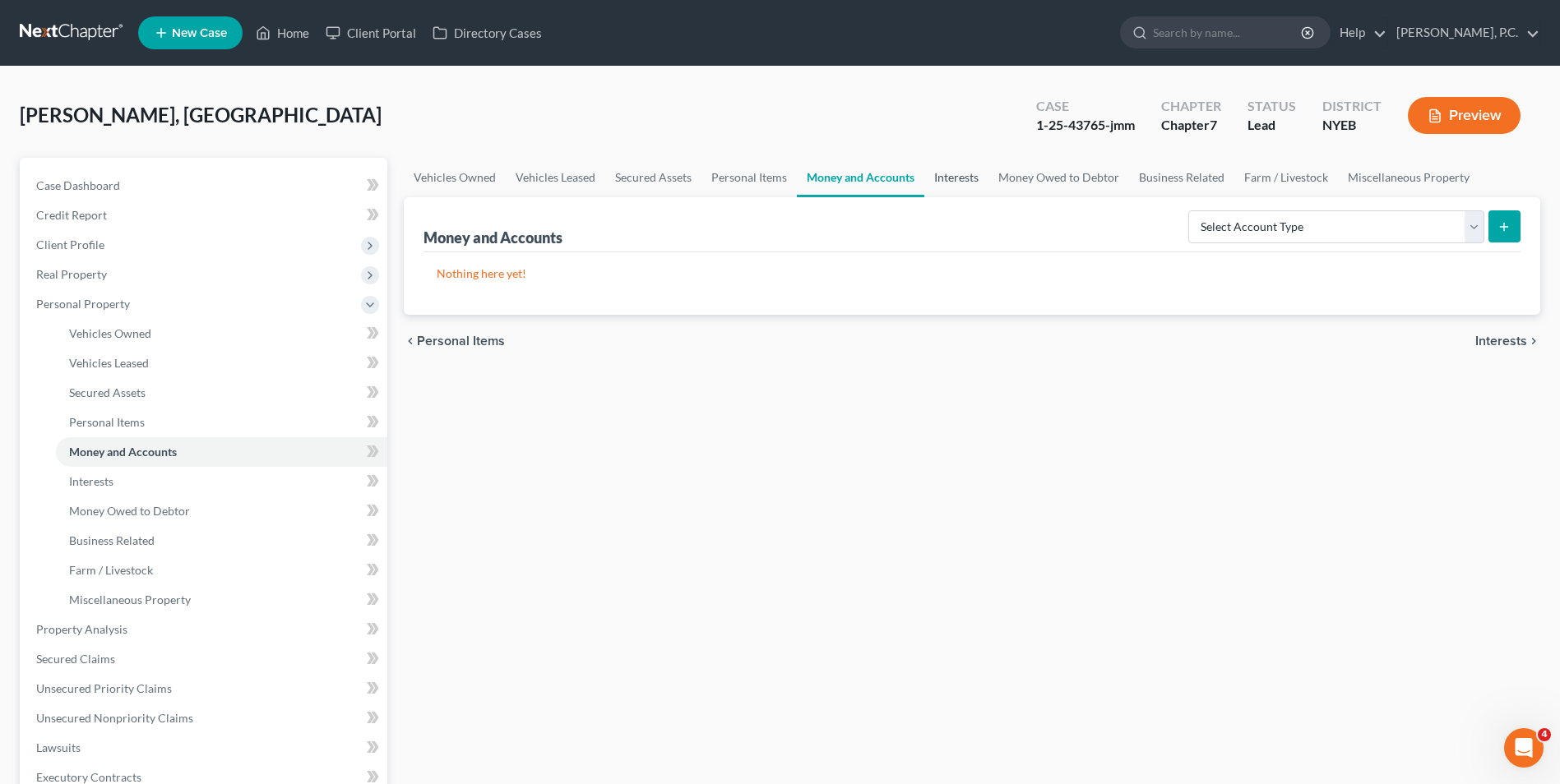
click at [965, 176] on link "Interests" at bounding box center [956, 177] width 64 height 39
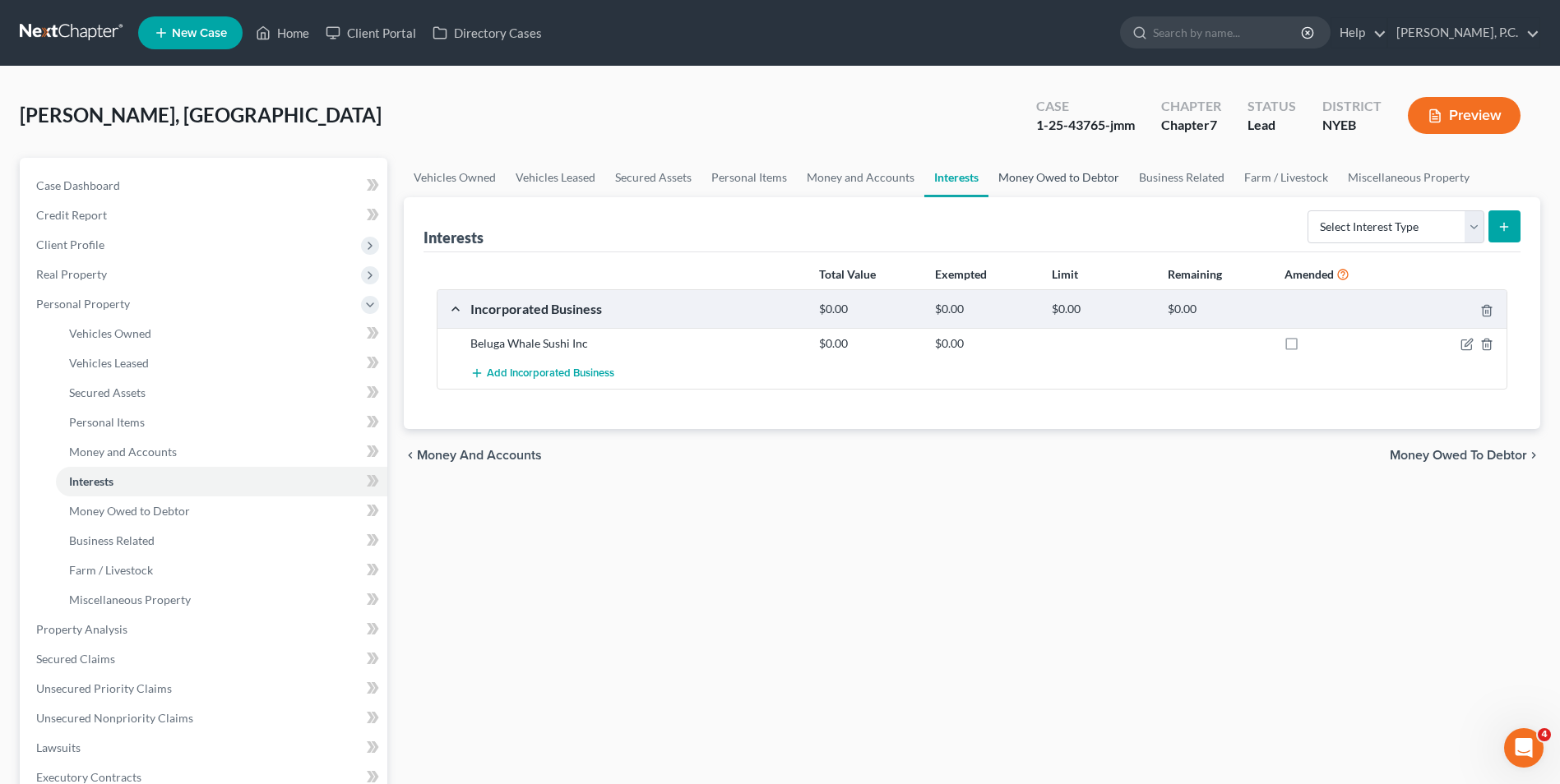
click at [1038, 181] on link "Money Owed to Debtor" at bounding box center [1058, 177] width 141 height 39
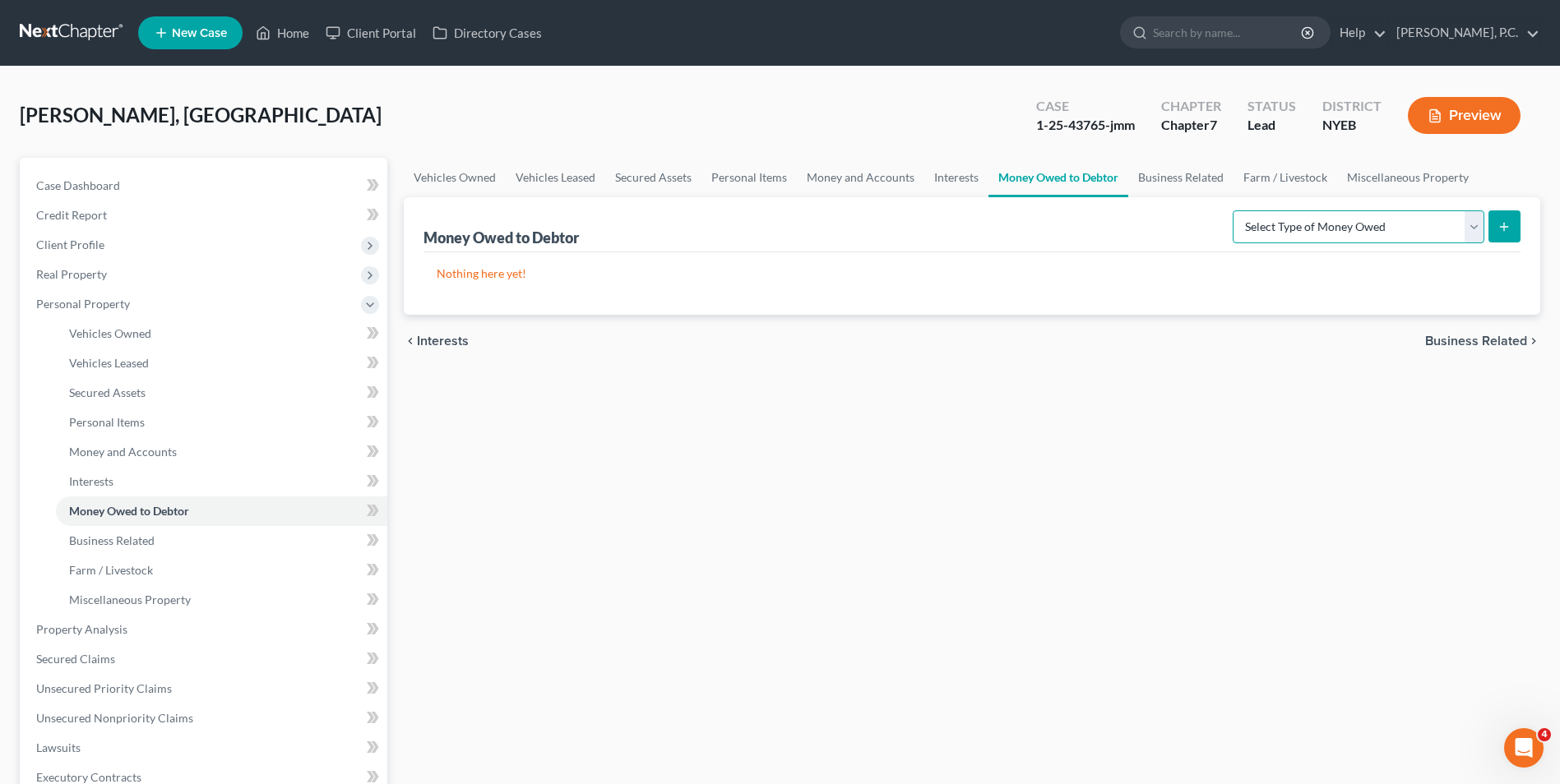
click at [1332, 226] on select "Select Type of Money Owed Accounts Receivable Alimony Child Support Claims Agai…" at bounding box center [1358, 227] width 251 height 33
select select "other_contingent_and_unliquidated_claims"
click at [1235, 210] on select "Select Type of Money Owed Accounts Receivable Alimony Child Support Claims Agai…" at bounding box center [1358, 227] width 251 height 33
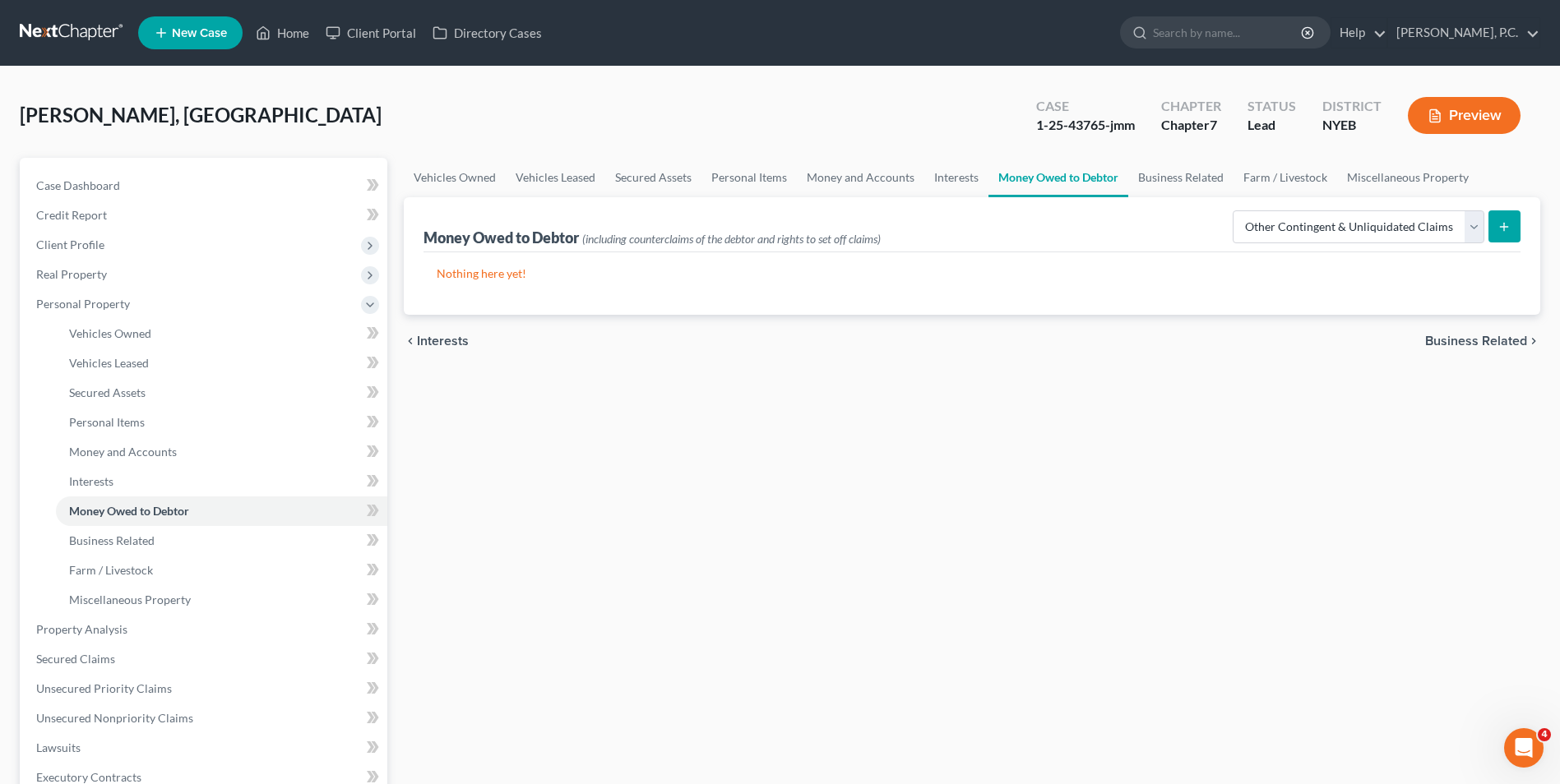
click at [1517, 227] on button "submit" at bounding box center [1505, 227] width 32 height 32
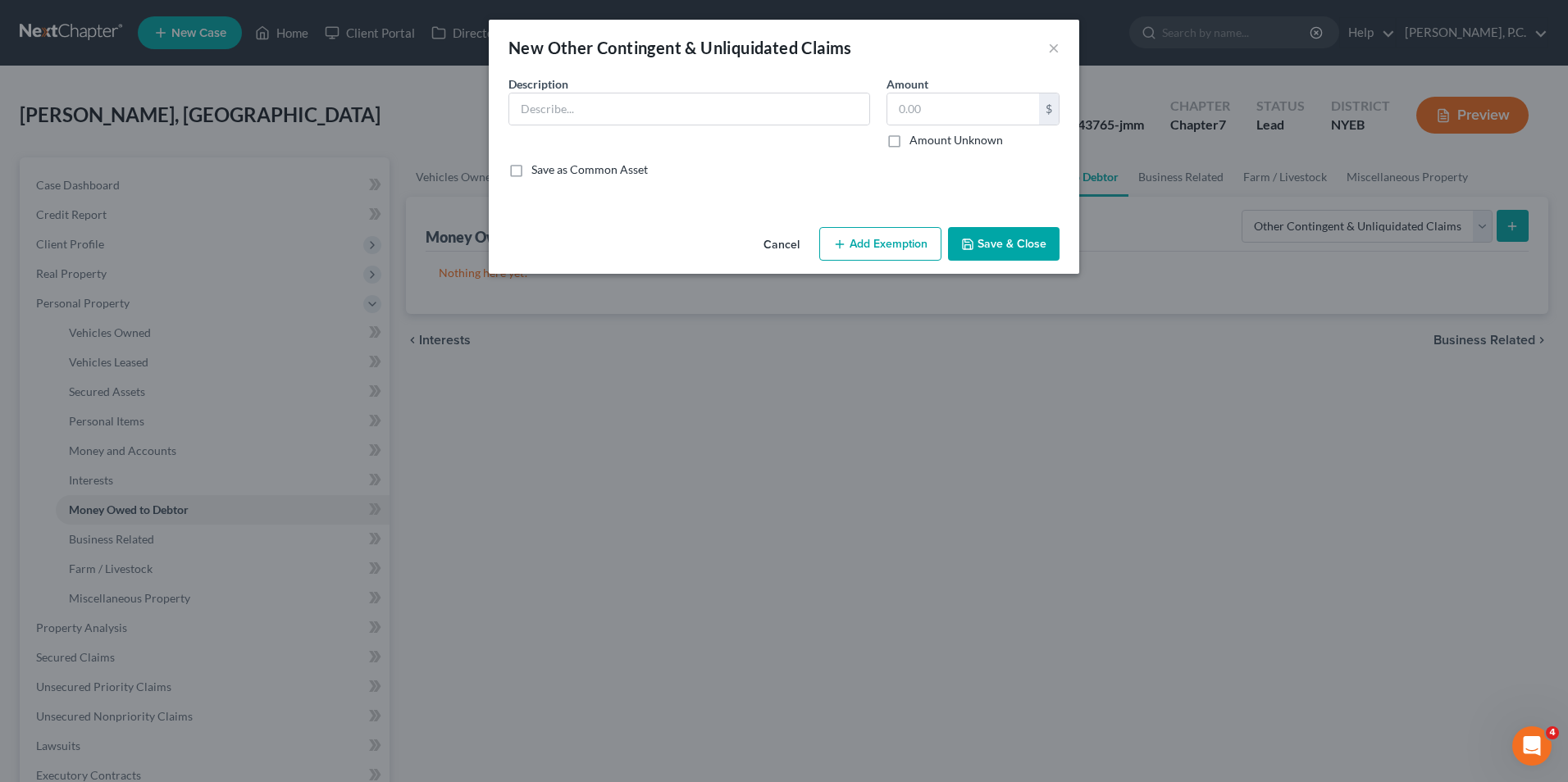
click at [794, 241] on button "Cancel" at bounding box center [781, 245] width 62 height 33
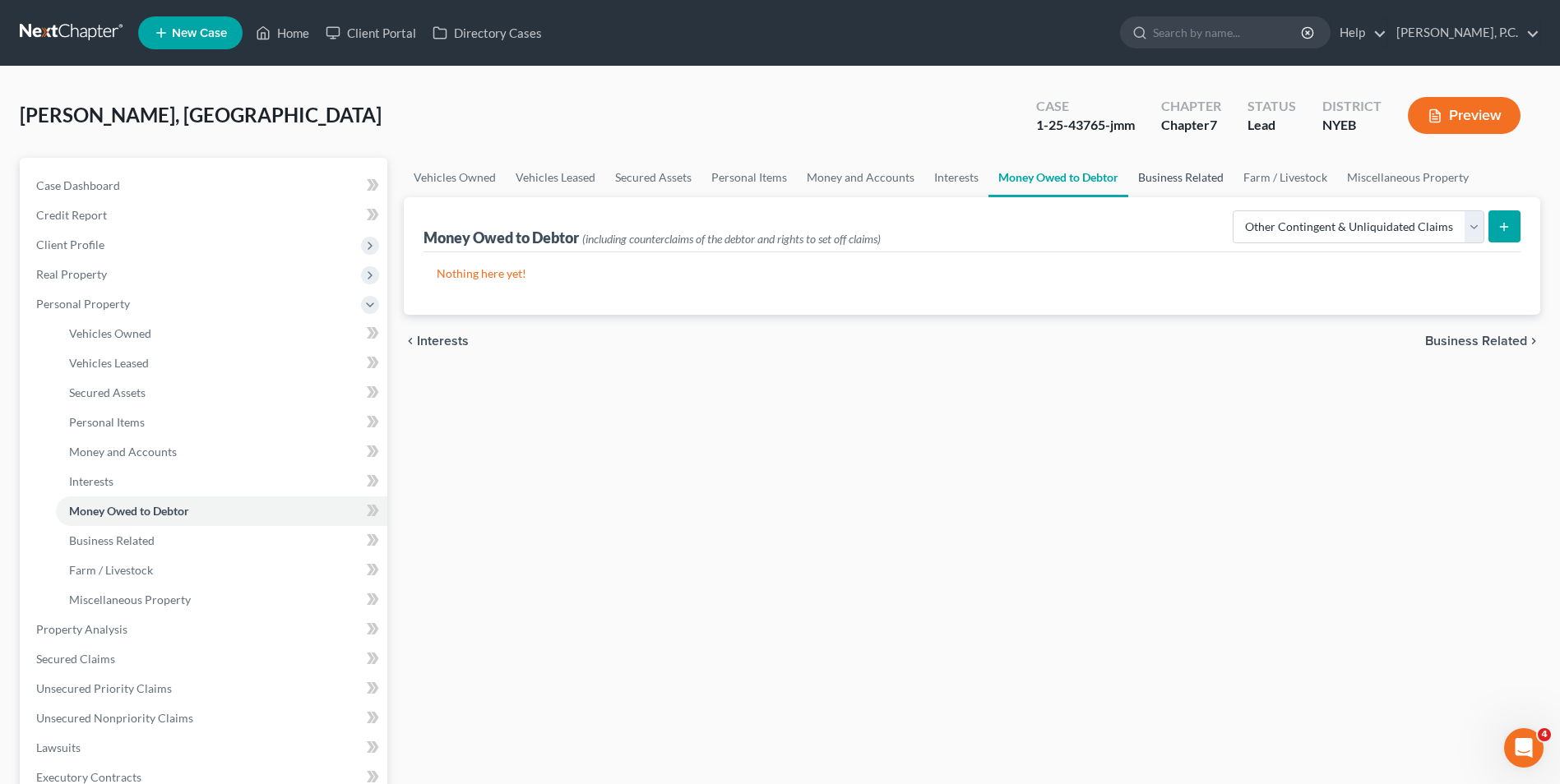
click at [1173, 174] on link "Business Related" at bounding box center [1180, 177] width 105 height 39
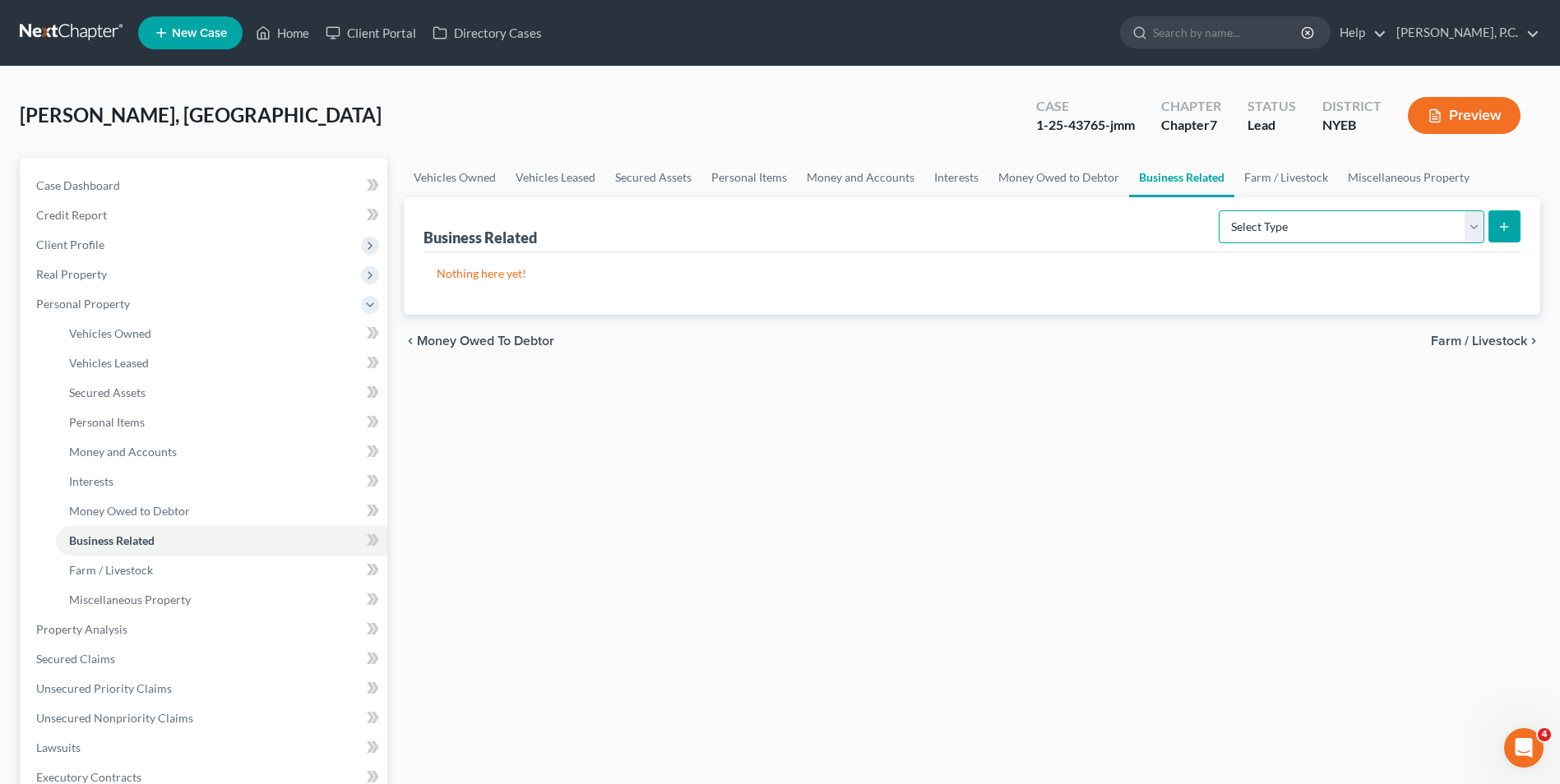
click at [1276, 229] on select "Select Type Customer Lists Franchises Inventory Licenses Machinery Office Equip…" at bounding box center [1351, 227] width 266 height 33
click at [1276, 228] on select "Select Type Customer Lists Franchises Inventory Licenses Machinery Office Equip…" at bounding box center [1351, 227] width 266 height 33
click at [1291, 229] on select "Select Type Customer Lists Franchises Inventory Licenses Machinery Office Equip…" at bounding box center [1351, 227] width 266 height 33
drag, startPoint x: 1150, startPoint y: 388, endPoint x: 1266, endPoint y: 286, distance: 154.5
click at [1147, 386] on div "Vehicles Owned Vehicles Leased Secured Assets Personal Items Money and Accounts…" at bounding box center [972, 632] width 1153 height 949
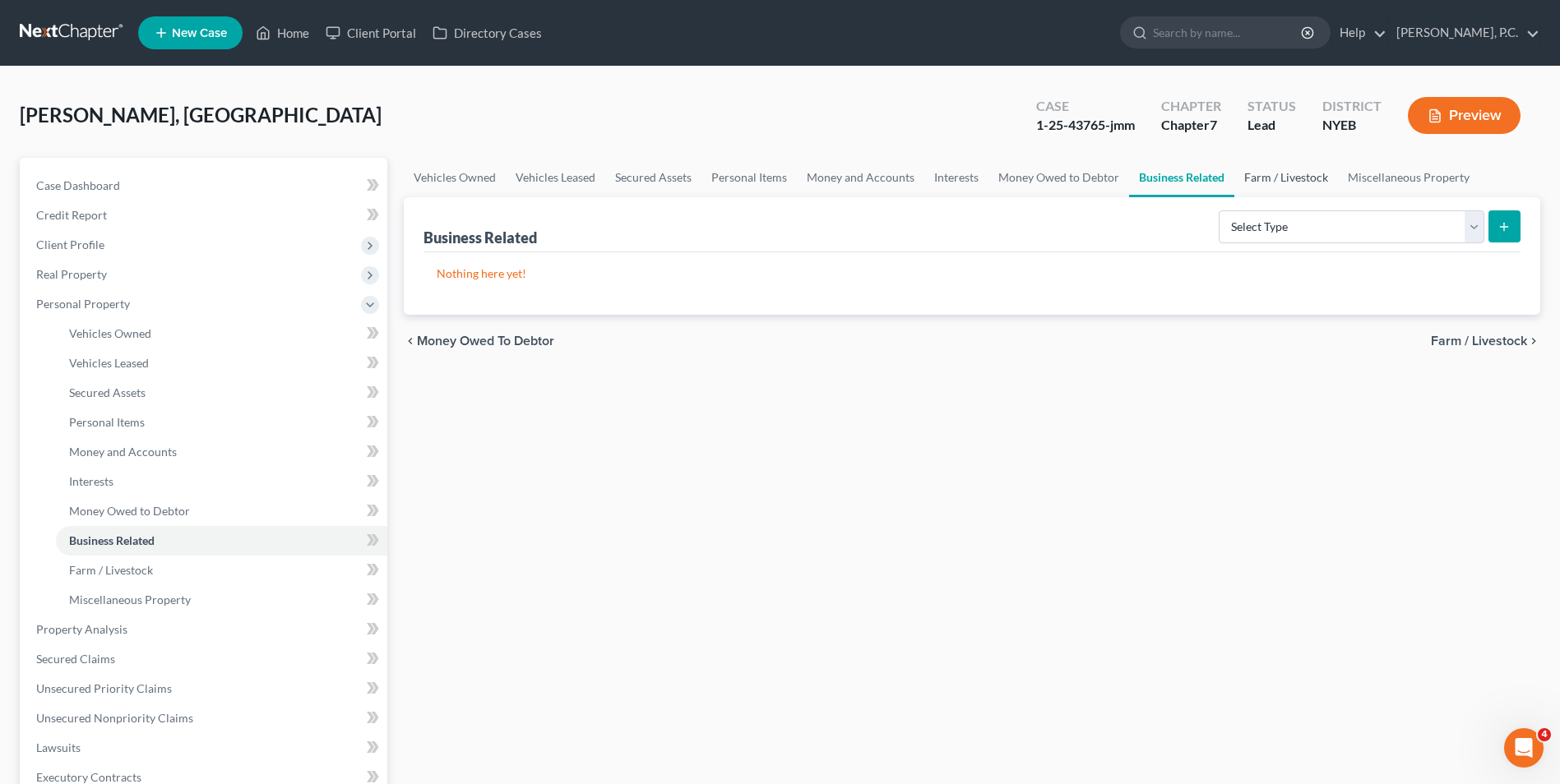
click at [1307, 188] on link "Farm / Livestock" at bounding box center [1286, 177] width 104 height 39
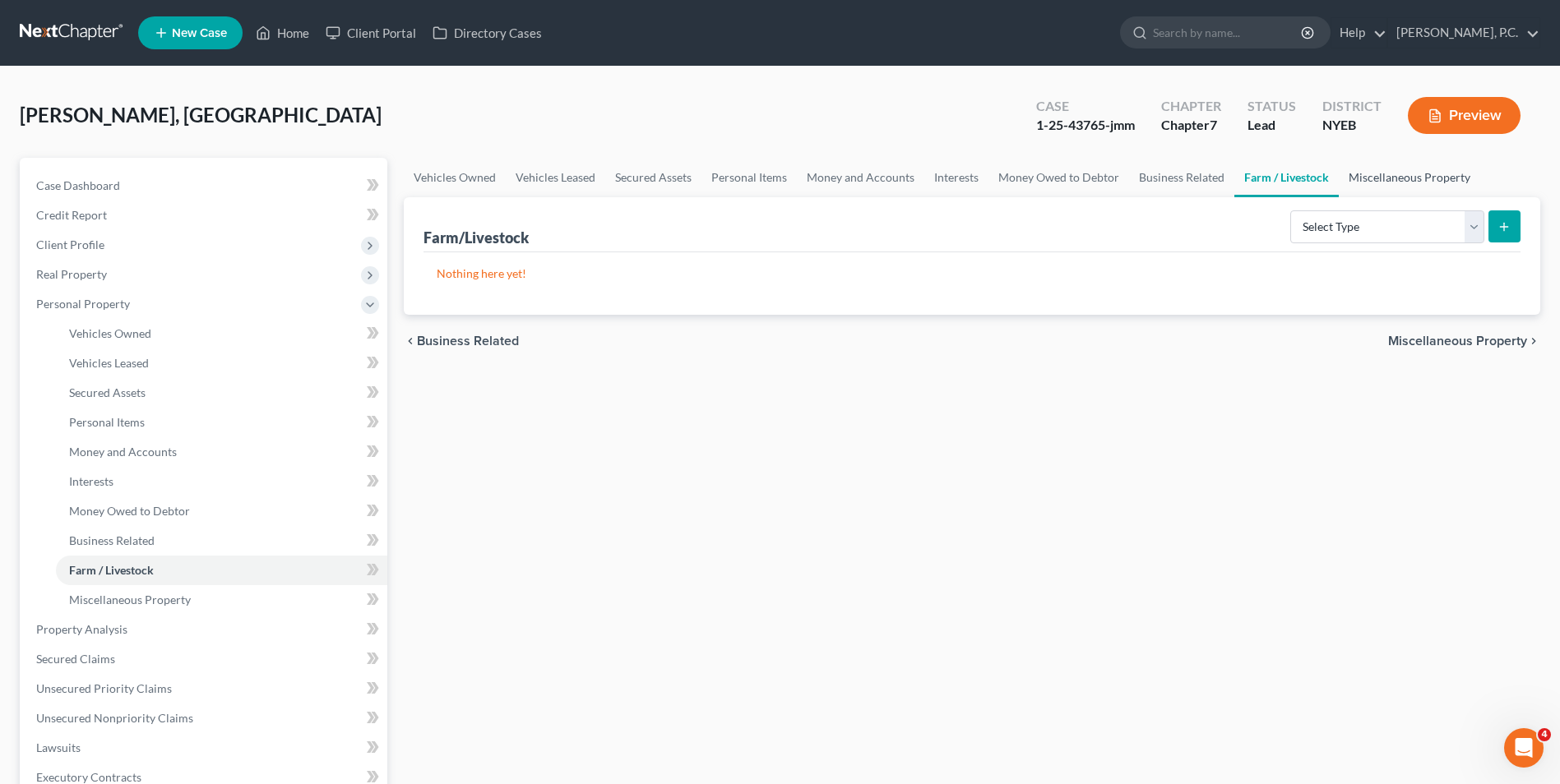
click at [1364, 185] on link "Miscellaneous Property" at bounding box center [1409, 177] width 142 height 39
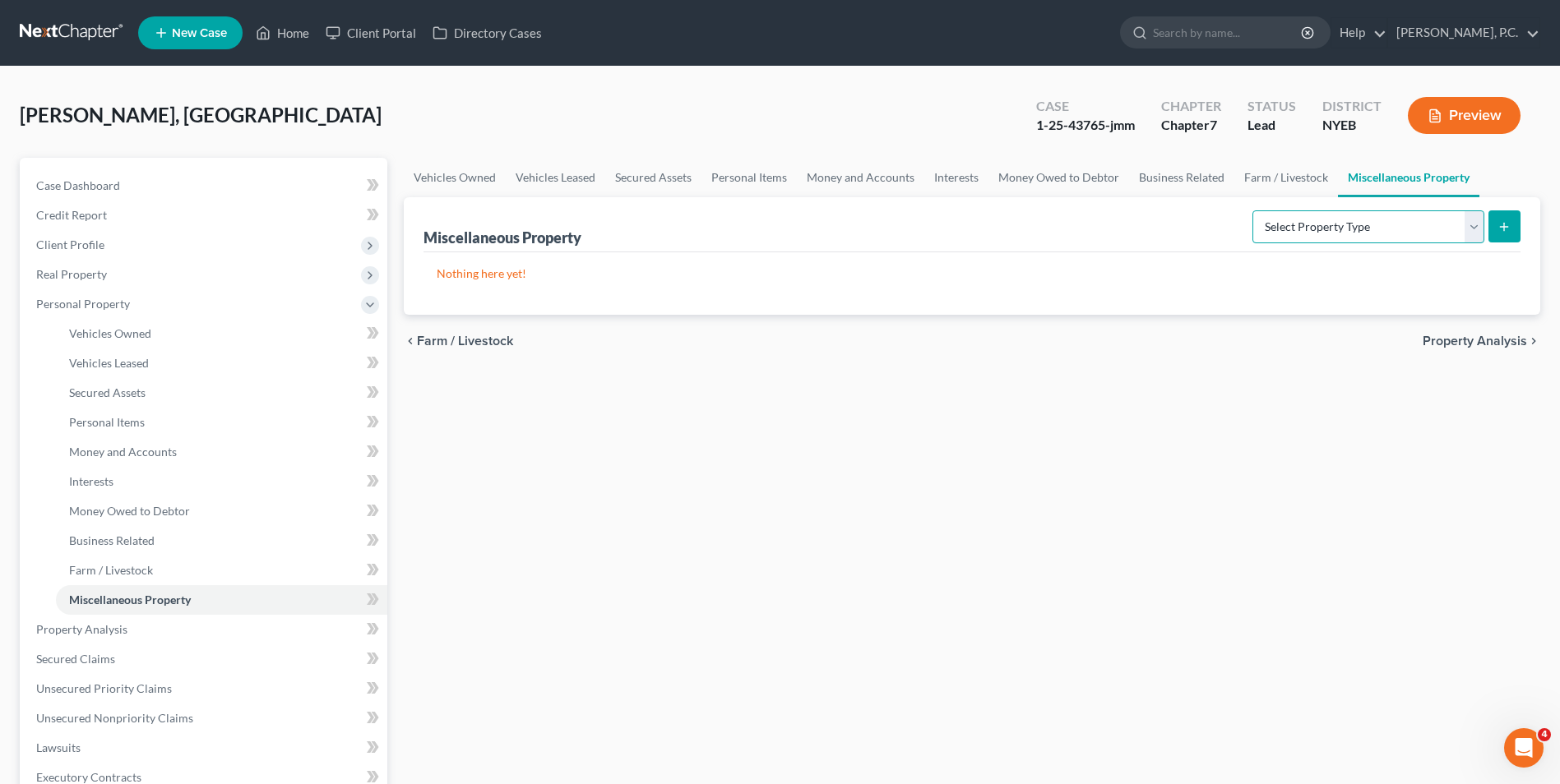
click at [1369, 220] on select "Select Property Type Assigned for Creditor Benefit [DATE] Holding for Another N…" at bounding box center [1368, 227] width 232 height 33
click at [1435, 331] on div "chevron_left Farm / Livestock Property Analysis chevron_right" at bounding box center [972, 341] width 1136 height 53
click at [1436, 332] on div "chevron_left Farm / Livestock Property Analysis chevron_right" at bounding box center [972, 341] width 1136 height 53
click at [1438, 341] on span "Property Analysis" at bounding box center [1475, 341] width 104 height 13
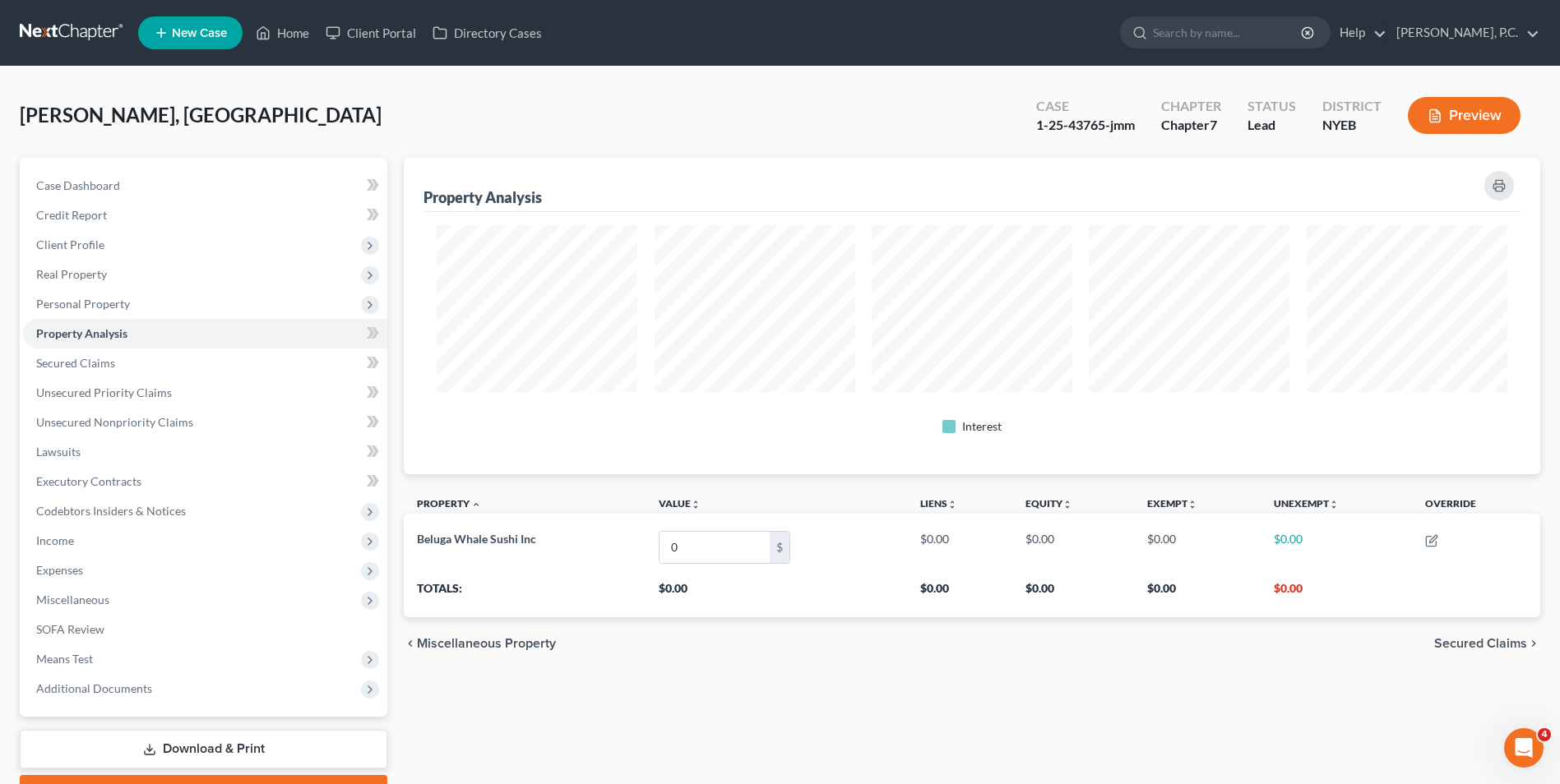
click at [1470, 643] on span "Secured Claims" at bounding box center [1480, 643] width 93 height 13
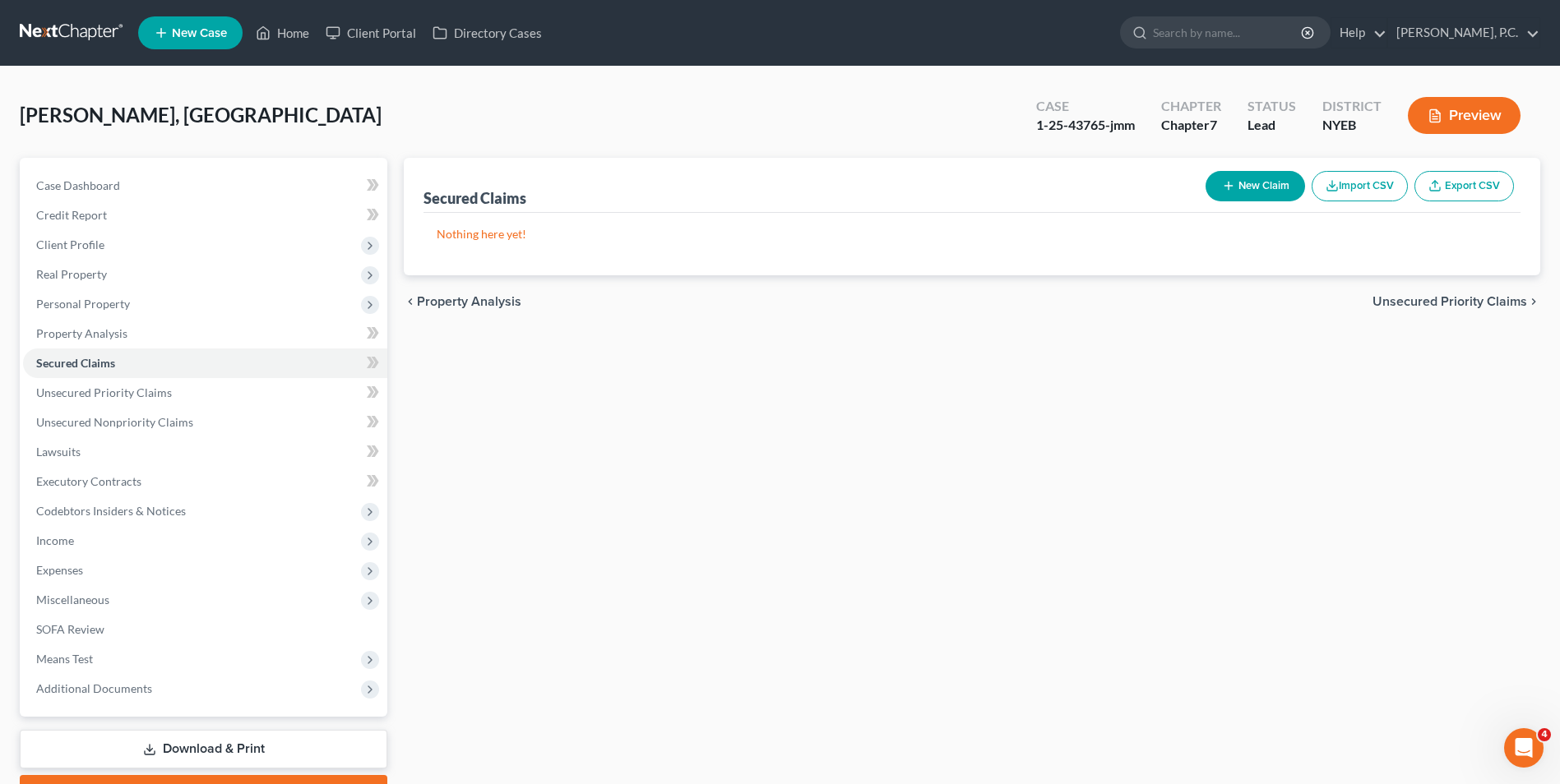
click at [1254, 185] on button "New Claim" at bounding box center [1255, 187] width 100 height 31
select select "0"
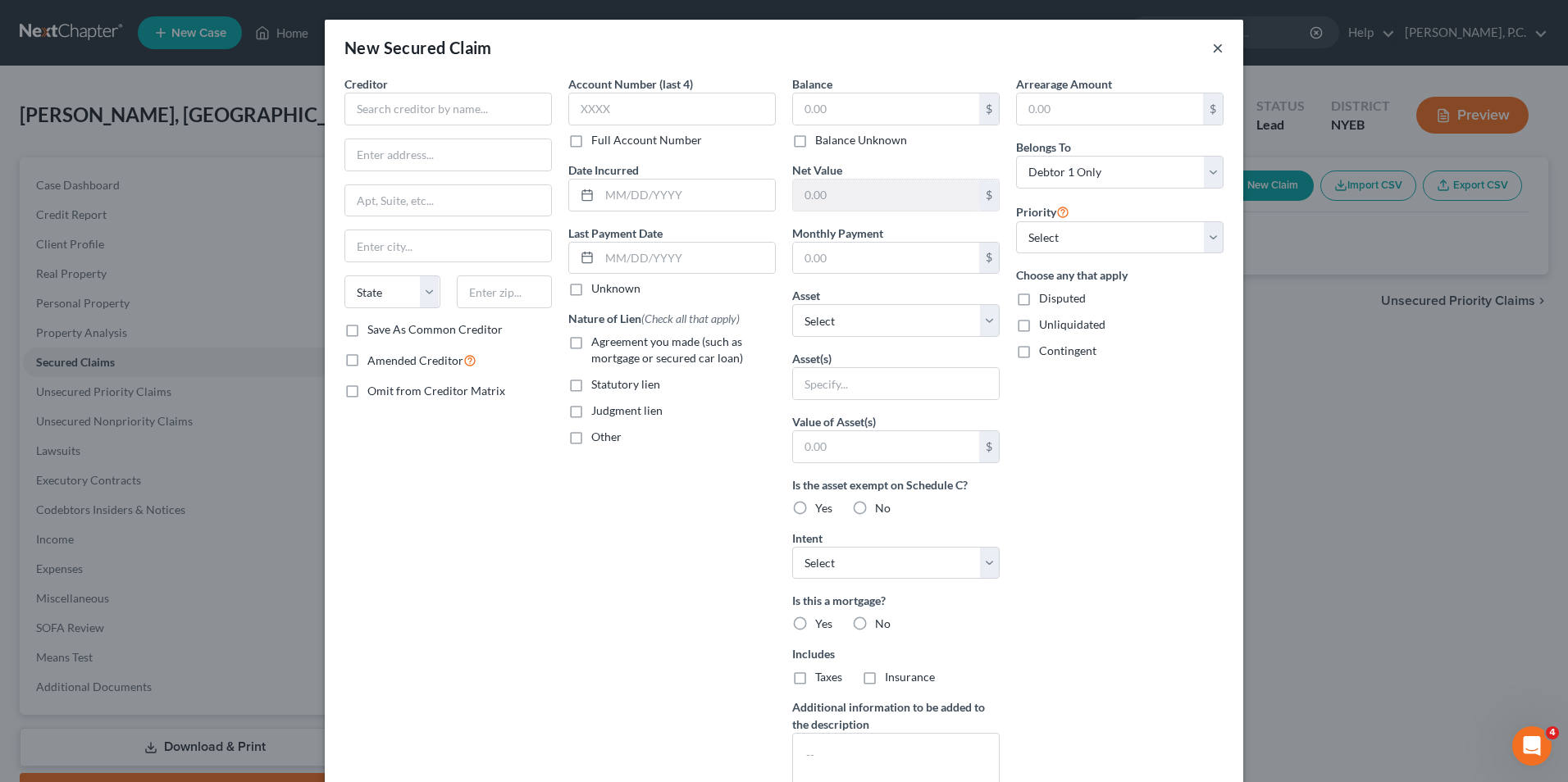
click at [1214, 44] on button "×" at bounding box center [1219, 47] width 12 height 20
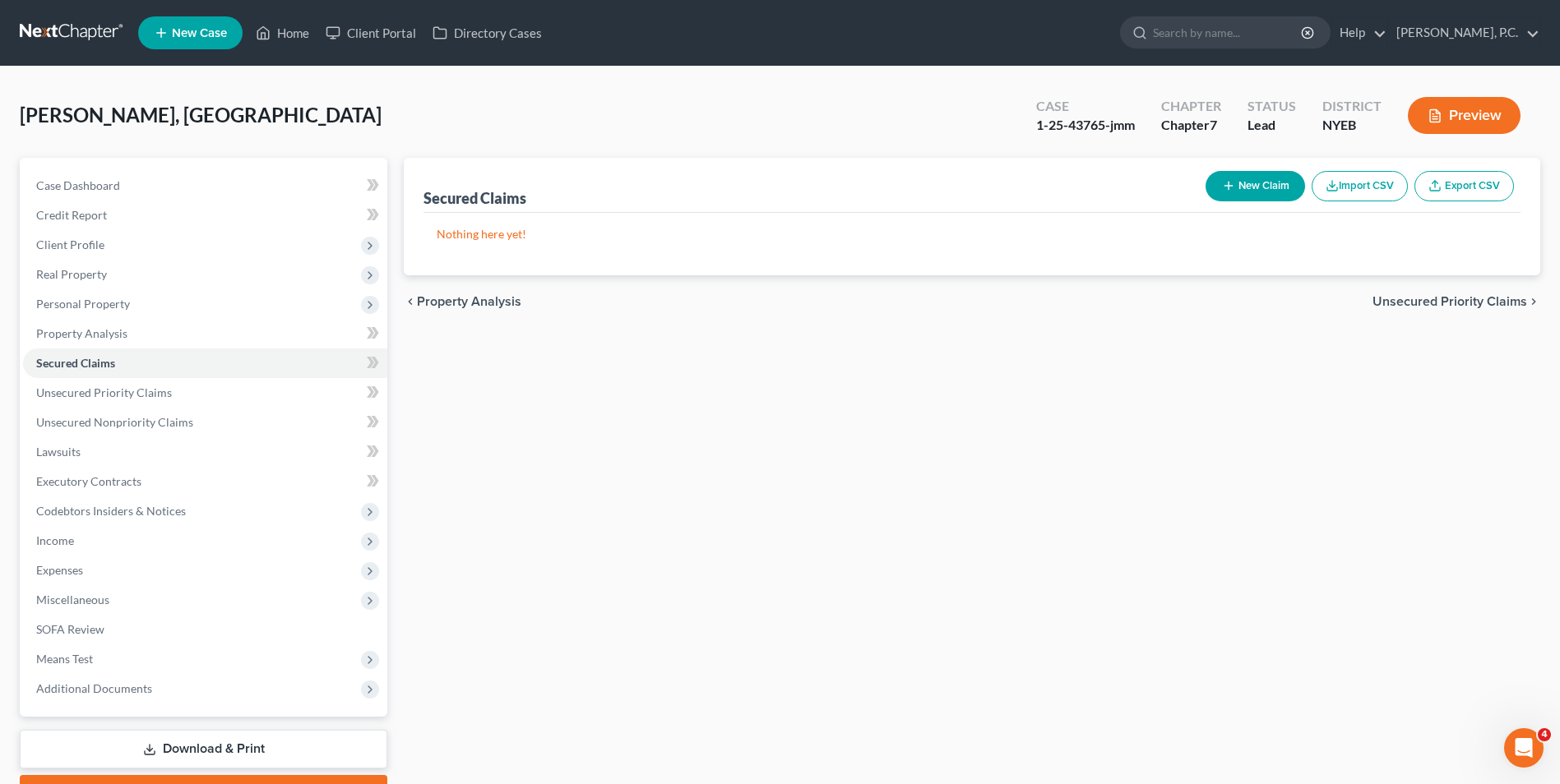
click at [1252, 187] on button "New Claim" at bounding box center [1255, 187] width 100 height 31
select select "0"
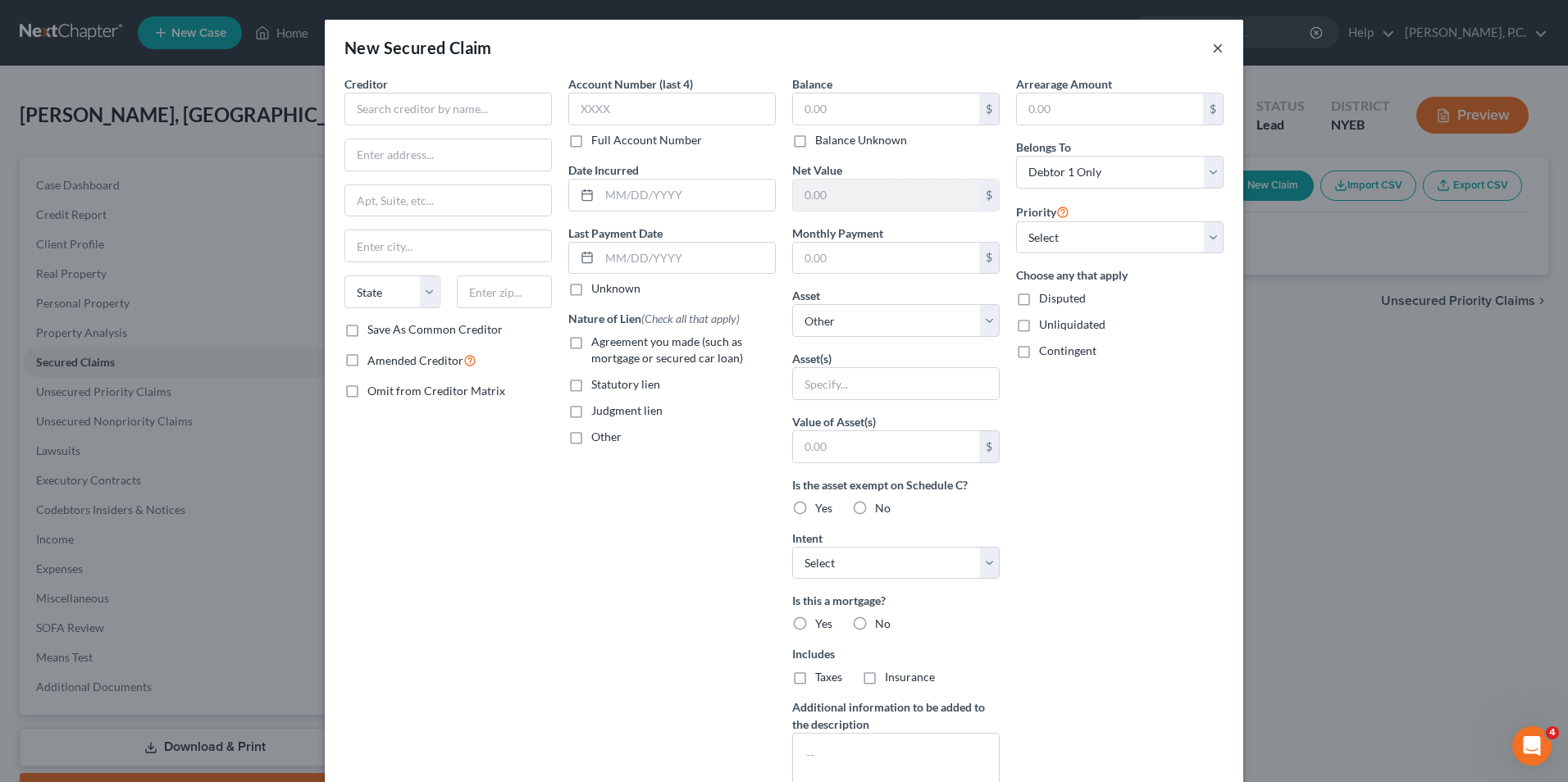
click at [1213, 52] on button "×" at bounding box center [1219, 47] width 12 height 20
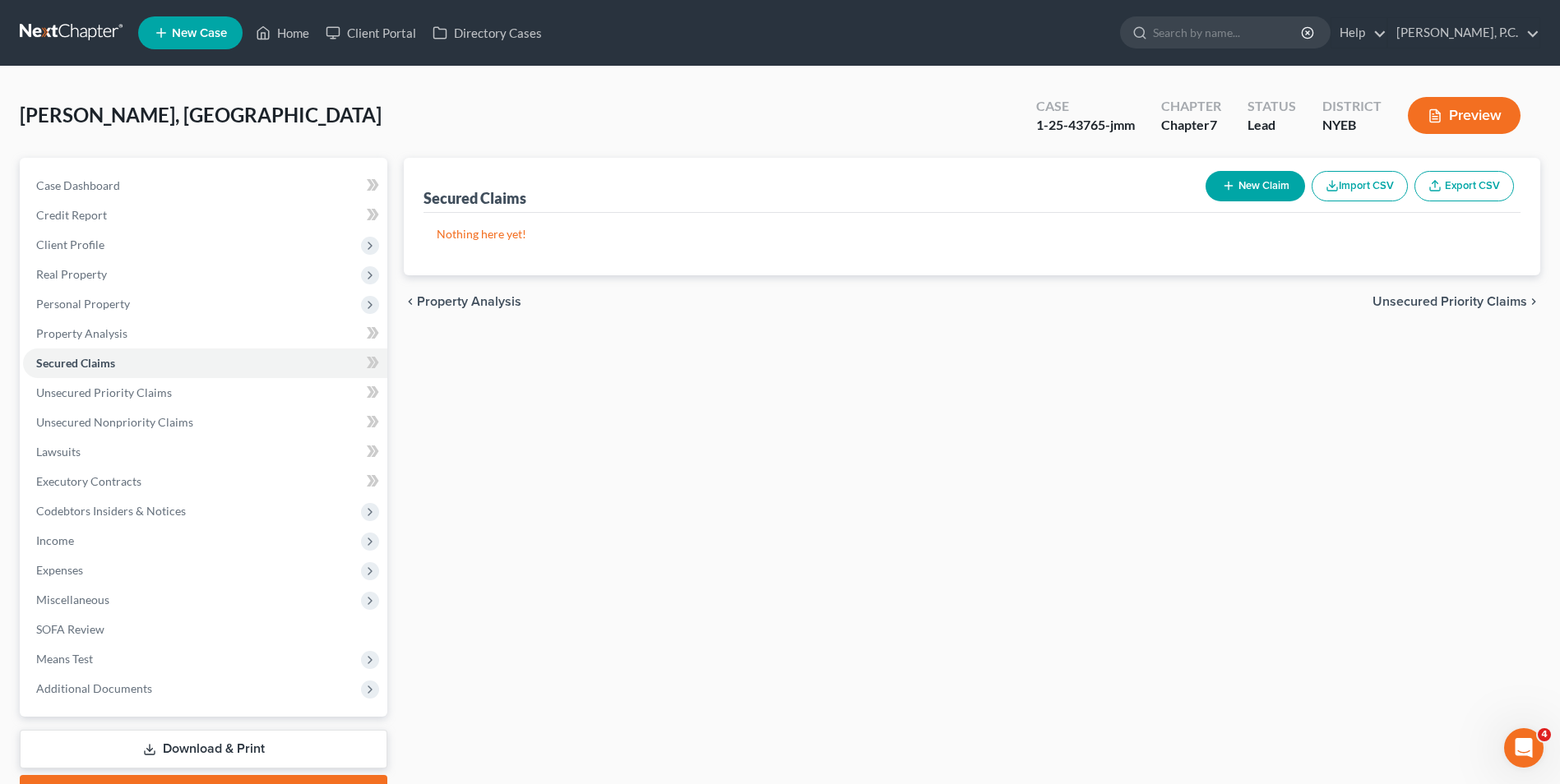
click at [728, 424] on div "Secured Claims New Claim Import CSV Export CSV Nothing here yet! Previous 1 Nex…" at bounding box center [972, 484] width 1153 height 654
click at [125, 300] on span "Personal Property" at bounding box center [83, 303] width 94 height 14
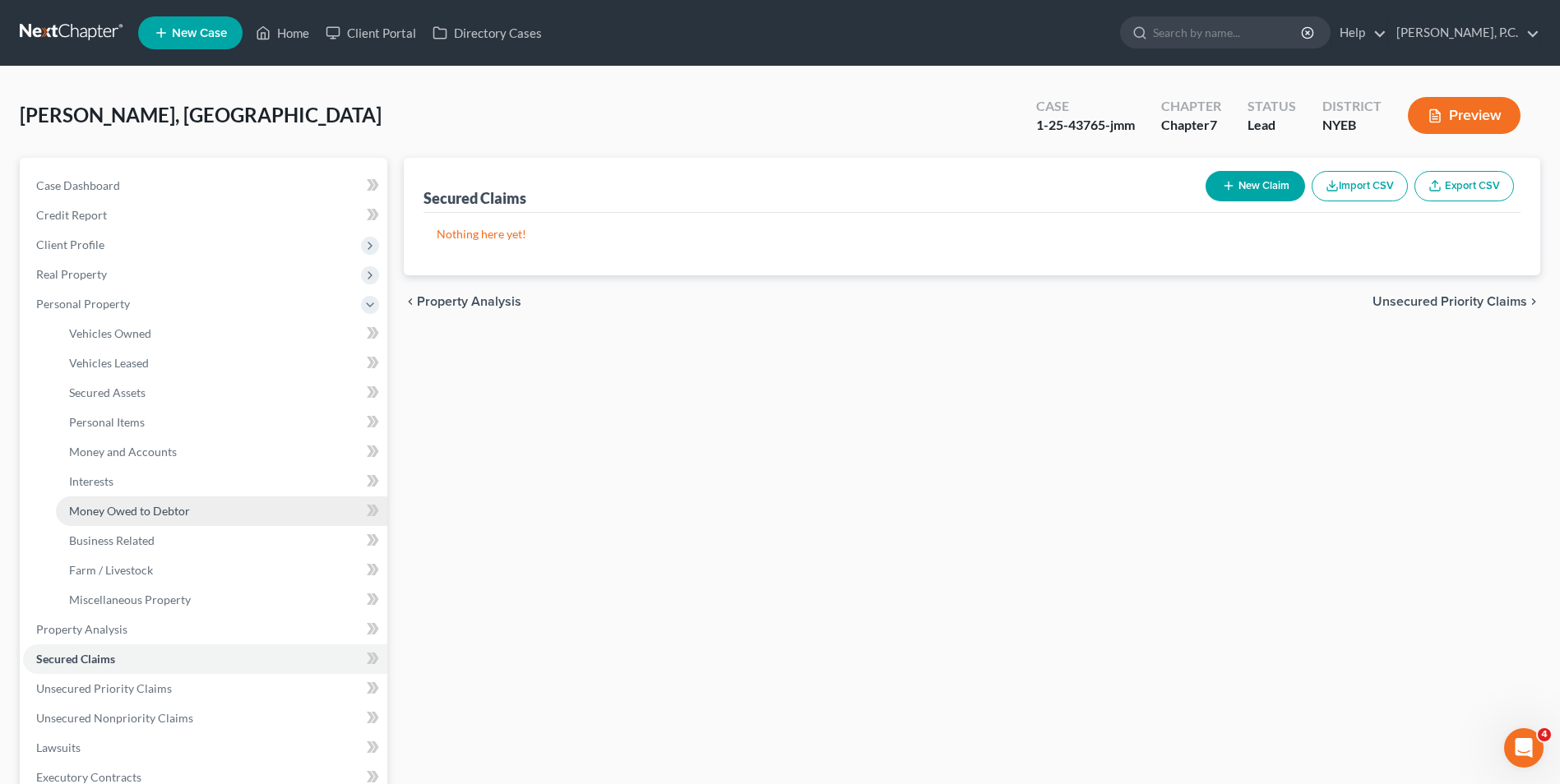
click at [182, 520] on link "Money Owed to Debtor" at bounding box center [222, 511] width 332 height 30
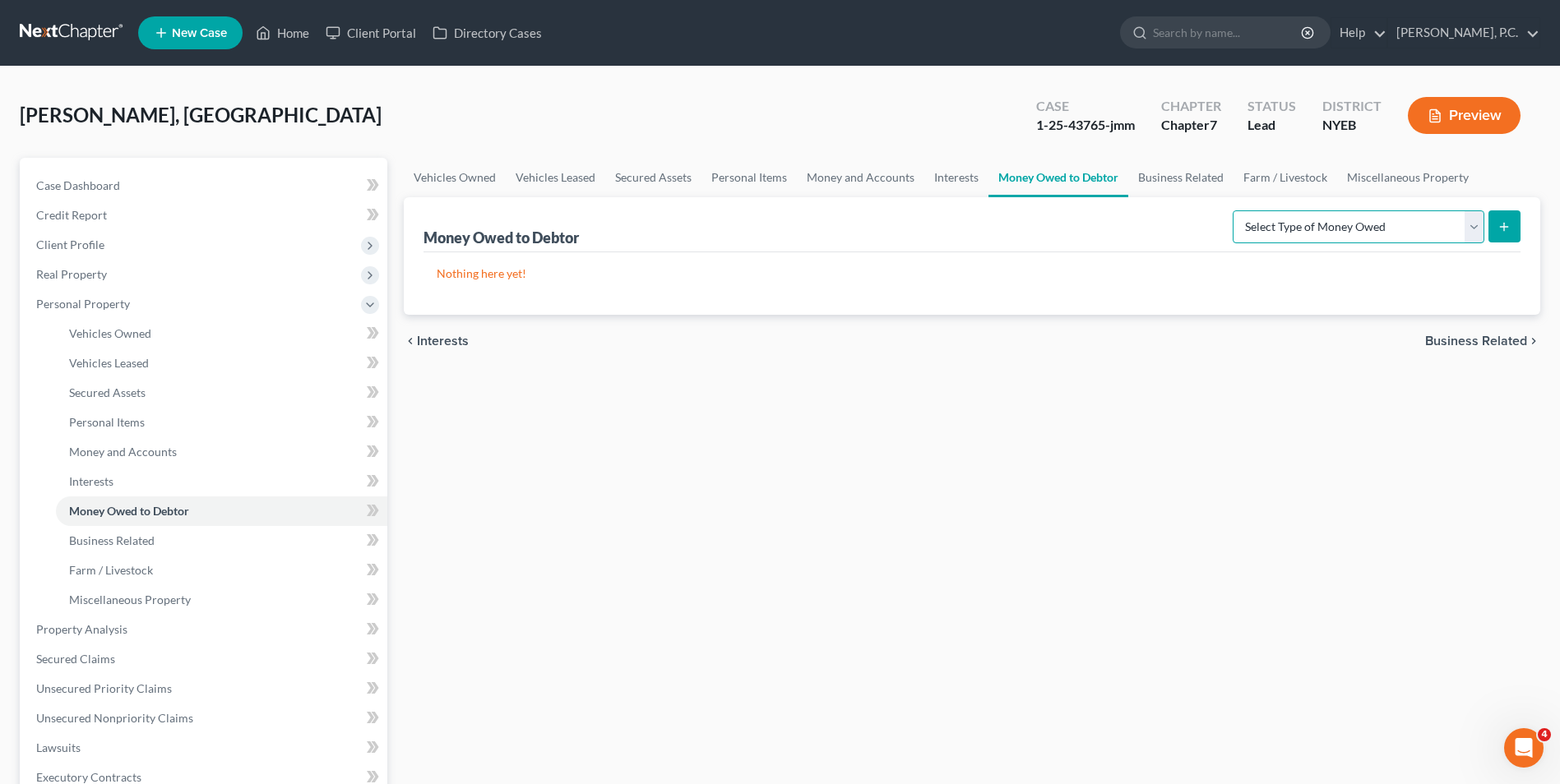
click at [1353, 221] on select "Select Type of Money Owed Accounts Receivable Alimony Child Support Claims Agai…" at bounding box center [1358, 227] width 251 height 33
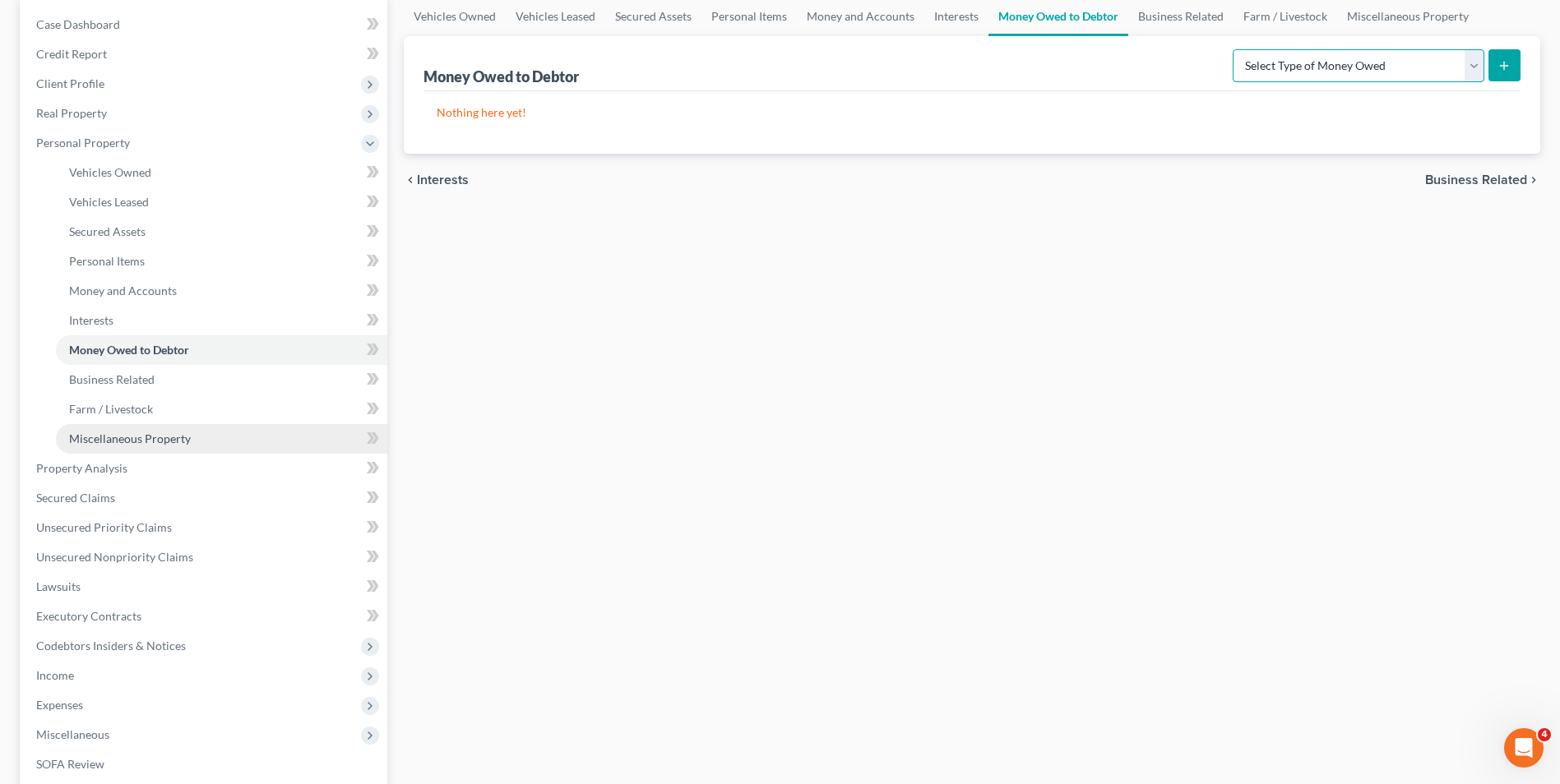
scroll to position [164, 0]
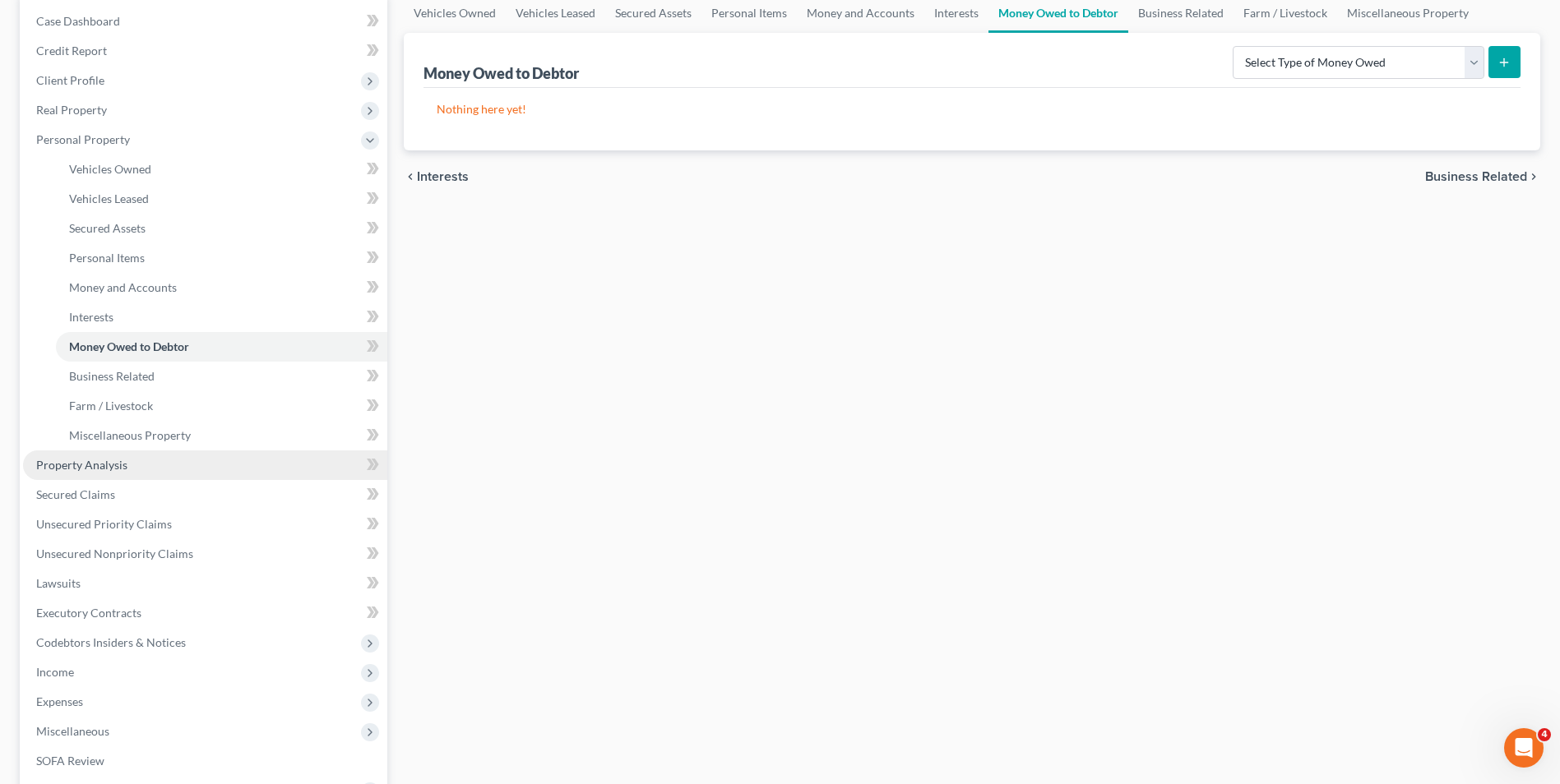
click at [69, 467] on span "Property Analysis" at bounding box center [81, 464] width 91 height 14
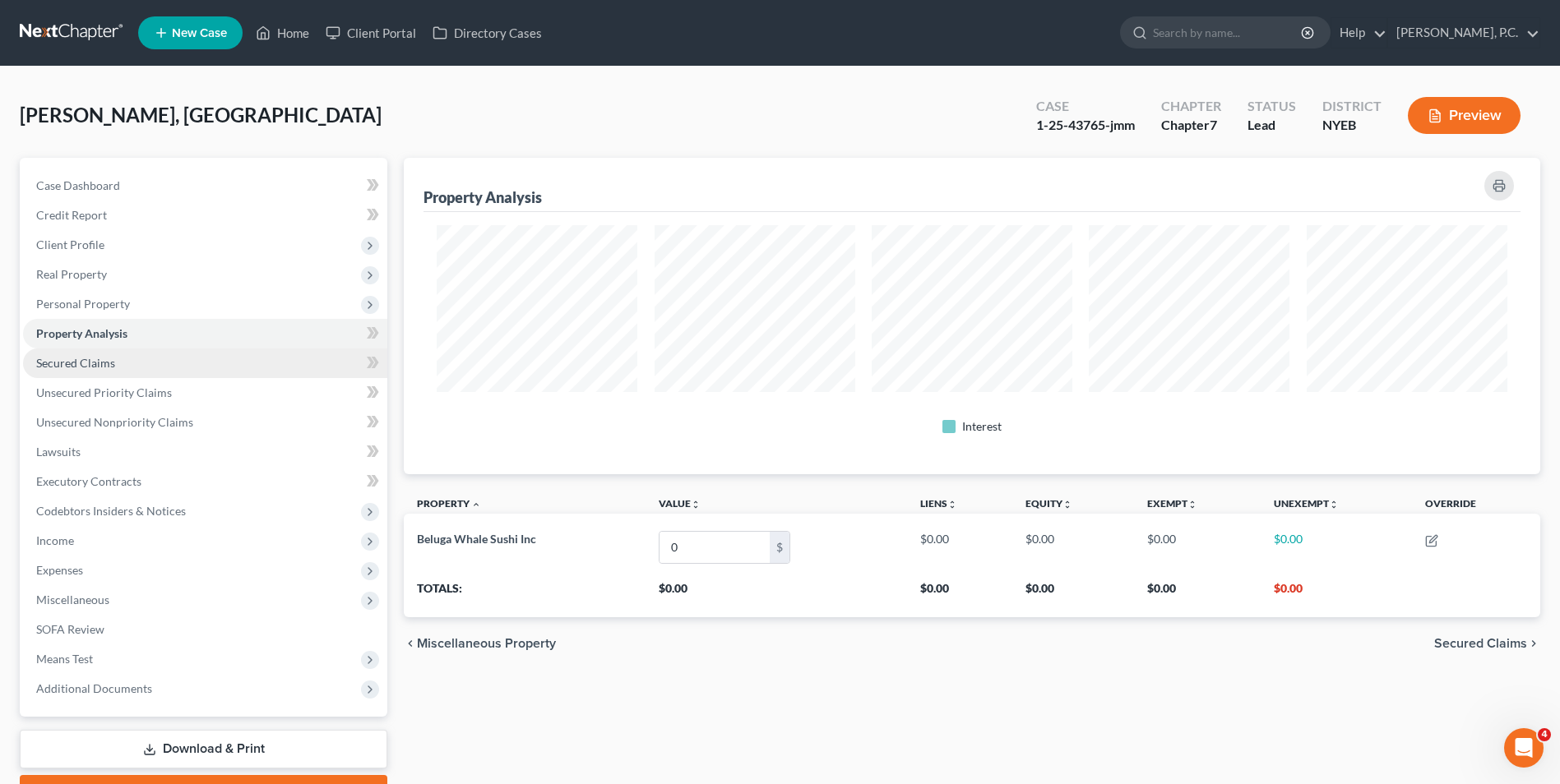
click at [116, 366] on link "Secured Claims" at bounding box center [205, 363] width 364 height 30
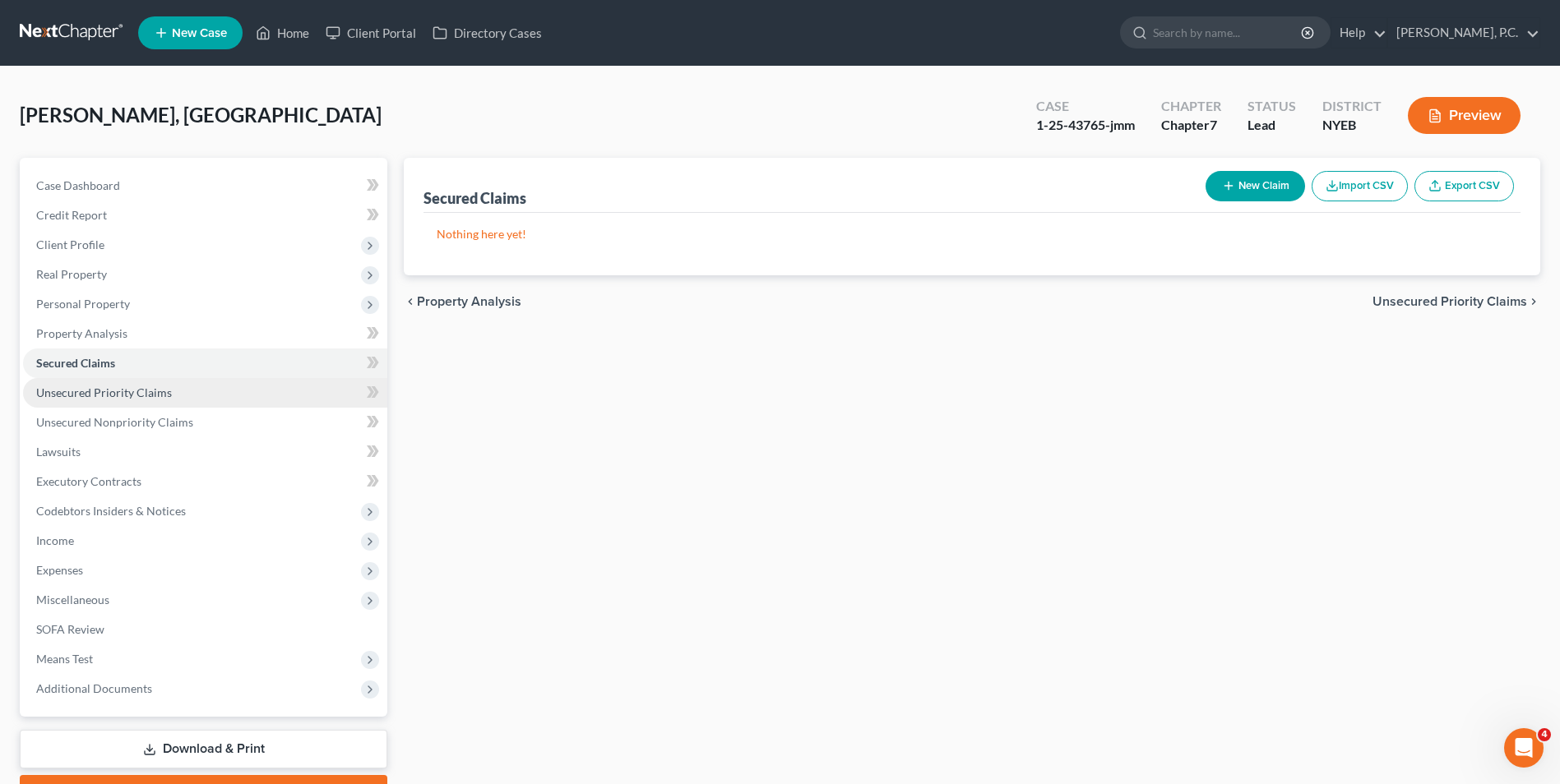
click at [118, 388] on span "Unsecured Priority Claims" at bounding box center [103, 392] width 136 height 14
